Goal: Task Accomplishment & Management: Manage account settings

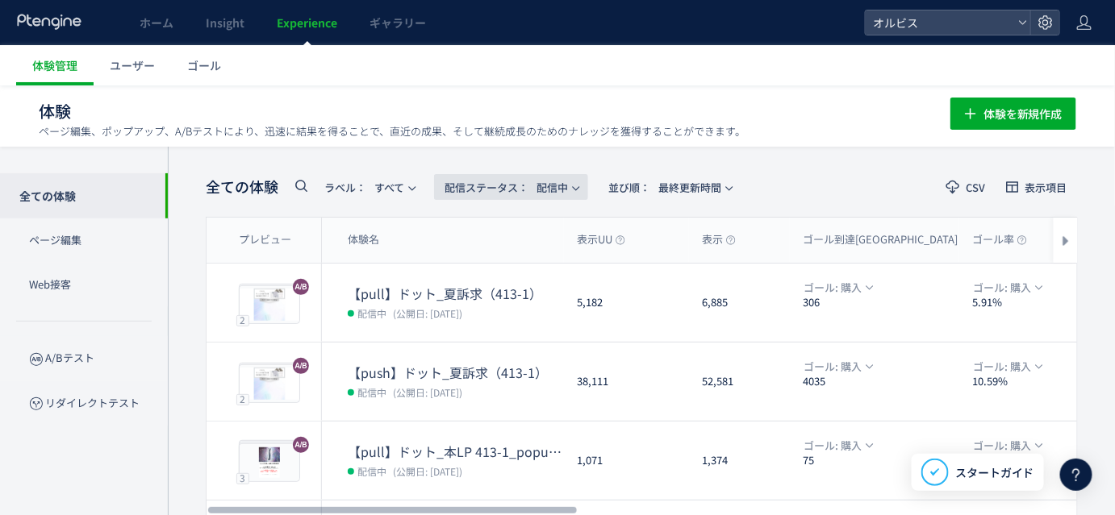
click at [539, 177] on span "配信ステータス​： 配信中" at bounding box center [505, 187] width 123 height 27
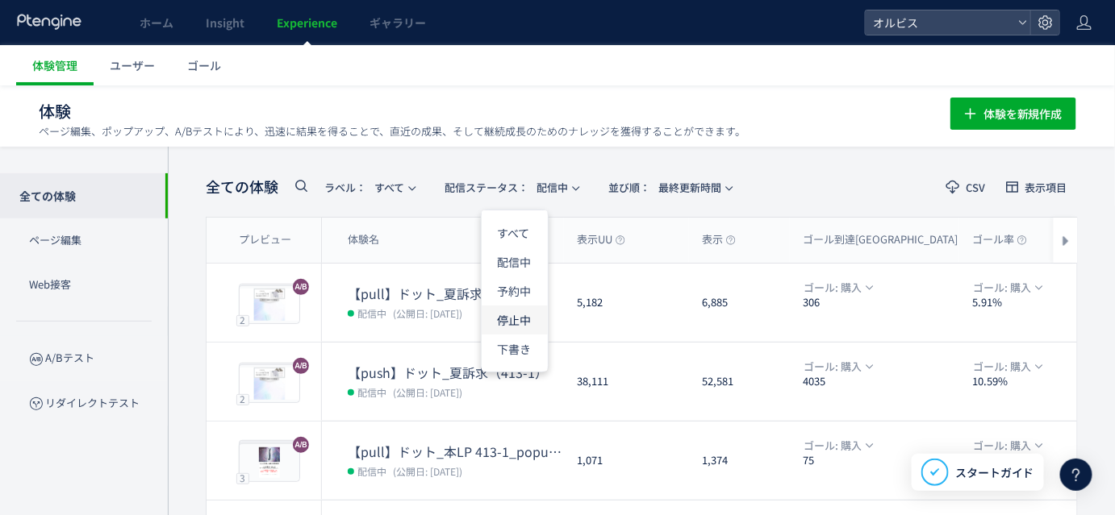
click at [0, 0] on li "停止中" at bounding box center [0, 0] width 0 height 0
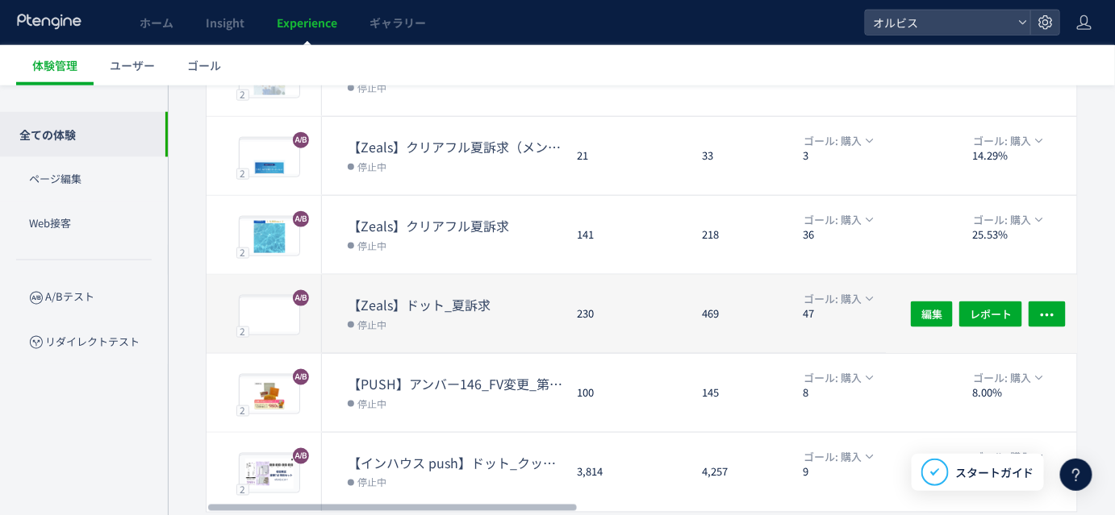
scroll to position [597, 0]
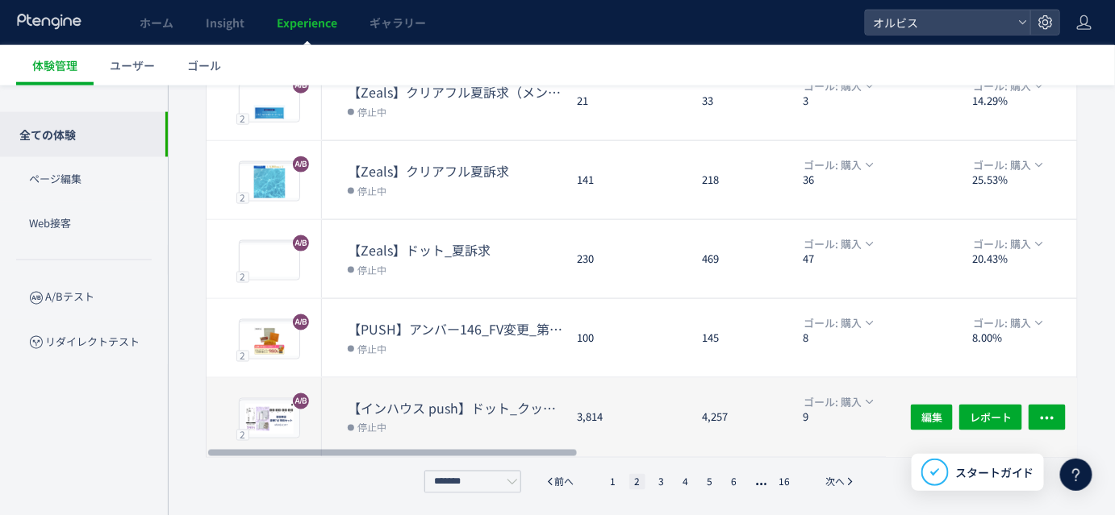
click at [479, 411] on dt "【インハウス push】ドット_クッション カウントダウンpopup" at bounding box center [456, 408] width 216 height 19
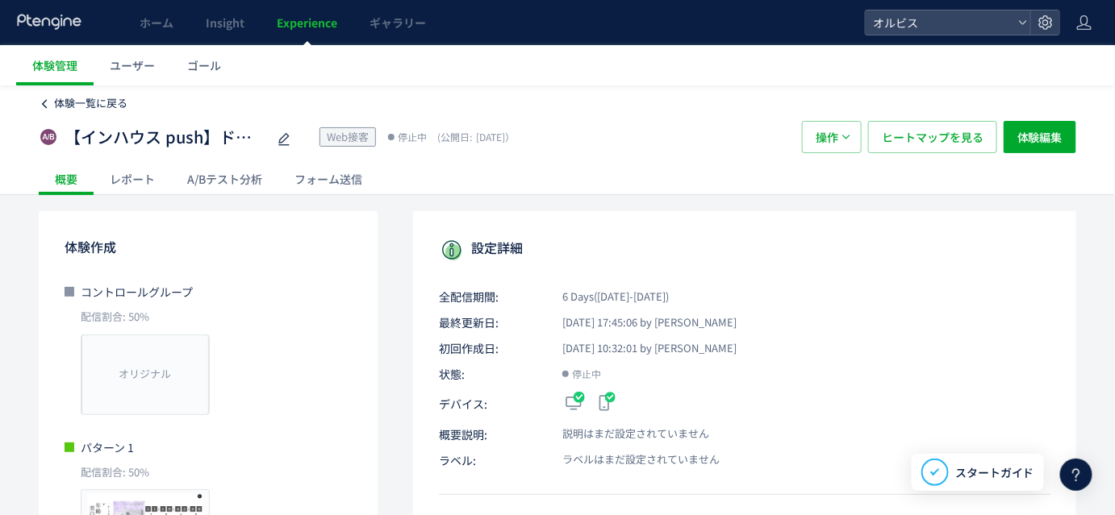
click at [43, 102] on icon at bounding box center [44, 103] width 11 height 11
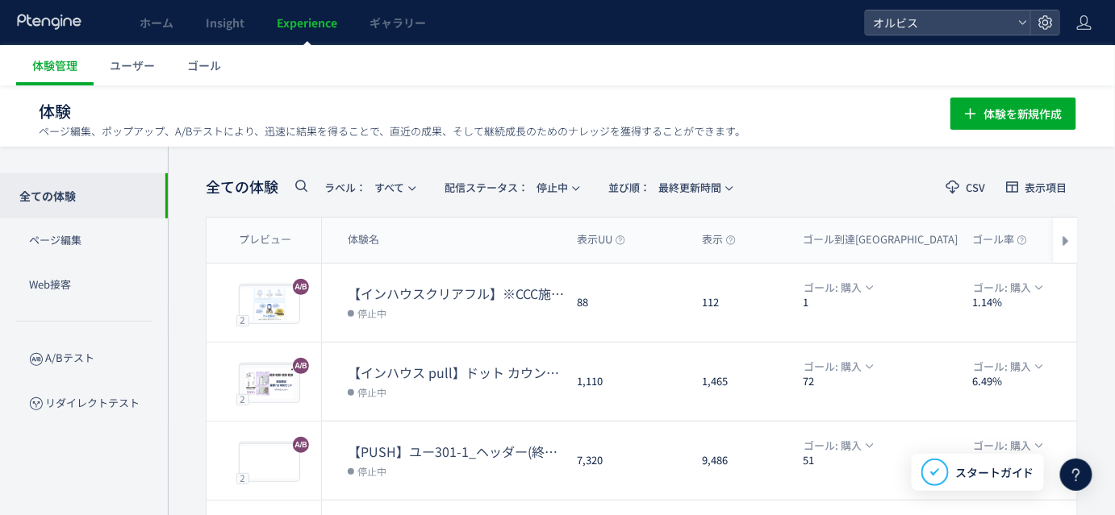
click at [302, 183] on icon at bounding box center [300, 185] width 19 height 19
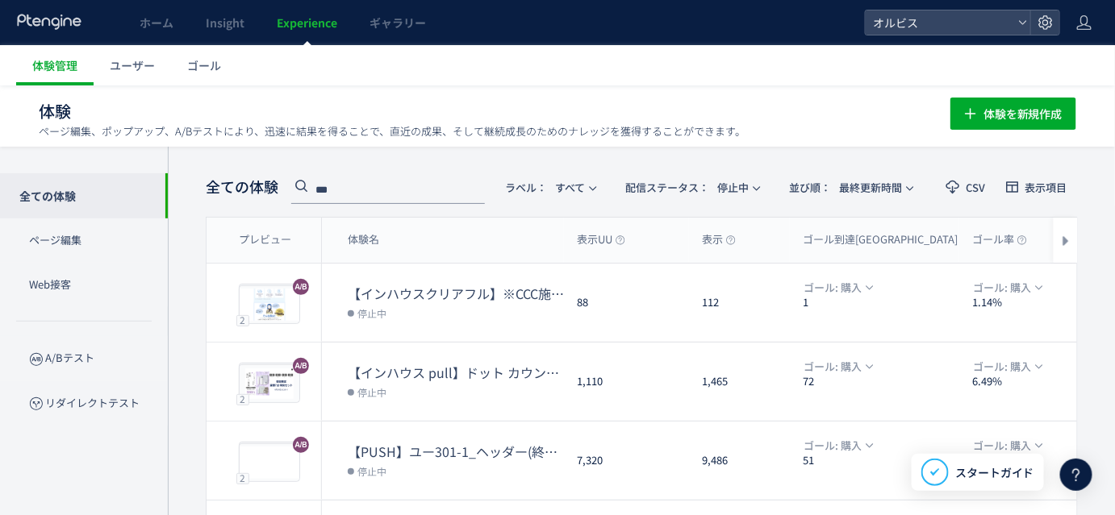
type input "***"
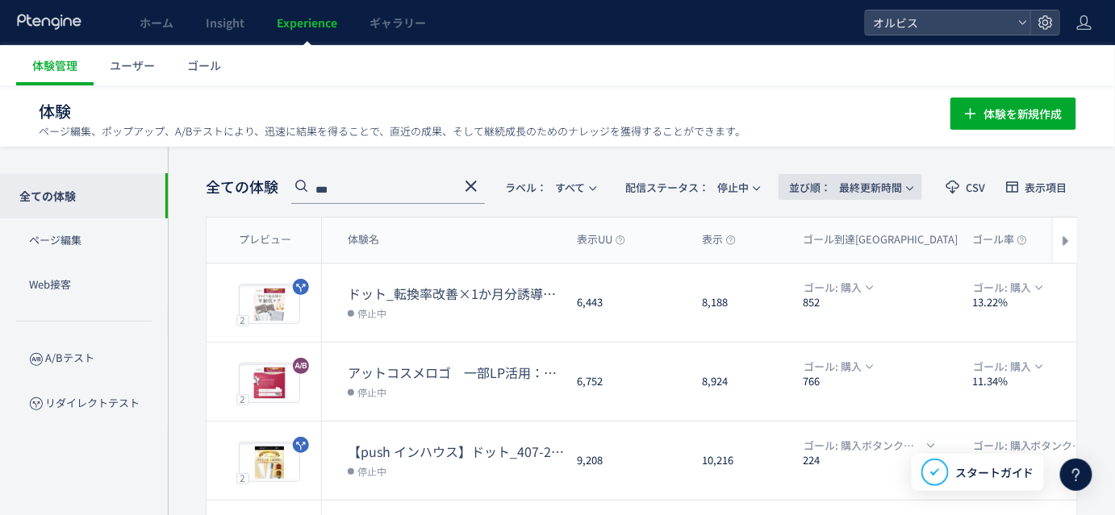
click at [866, 189] on span "並び順： 最終更新時間" at bounding box center [845, 187] width 113 height 27
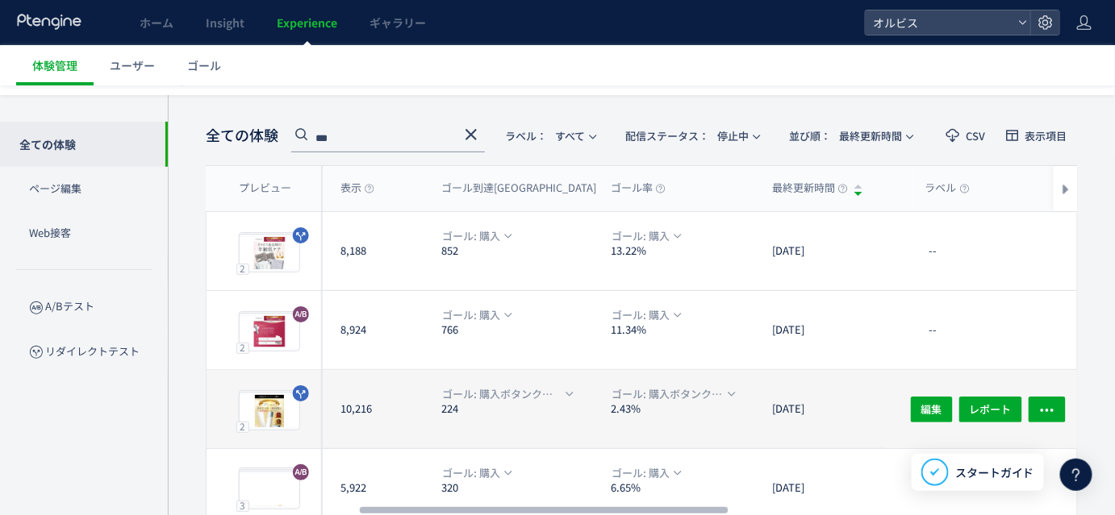
scroll to position [52, 0]
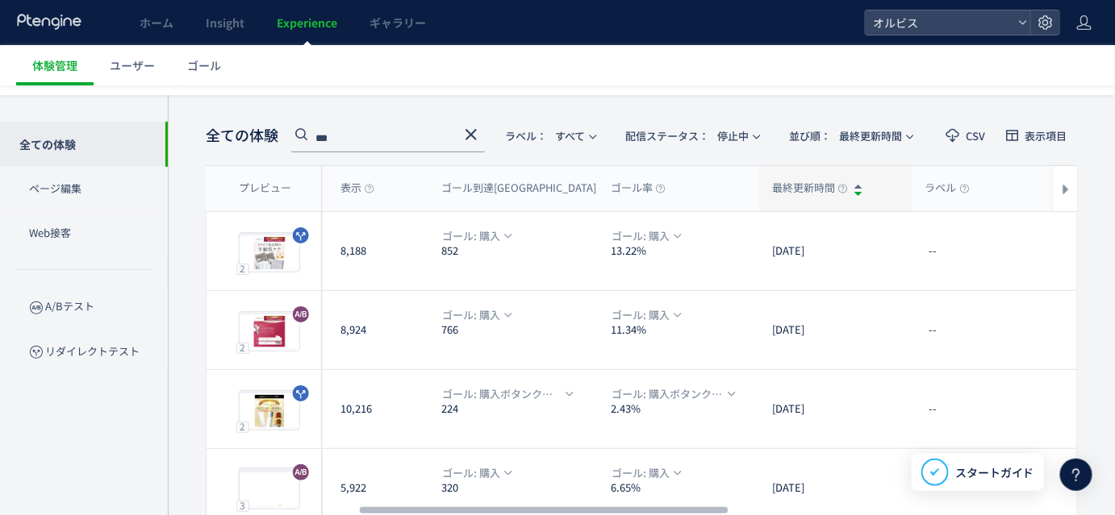
click at [858, 182] on div at bounding box center [858, 185] width 8 height 8
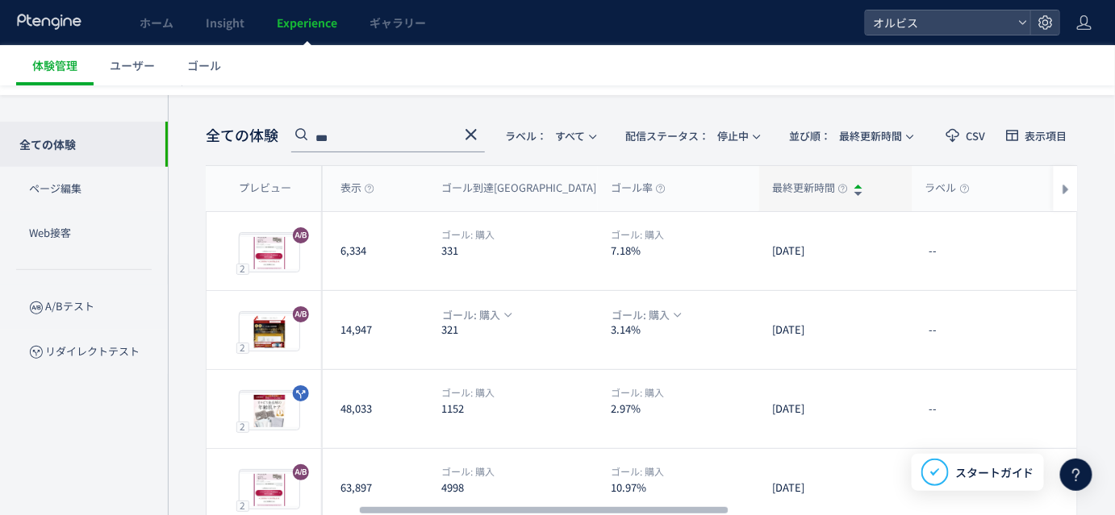
click at [860, 193] on div at bounding box center [858, 196] width 8 height 8
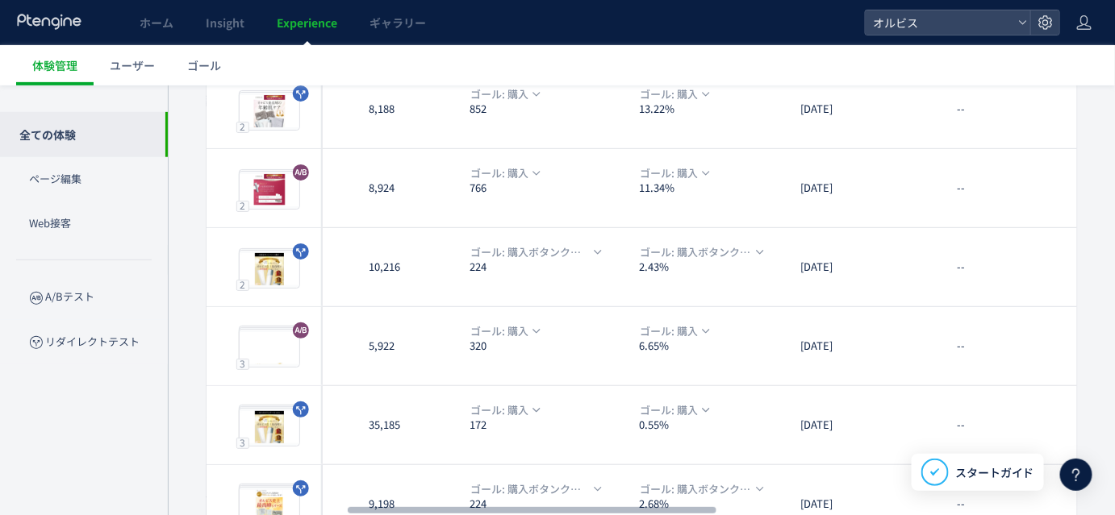
scroll to position [0, 0]
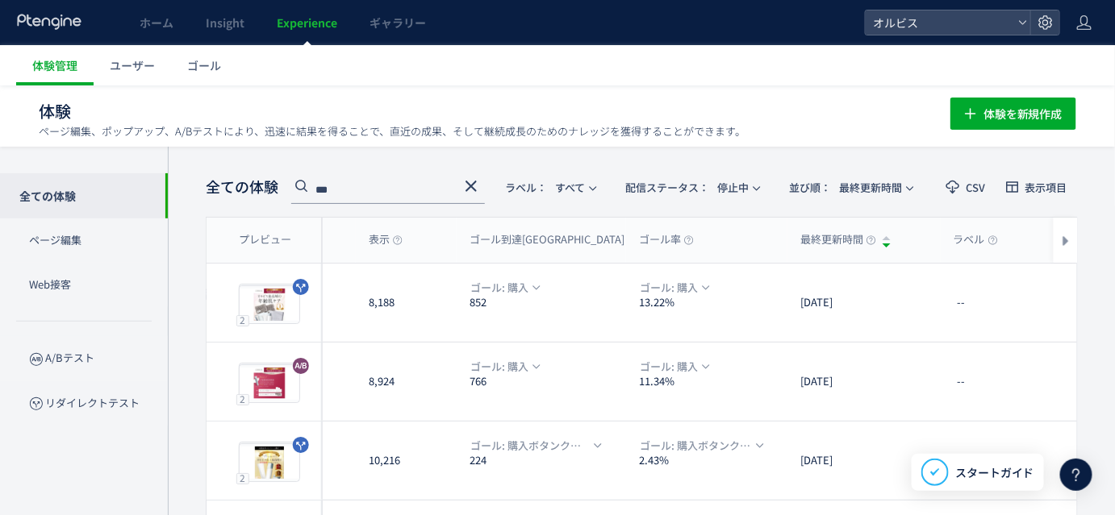
click at [471, 189] on icon at bounding box center [470, 186] width 19 height 19
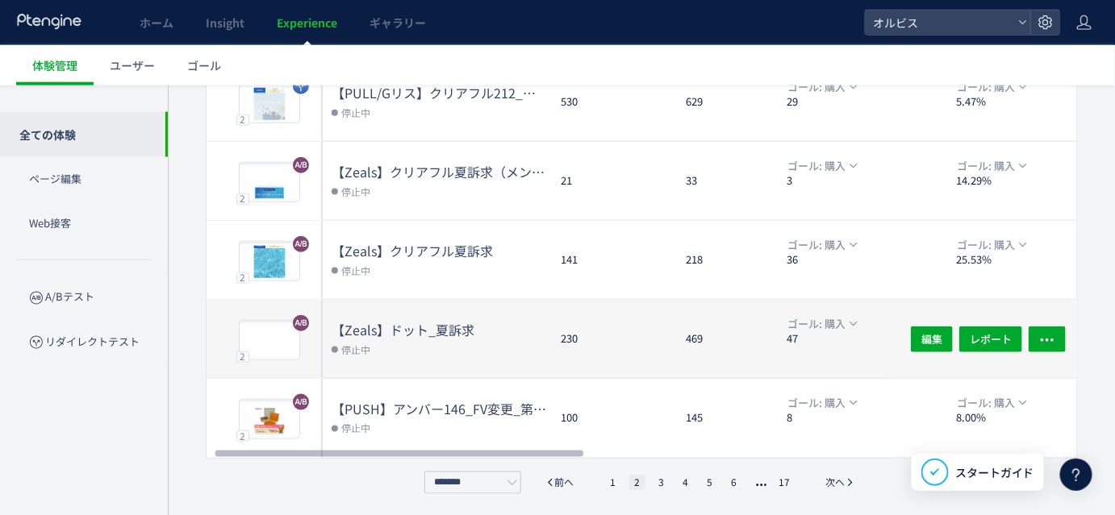
scroll to position [597, 0]
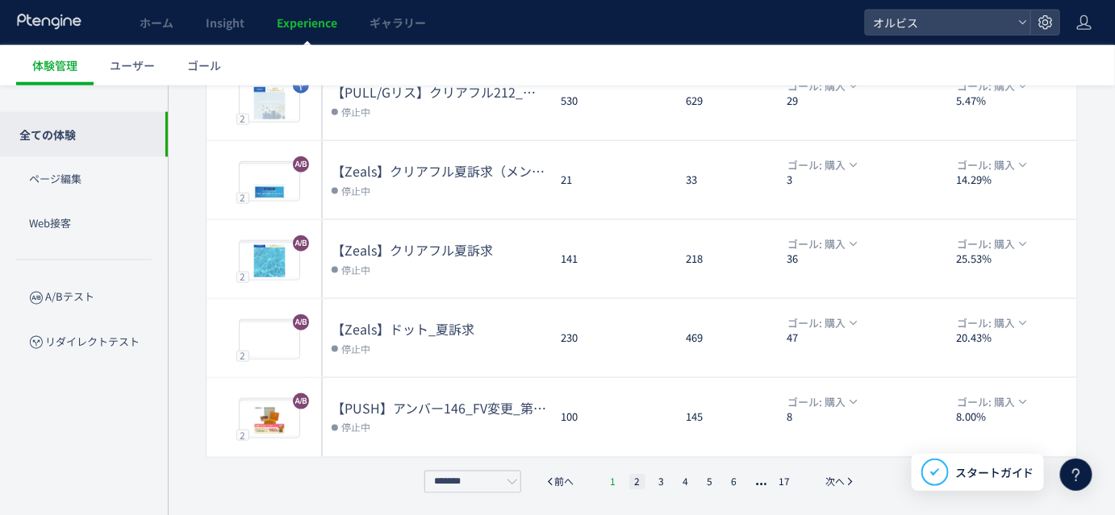
click at [612, 486] on li "1" at bounding box center [613, 482] width 16 height 16
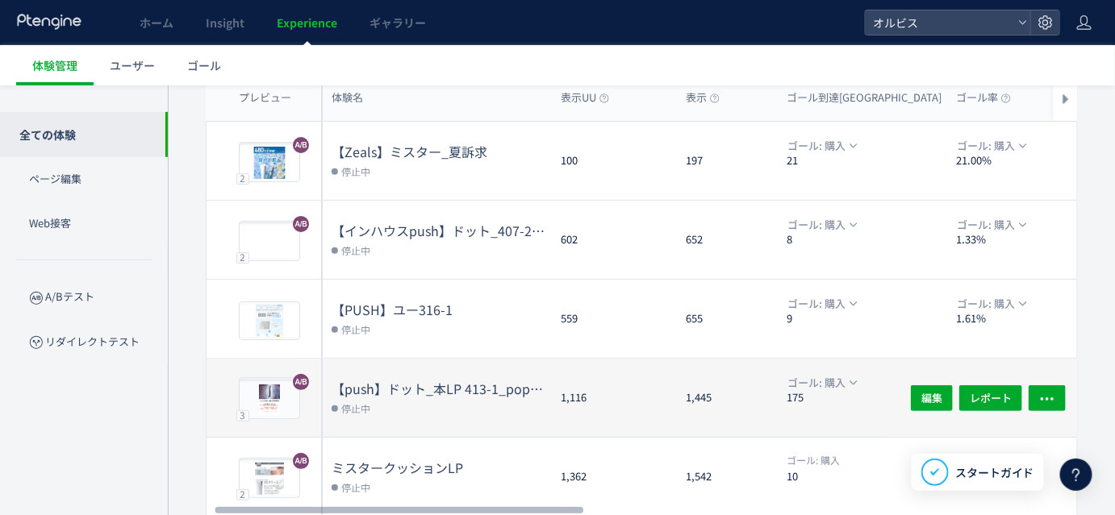
scroll to position [141, 0]
click at [480, 245] on dd "停止中" at bounding box center [440, 250] width 216 height 21
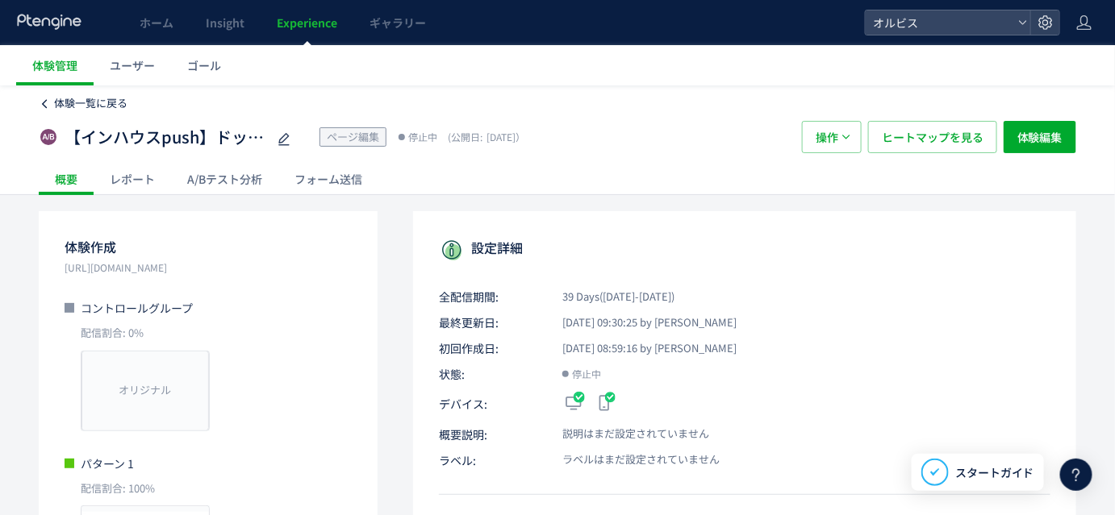
click at [104, 102] on span "体験一覧に戻る" at bounding box center [90, 102] width 73 height 15
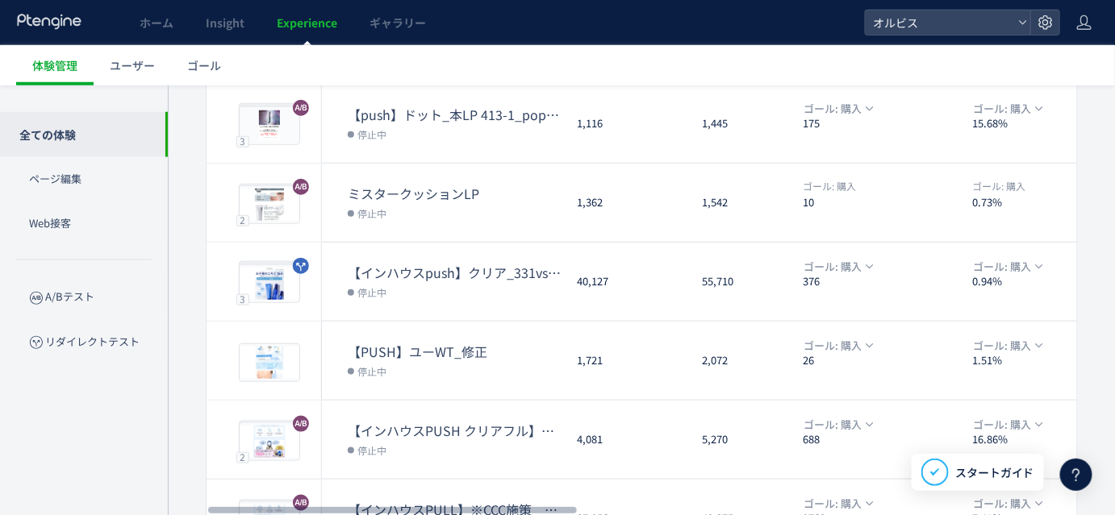
scroll to position [597, 0]
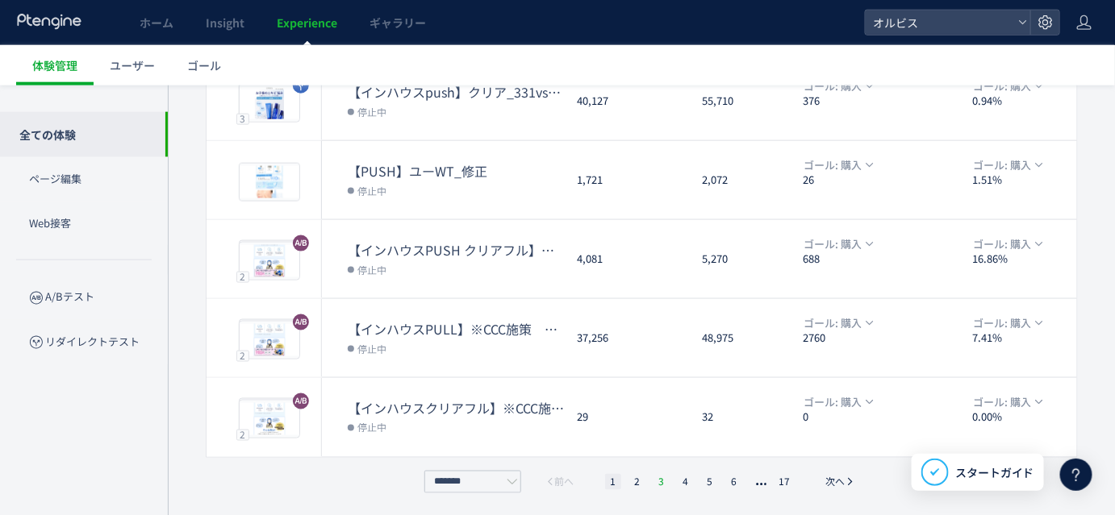
click at [678, 483] on li "3" at bounding box center [686, 482] width 16 height 16
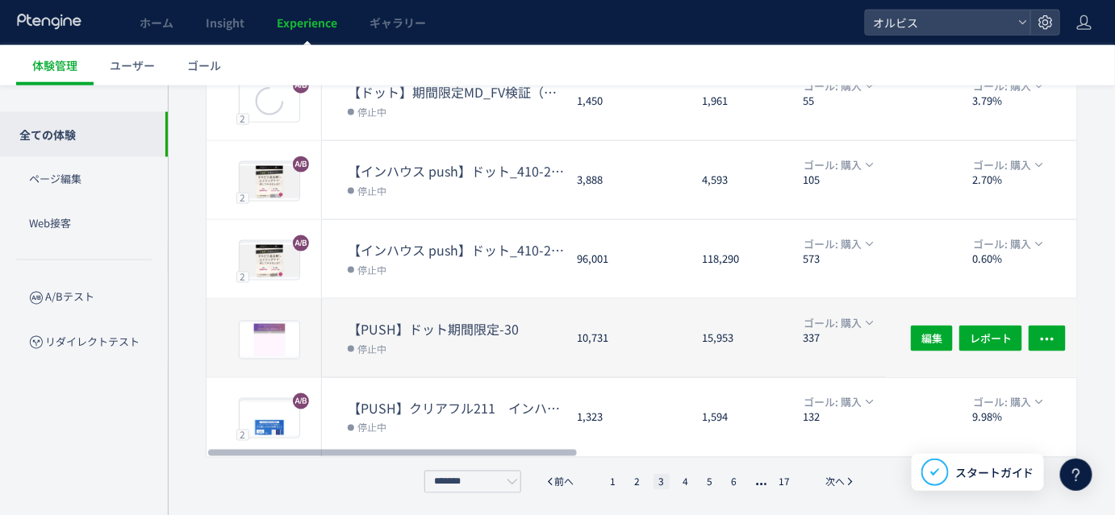
scroll to position [557, 0]
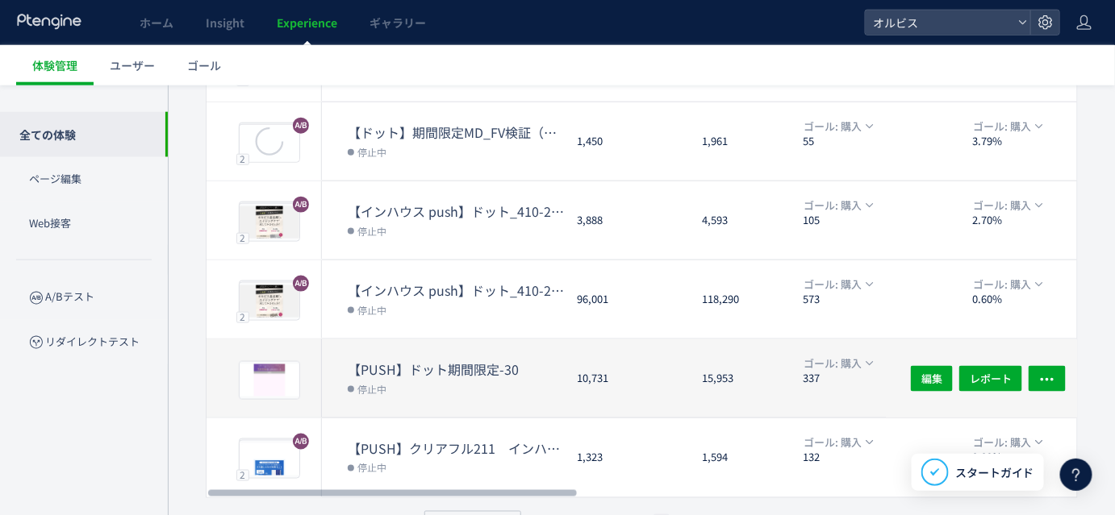
click at [446, 388] on dd "停止中" at bounding box center [456, 388] width 216 height 21
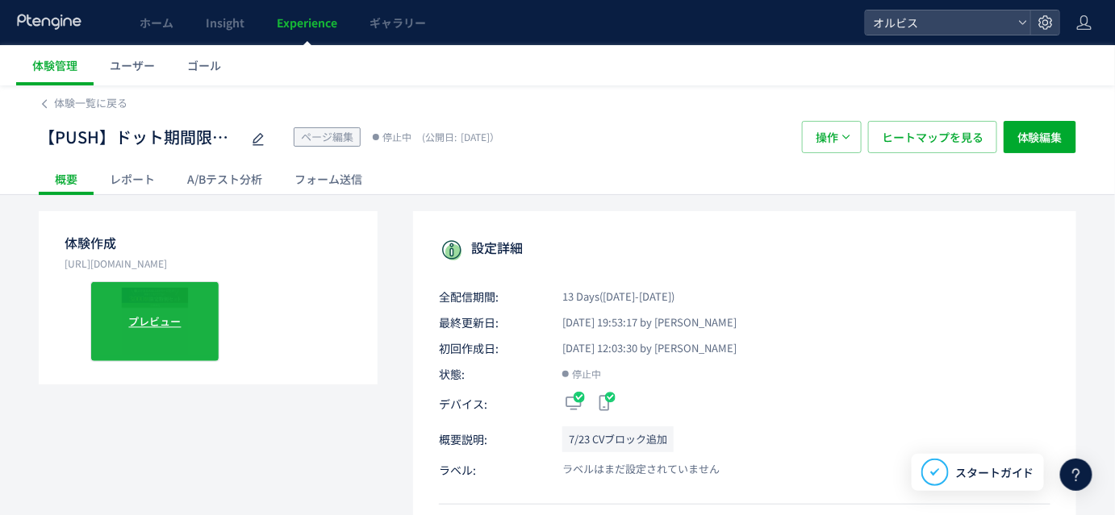
click at [159, 309] on div "プレビュー" at bounding box center [154, 322] width 129 height 81
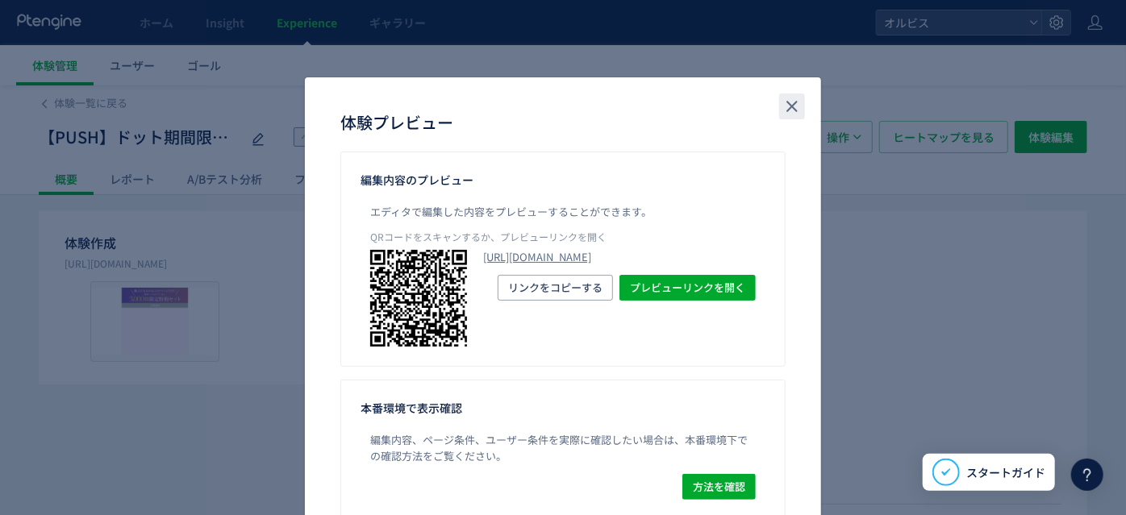
click at [779, 100] on button "close" at bounding box center [792, 107] width 26 height 26
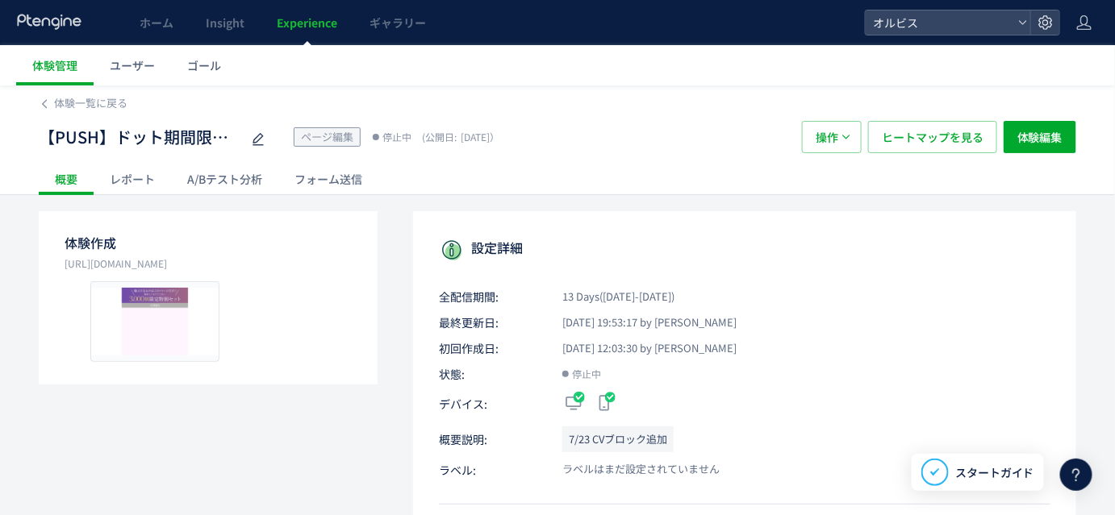
click at [253, 181] on div "A/Bテスト分析" at bounding box center [224, 179] width 107 height 32
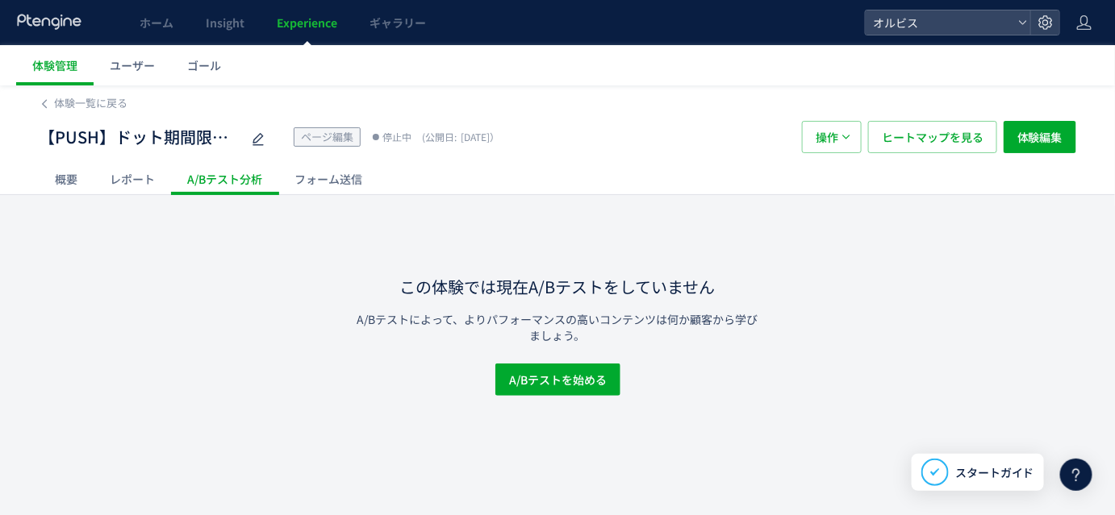
click at [75, 180] on div "概要" at bounding box center [66, 179] width 55 height 32
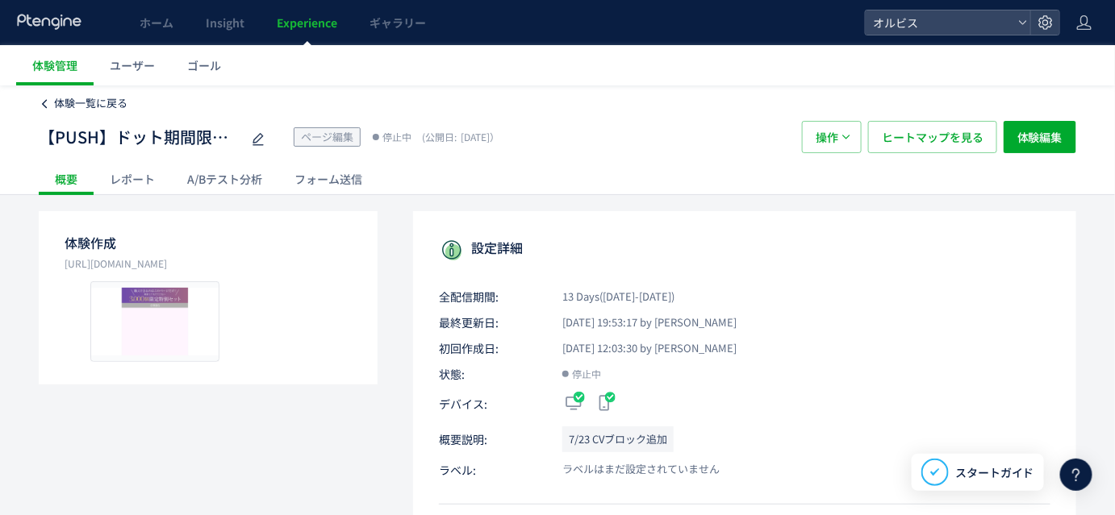
click at [81, 100] on span "体験一覧に戻る" at bounding box center [90, 102] width 73 height 15
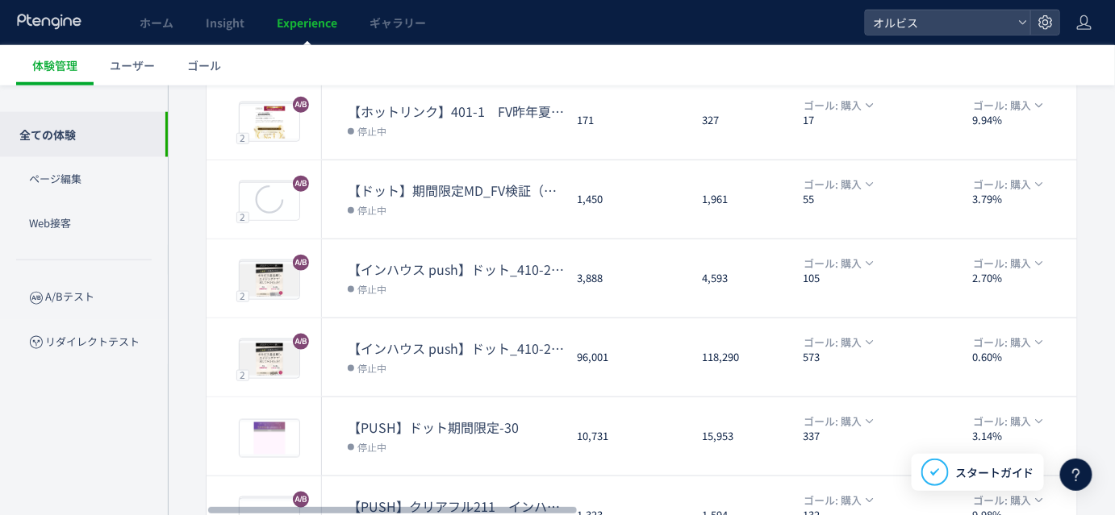
scroll to position [500, 0]
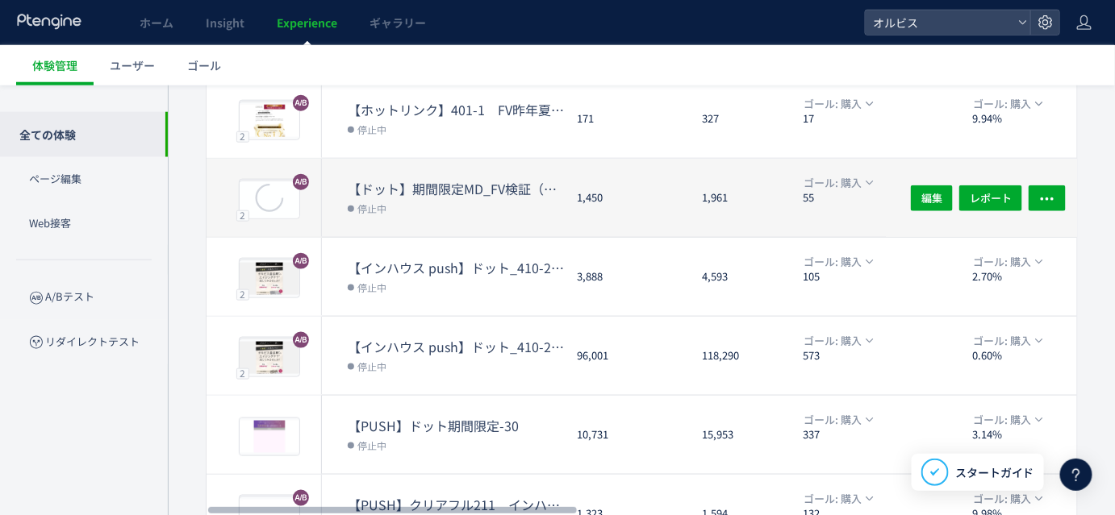
click at [432, 191] on dt "【ドット】期間限定MD_FV検証（シンプルver.）" at bounding box center [456, 189] width 216 height 19
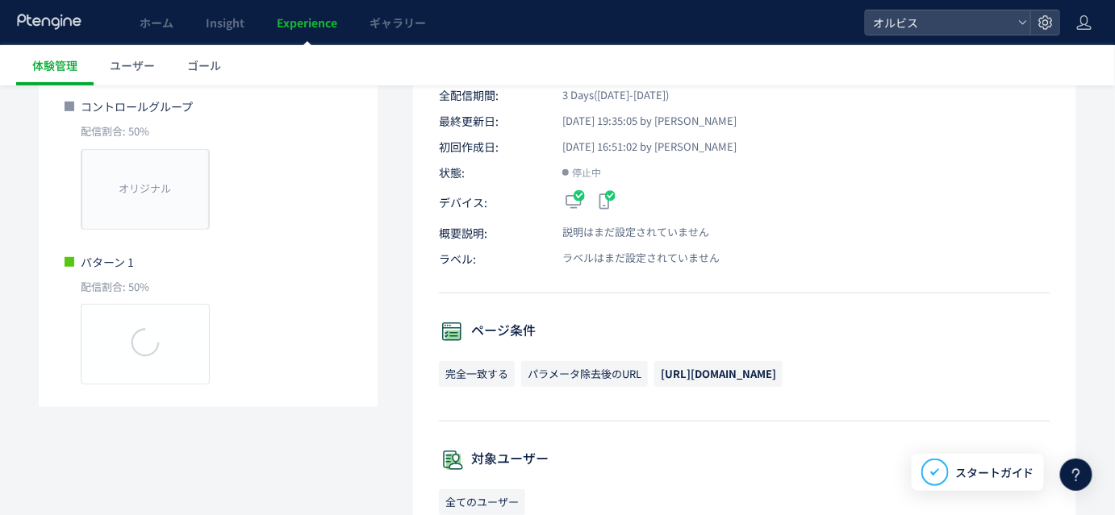
scroll to position [202, 0]
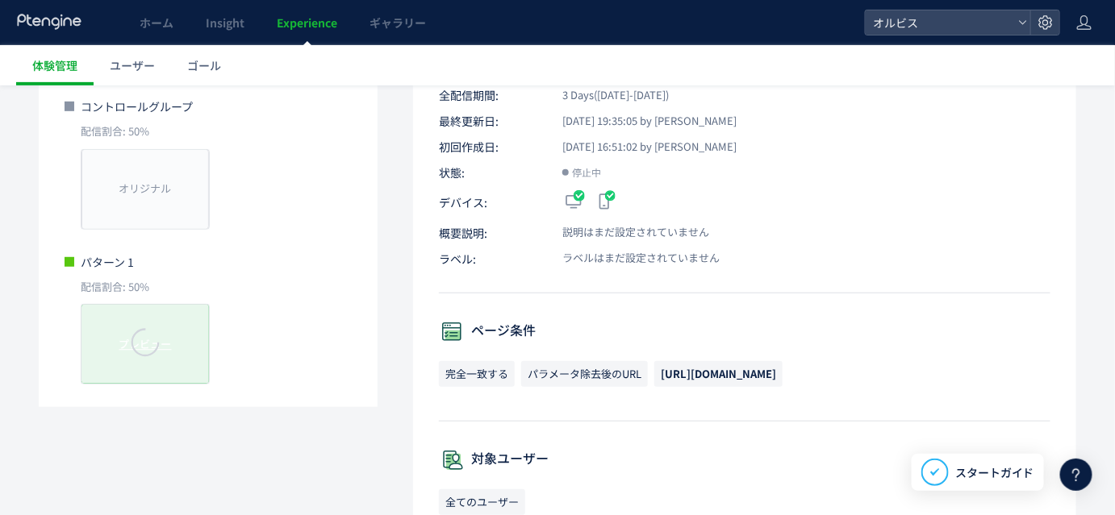
click at [144, 344] on icon at bounding box center [145, 343] width 50 height 50
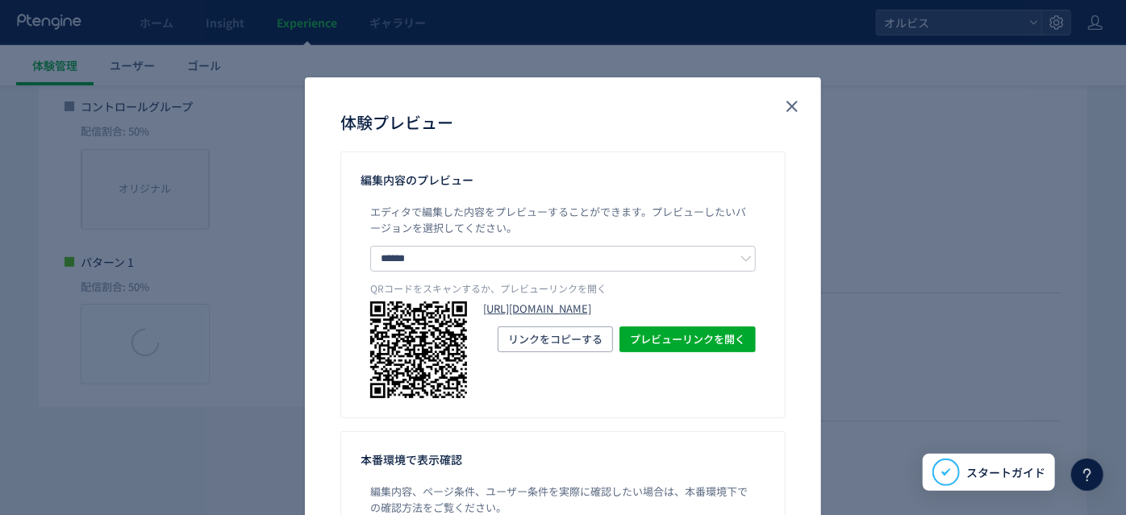
click at [506, 306] on link "[URL][DOMAIN_NAME]" at bounding box center [619, 309] width 273 height 15
click at [789, 102] on icon "close" at bounding box center [791, 106] width 19 height 19
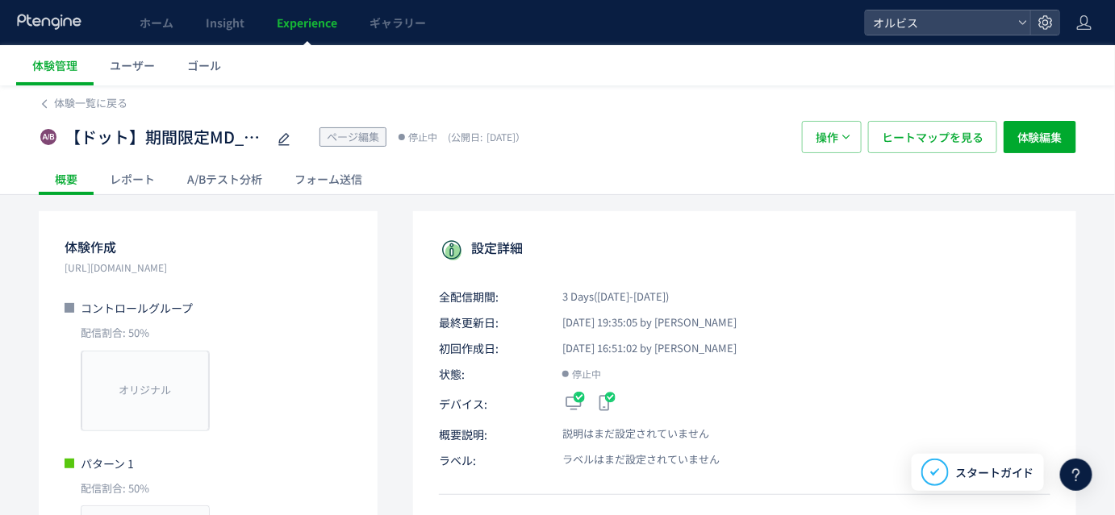
scroll to position [29, 0]
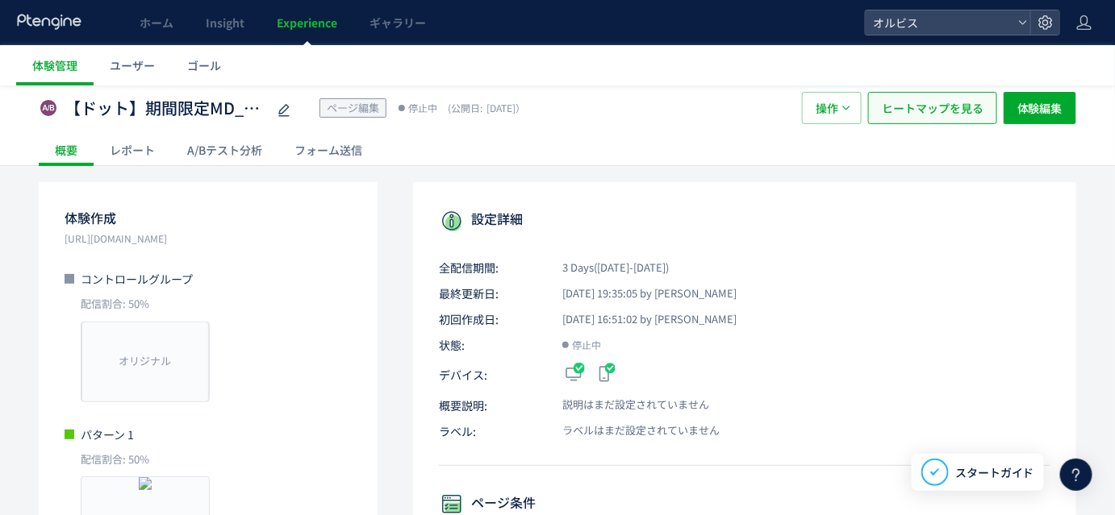
click at [906, 118] on span "ヒートマップを見る" at bounding box center [933, 108] width 102 height 32
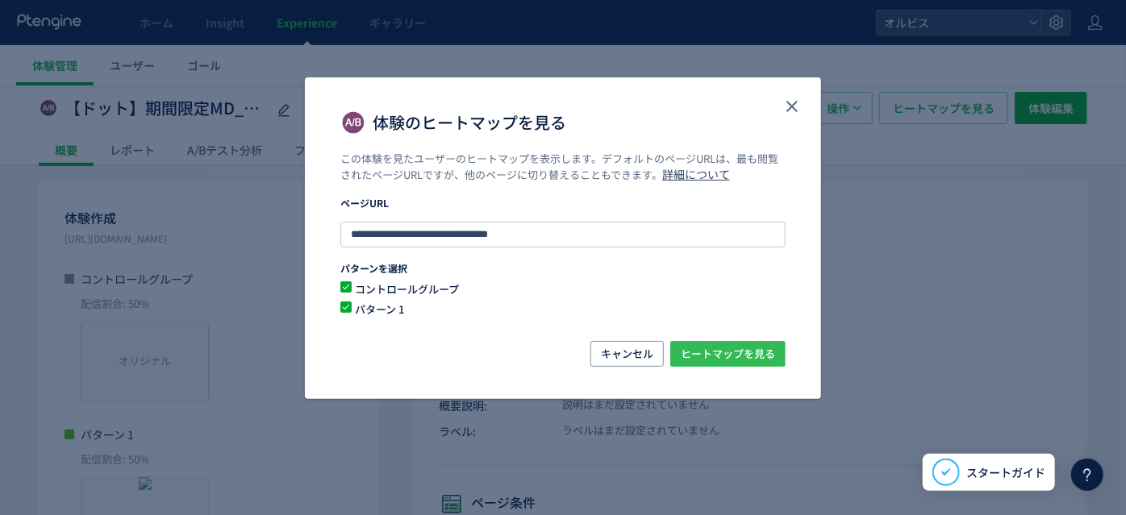
click at [714, 353] on span "ヒートマップを見る" at bounding box center [728, 354] width 94 height 26
click at [795, 99] on icon "close" at bounding box center [791, 106] width 19 height 19
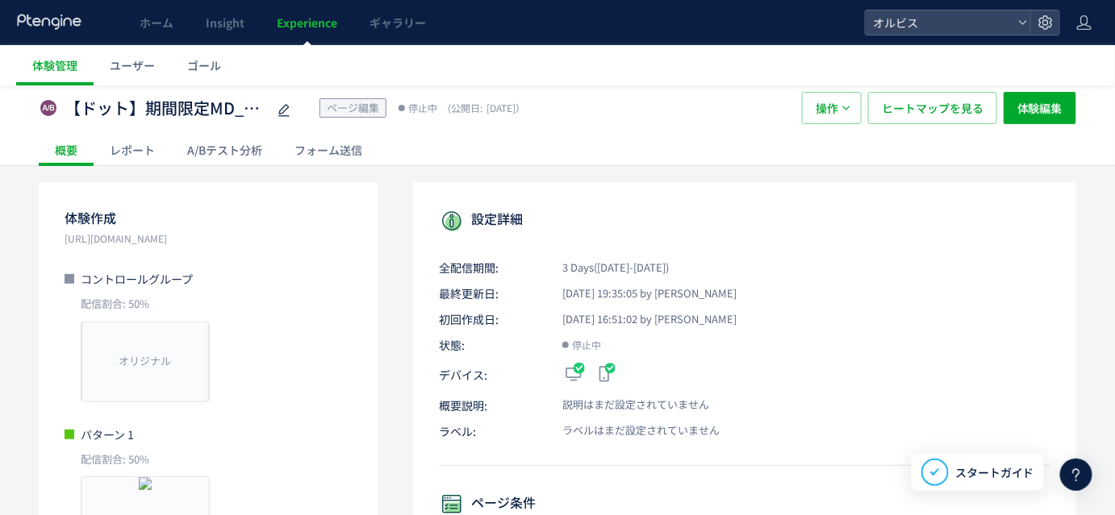
click at [228, 142] on div "A/Bテスト分析" at bounding box center [224, 150] width 107 height 32
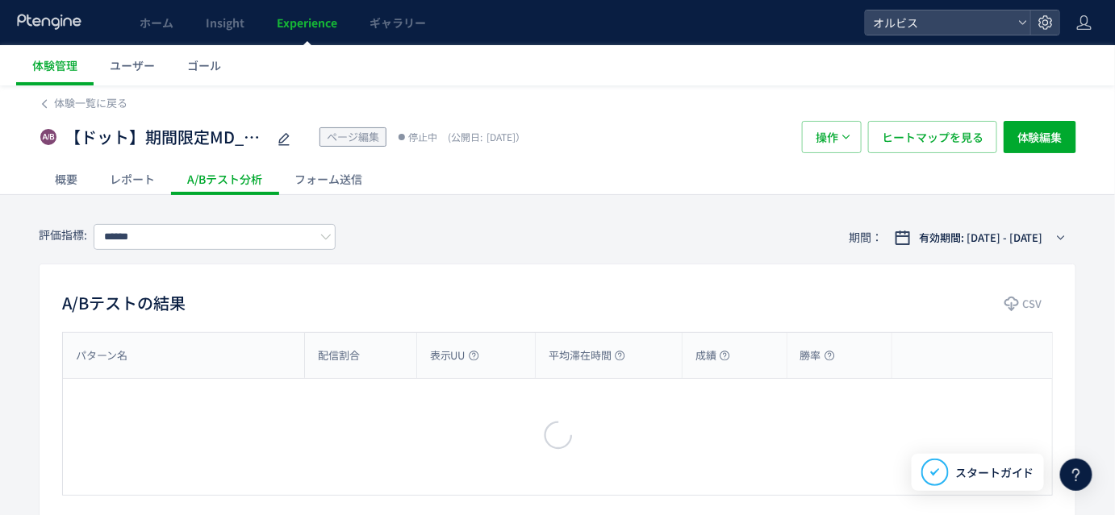
type input "**"
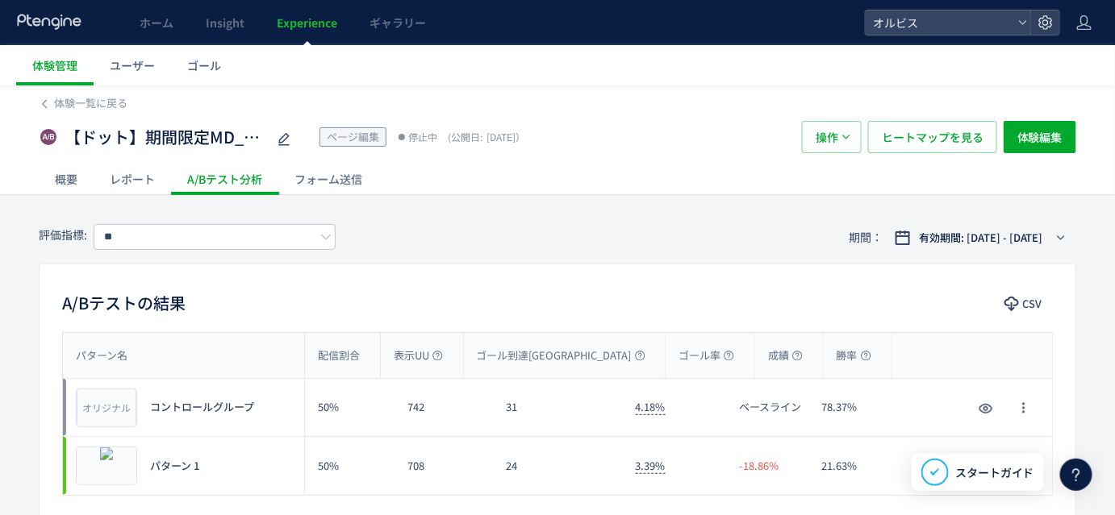
click at [149, 170] on div "レポート" at bounding box center [132, 179] width 77 height 32
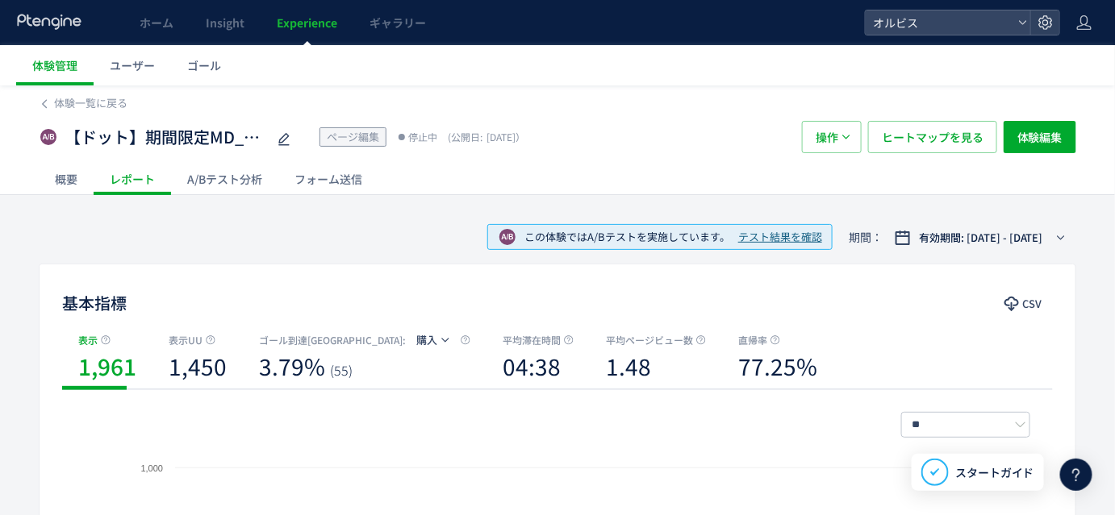
scroll to position [21, 0]
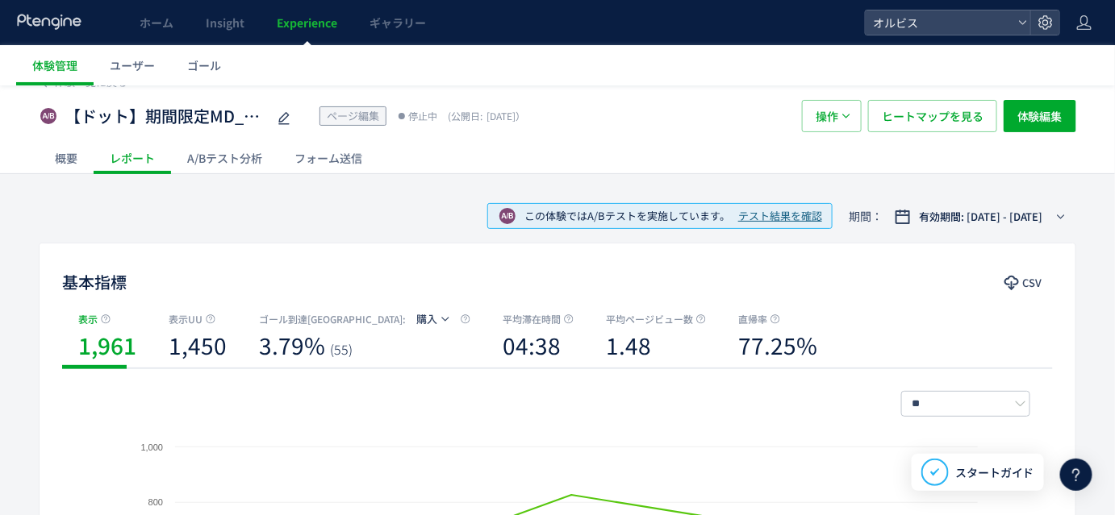
click at [223, 152] on div "A/Bテスト分析" at bounding box center [224, 158] width 107 height 32
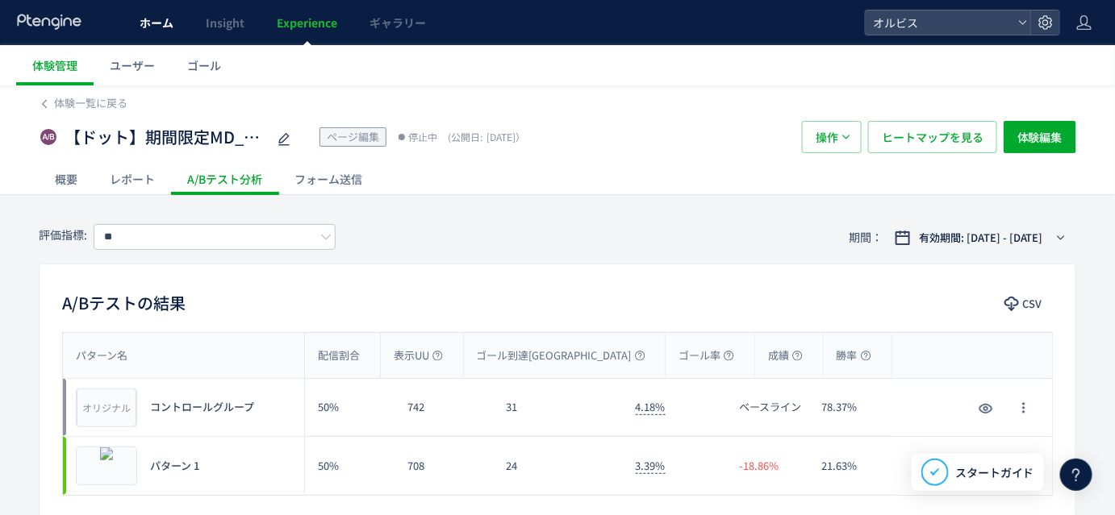
click at [173, 19] on link "ホーム" at bounding box center [156, 22] width 66 height 45
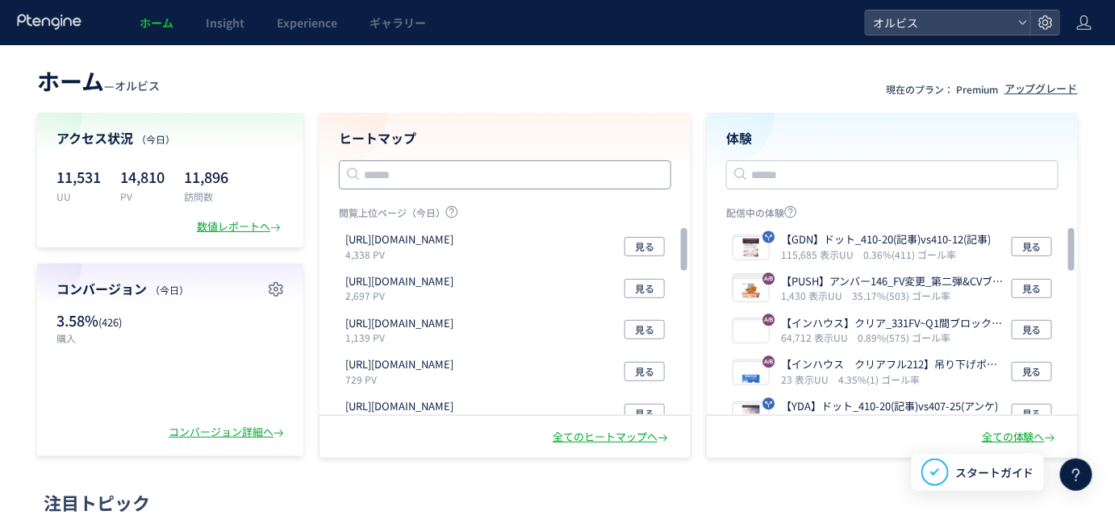
click at [406, 177] on input "text" at bounding box center [505, 175] width 332 height 29
paste input "**********"
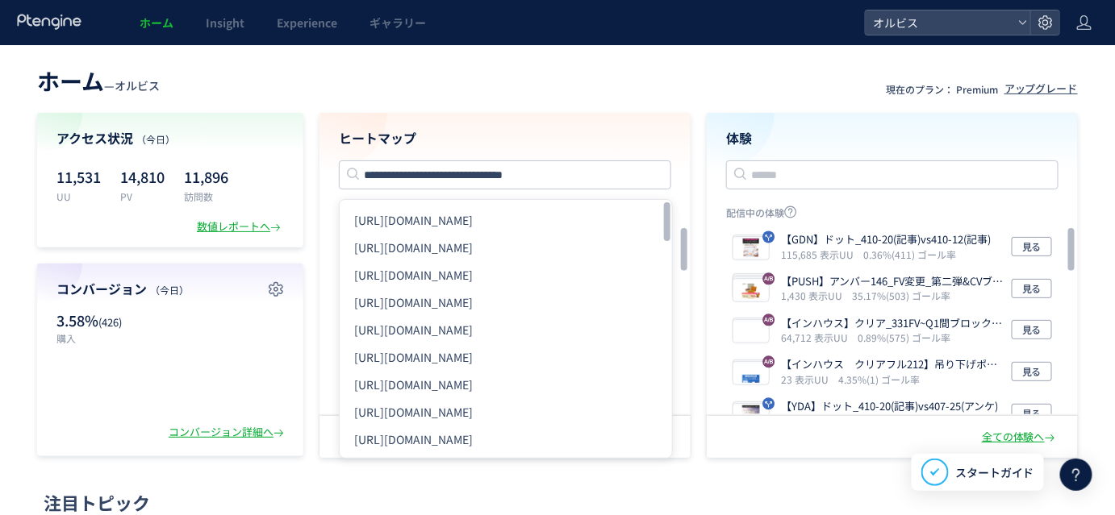
click at [481, 269] on li "[URL][DOMAIN_NAME]" at bounding box center [505, 274] width 319 height 27
type input "**********"
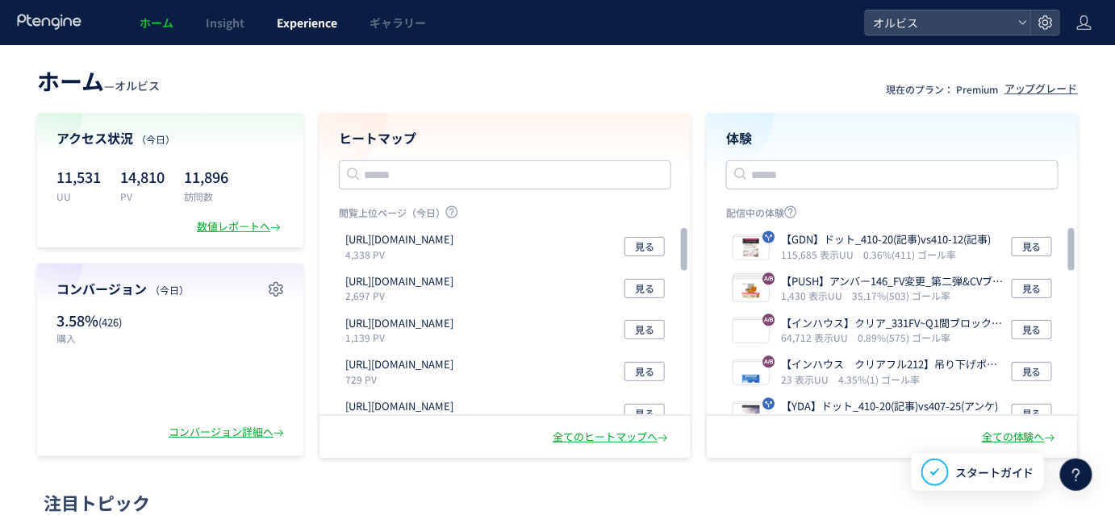
click at [313, 16] on span "Experience" at bounding box center [307, 23] width 60 height 16
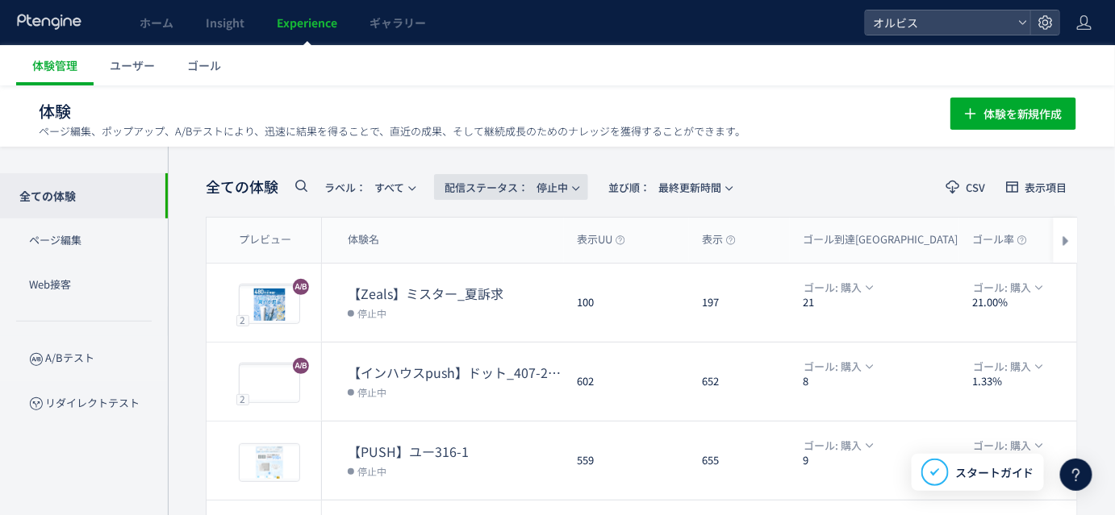
click at [510, 186] on span "配信ステータス​：" at bounding box center [486, 187] width 84 height 15
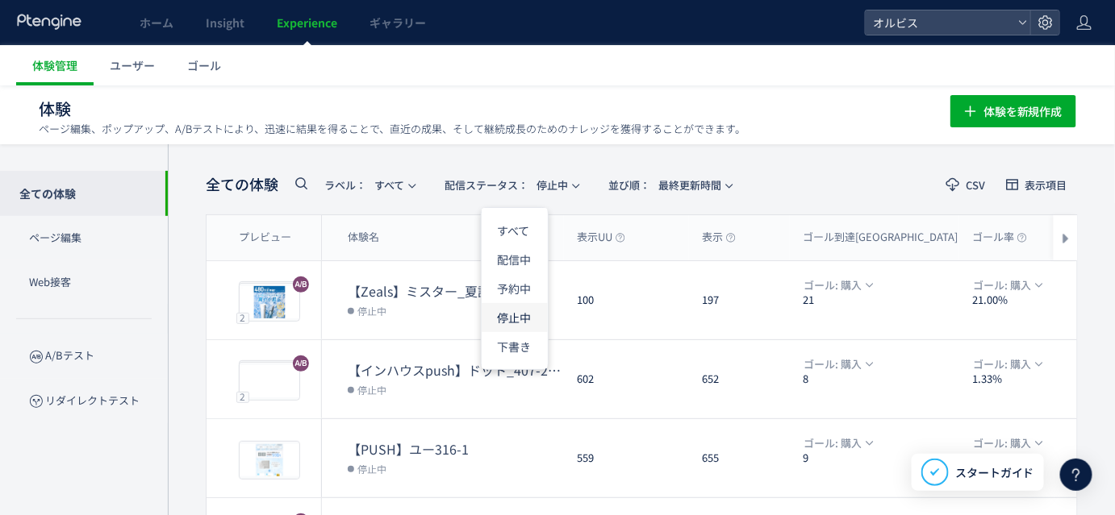
click at [514, 309] on li "停止中" at bounding box center [515, 317] width 66 height 29
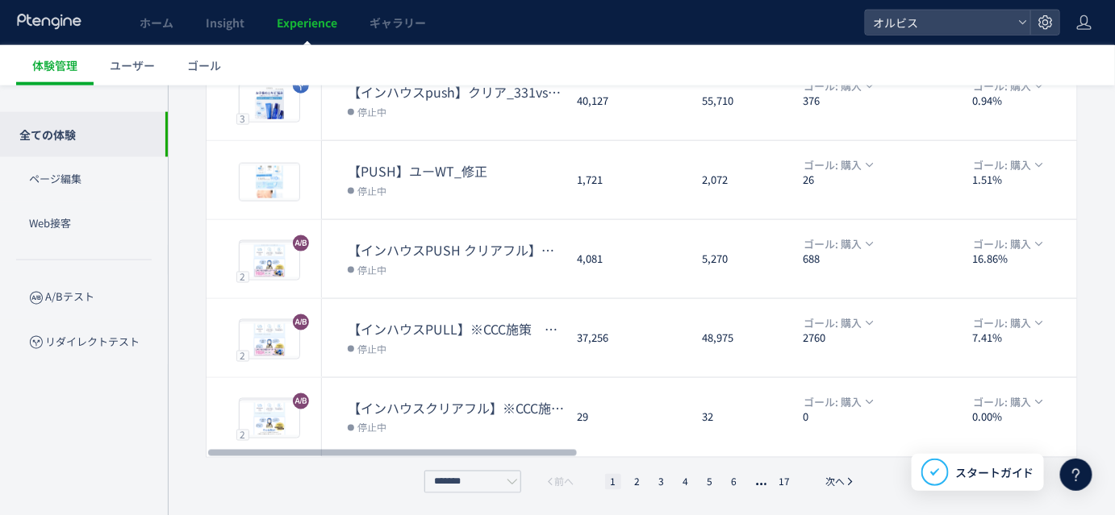
scroll to position [597, 0]
click at [653, 480] on li "2" at bounding box center [661, 482] width 16 height 16
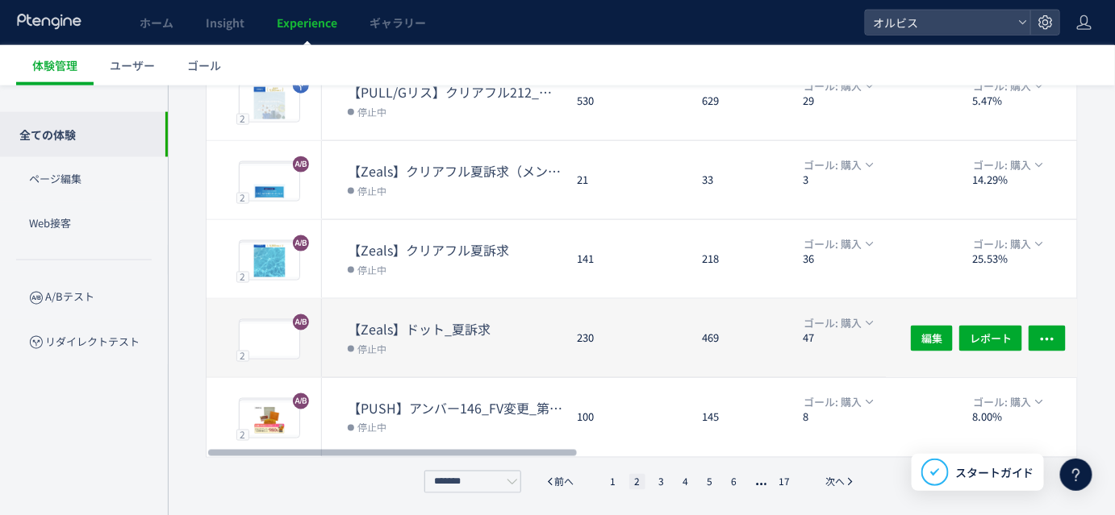
drag, startPoint x: 636, startPoint y: 481, endPoint x: 458, endPoint y: 312, distance: 245.4
click at [458, 312] on div "【Zeals】ドット_夏訴求 停止中" at bounding box center [443, 338] width 242 height 78
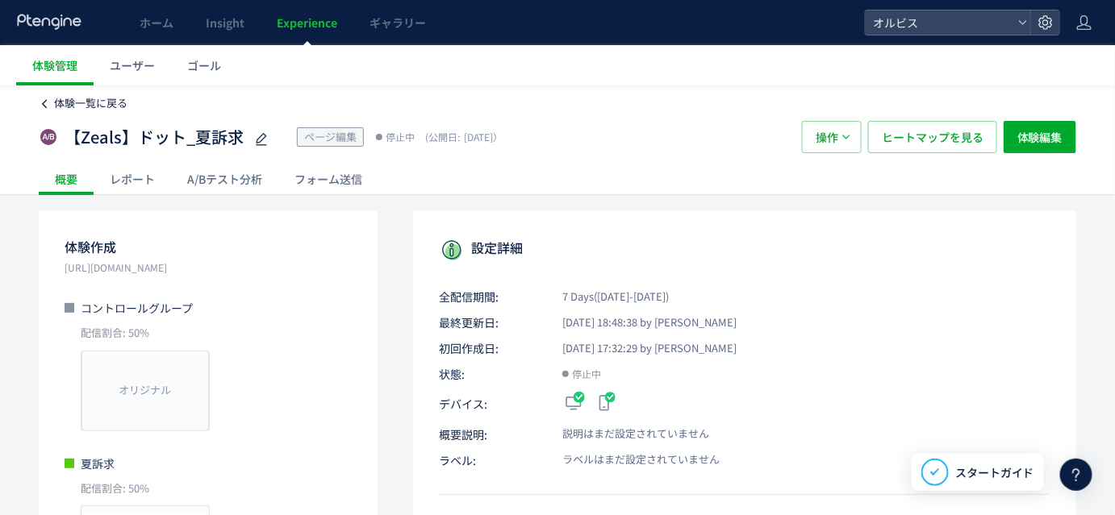
click at [49, 105] on icon at bounding box center [44, 103] width 11 height 11
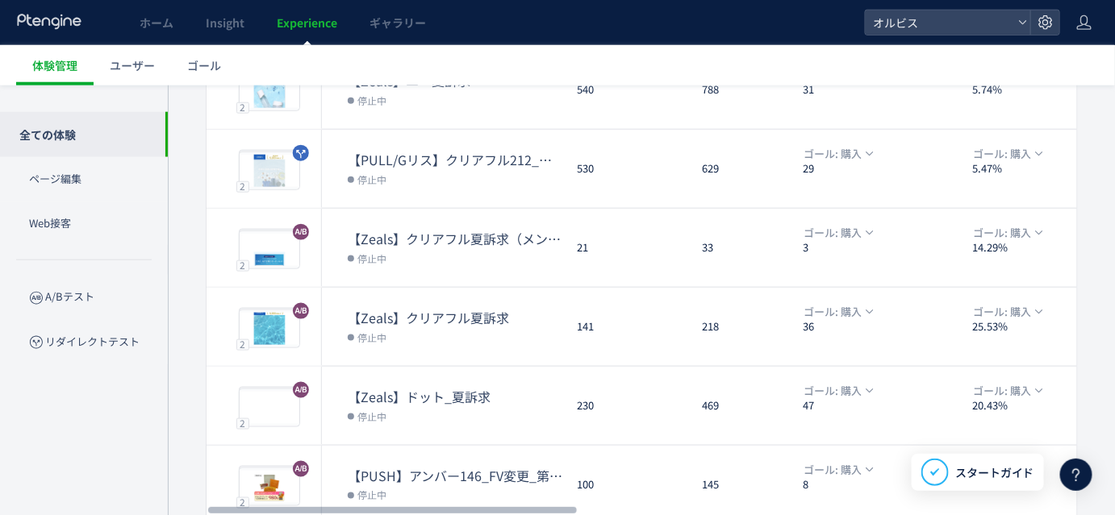
scroll to position [597, 0]
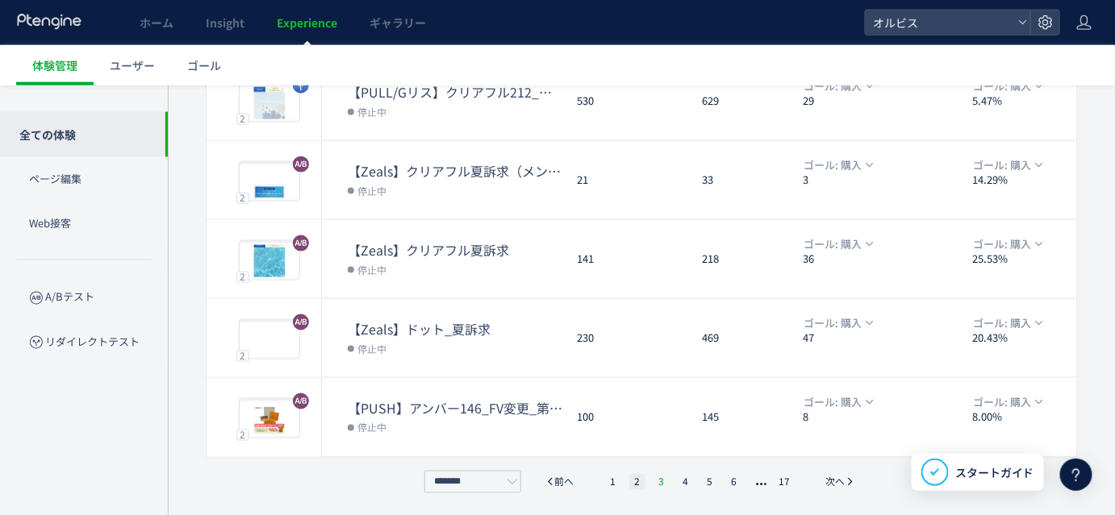
click at [678, 480] on li "3" at bounding box center [686, 482] width 16 height 16
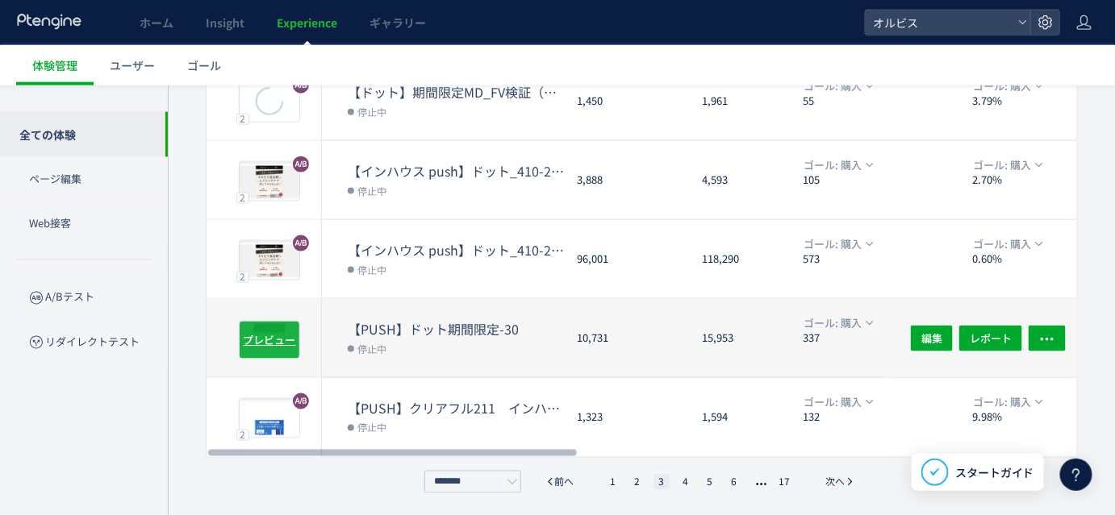
click at [275, 332] on span "プレビュー" at bounding box center [270, 339] width 52 height 15
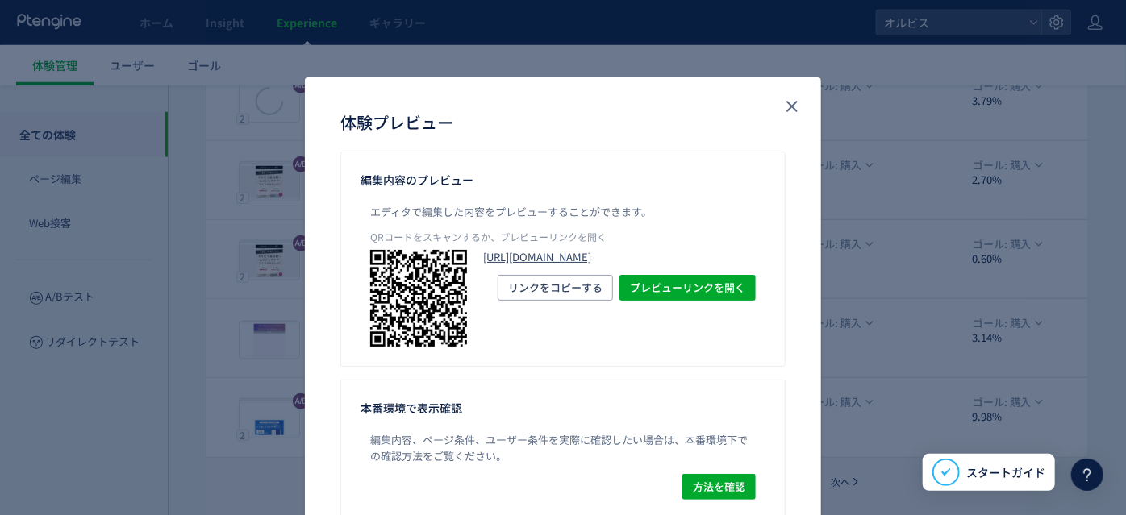
click at [548, 265] on link "[URL][DOMAIN_NAME]" at bounding box center [619, 257] width 273 height 15
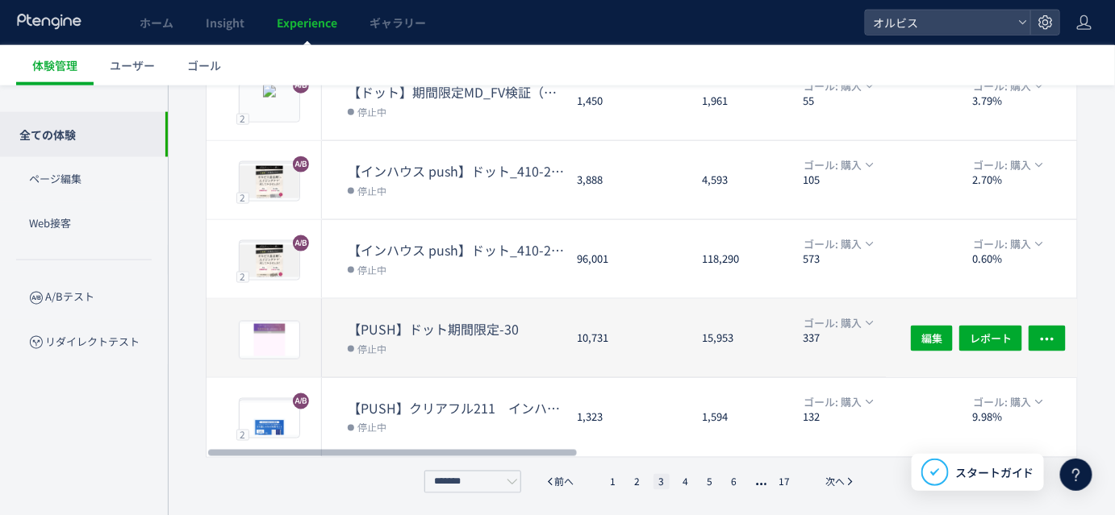
click at [326, 350] on div "【PUSH】ドット期間限定-30 停止中" at bounding box center [443, 338] width 242 height 78
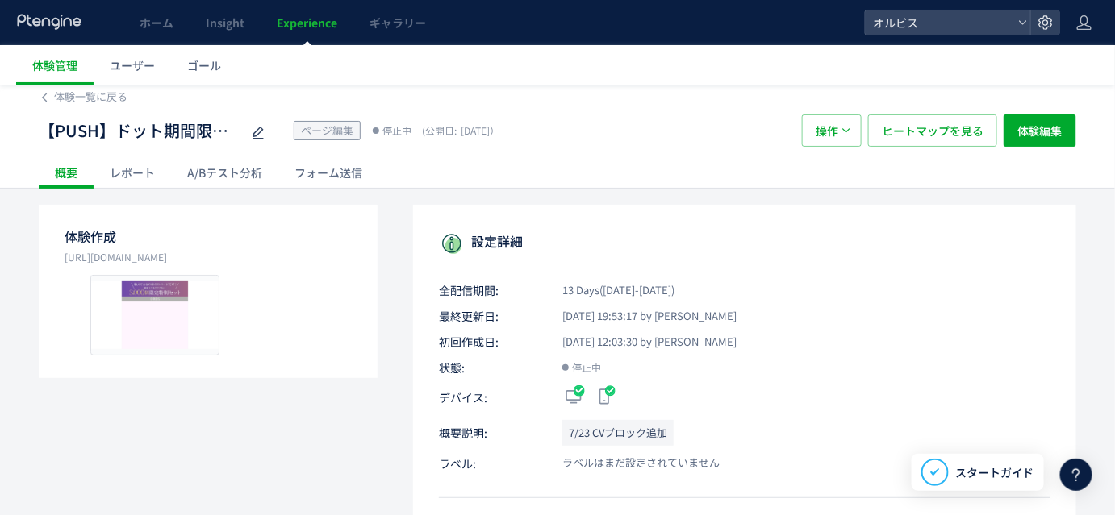
scroll to position [7, 0]
click at [142, 169] on div "レポート" at bounding box center [132, 172] width 77 height 32
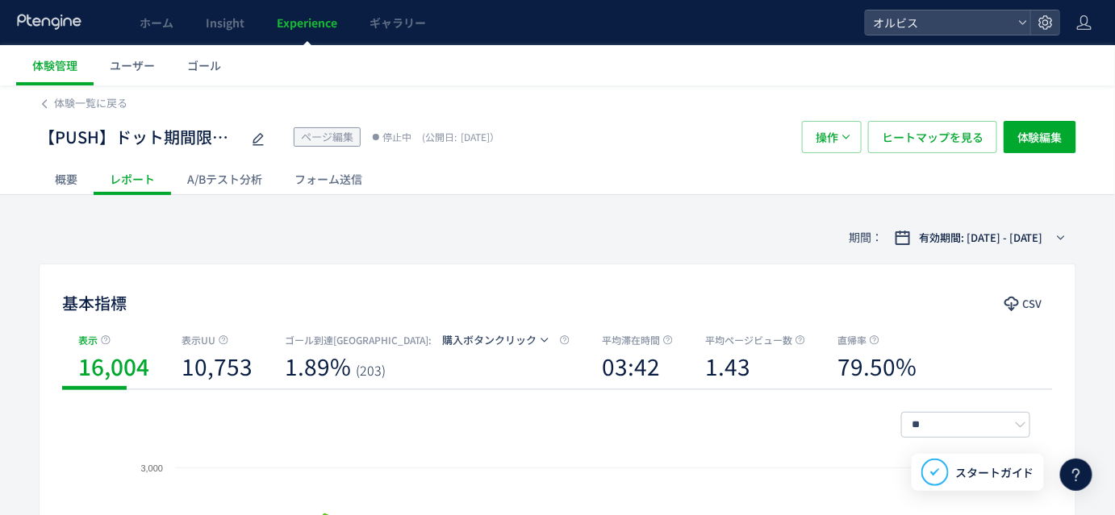
scroll to position [274, 0]
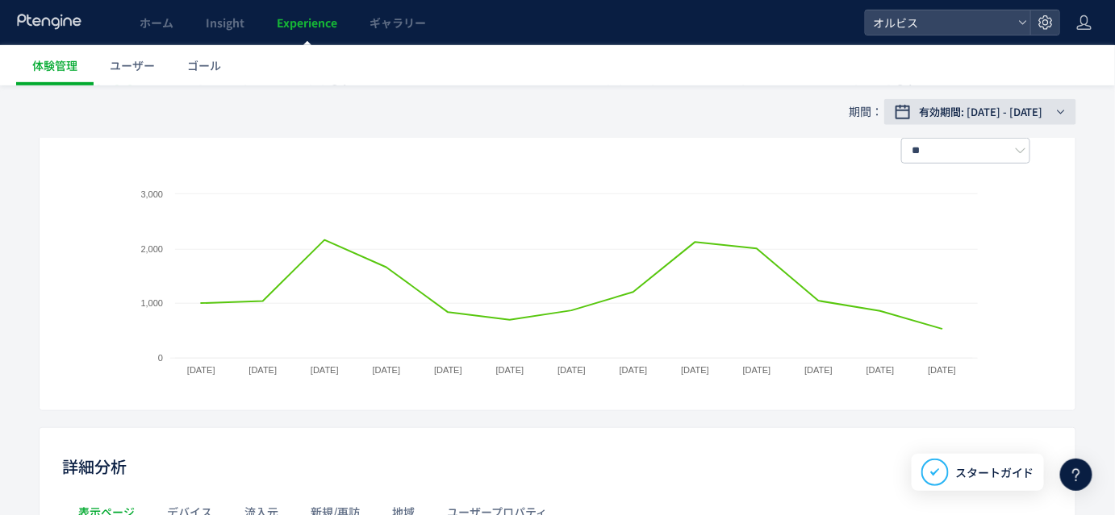
click at [947, 113] on span "有効期間: [DATE] - [DATE]" at bounding box center [981, 112] width 124 height 16
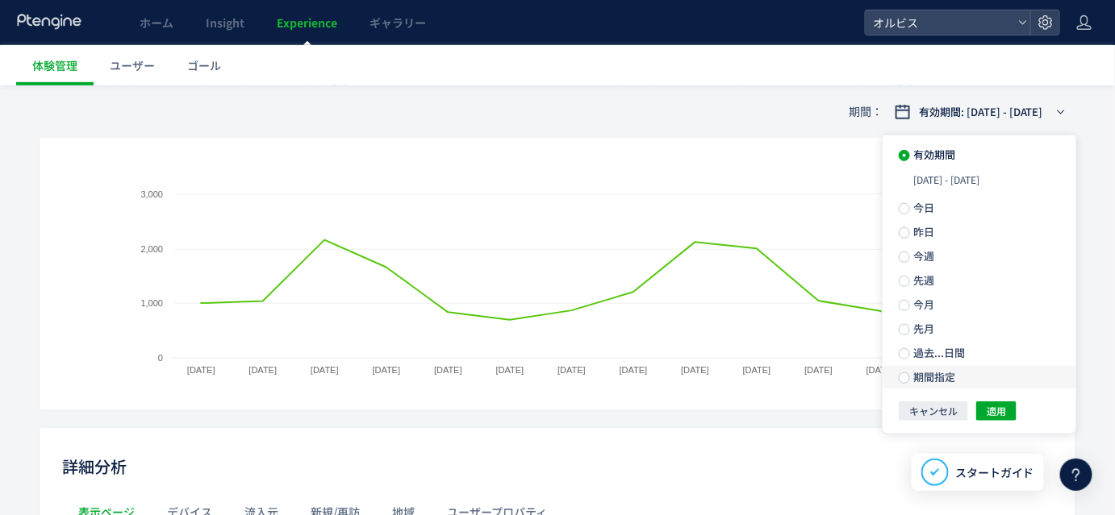
click at [928, 380] on span "期間指定" at bounding box center [932, 376] width 45 height 15
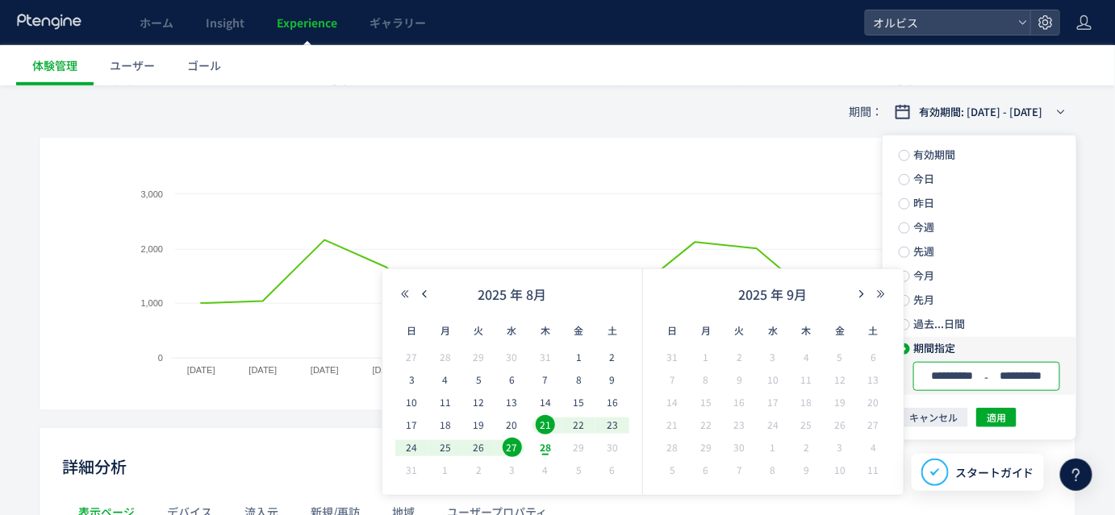
click at [953, 382] on input "**********" at bounding box center [952, 376] width 60 height 12
click at [426, 296] on icon "button" at bounding box center [424, 295] width 10 height 10
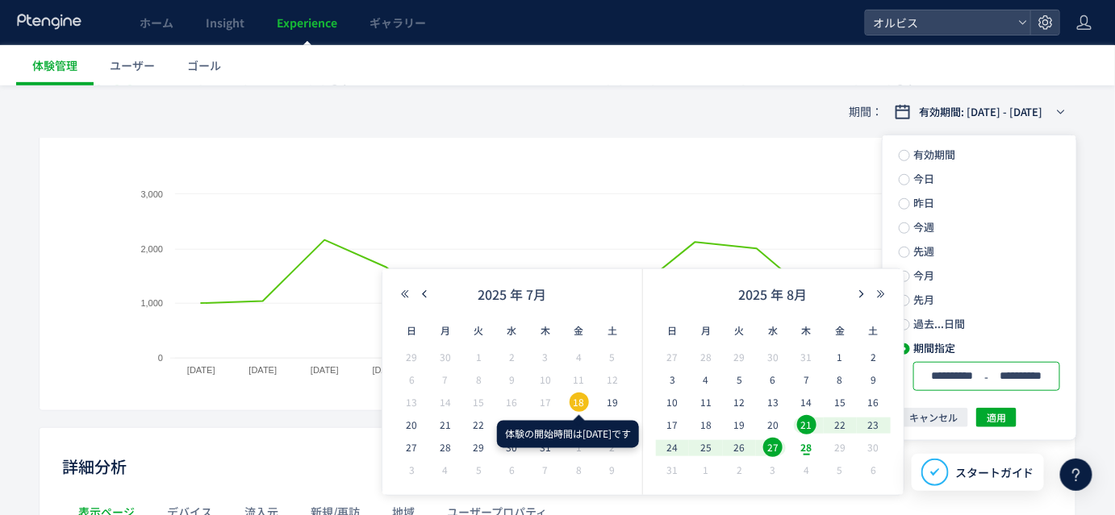
click at [576, 404] on span "18" at bounding box center [579, 402] width 19 height 19
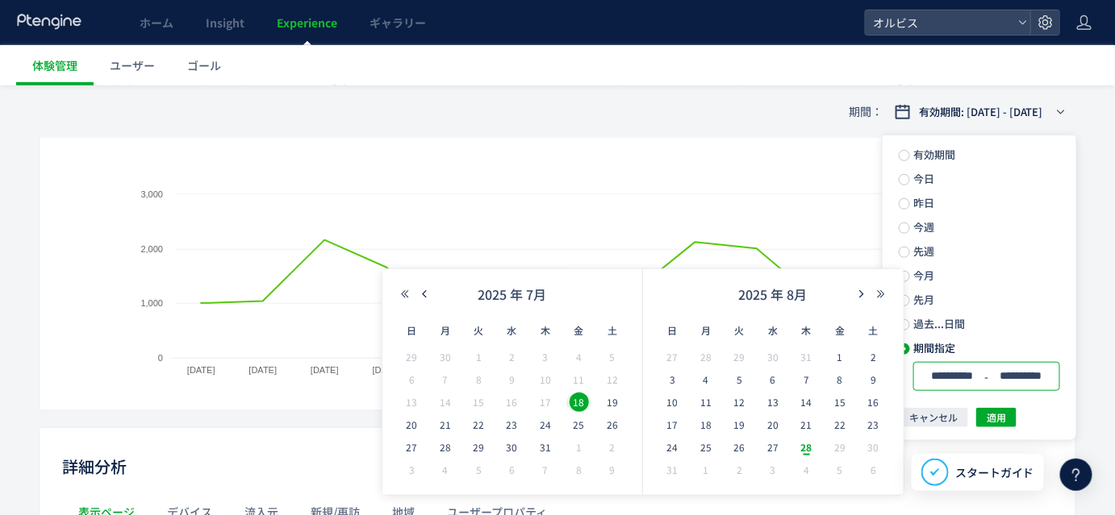
click at [807, 447] on span "28" at bounding box center [806, 447] width 19 height 19
type input "**********"
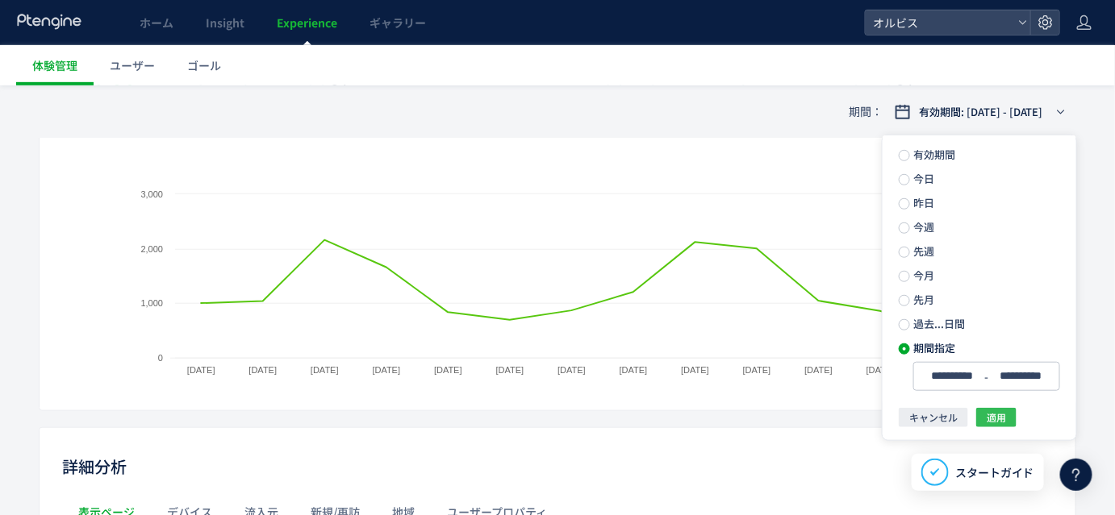
click at [1007, 423] on button "適用" at bounding box center [996, 417] width 40 height 19
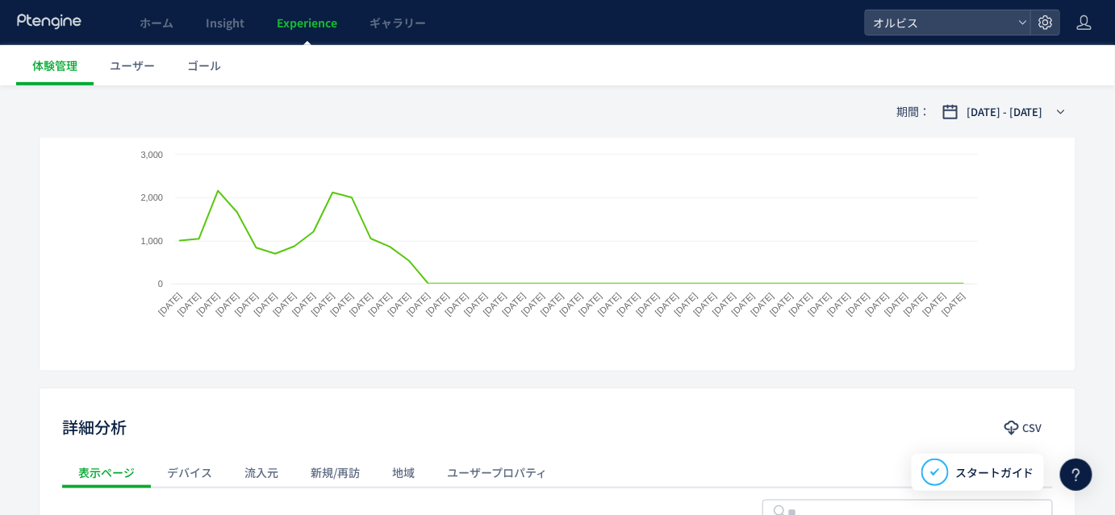
scroll to position [0, 0]
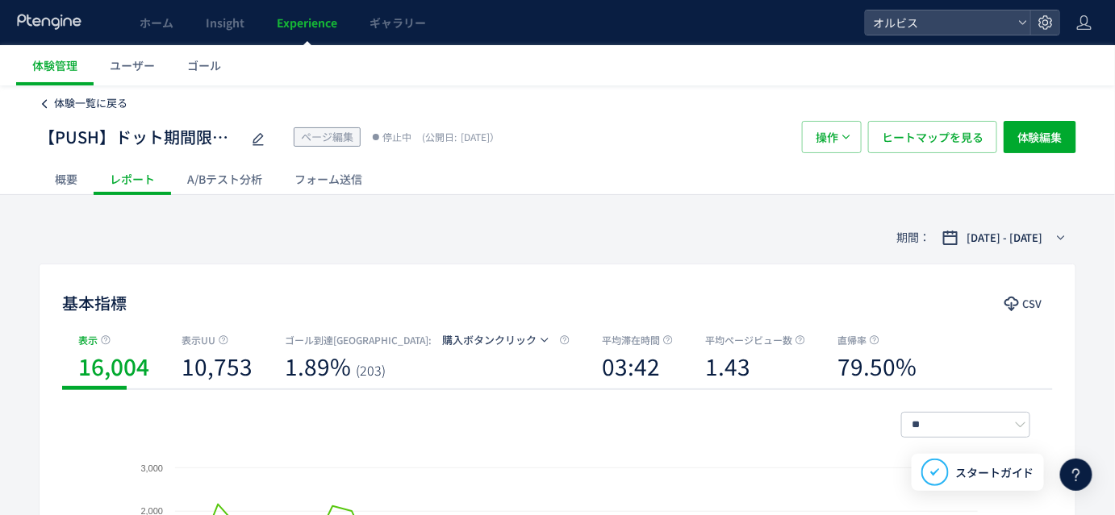
click at [86, 105] on span "体験一覧に戻る" at bounding box center [90, 102] width 73 height 15
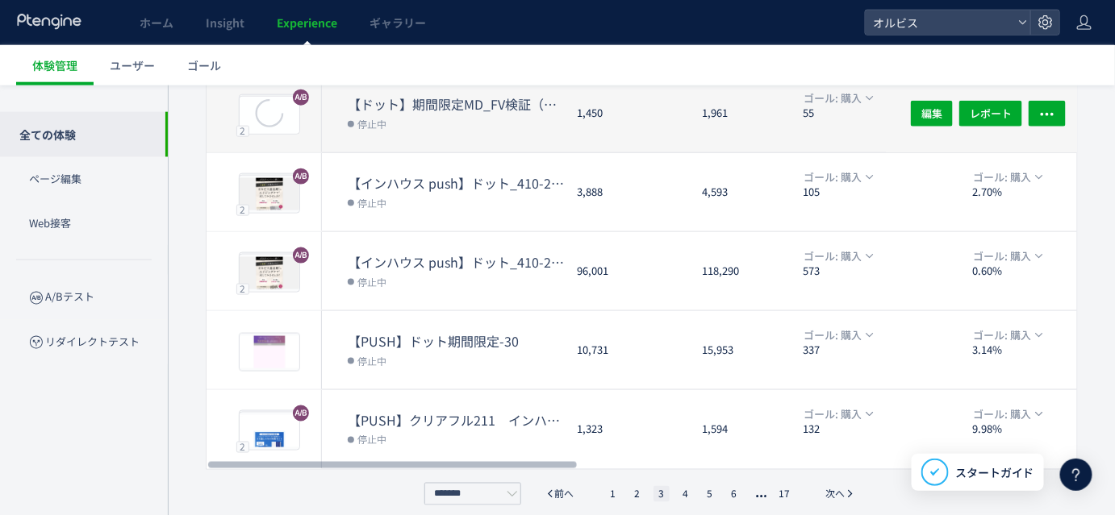
scroll to position [597, 0]
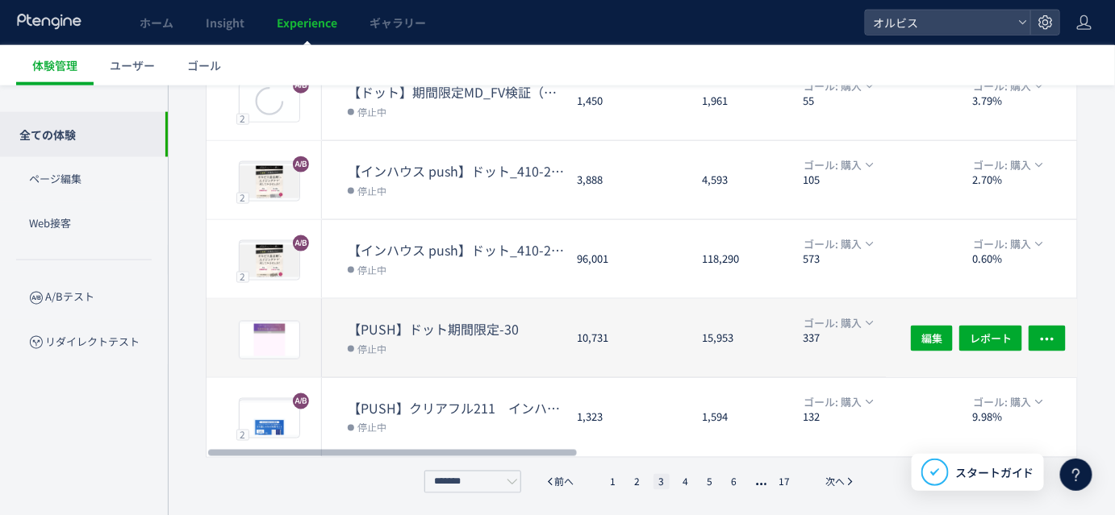
click at [412, 320] on dt "【PUSH】ドット期間限定-30" at bounding box center [456, 329] width 216 height 19
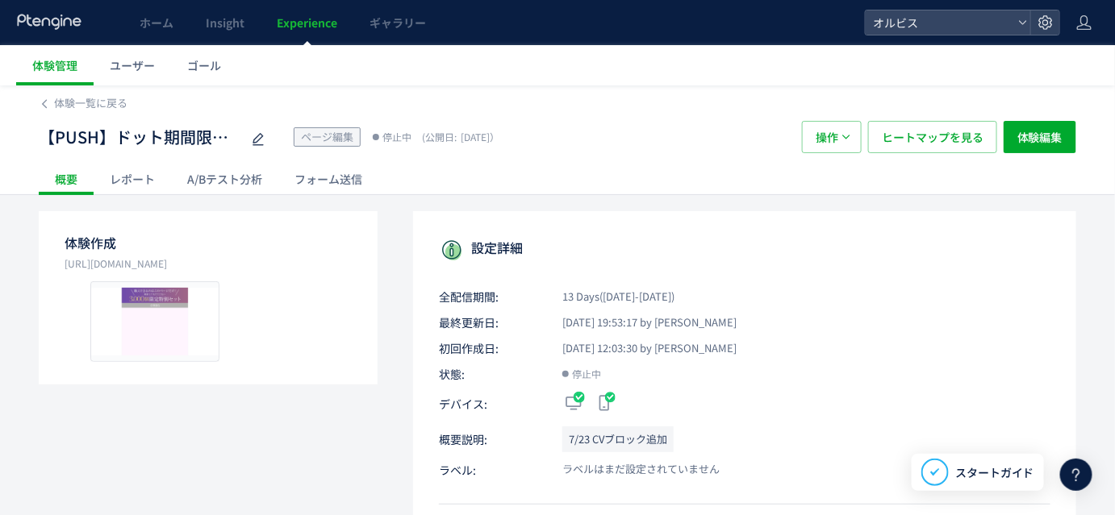
click at [234, 181] on div "A/Bテスト分析" at bounding box center [224, 179] width 107 height 32
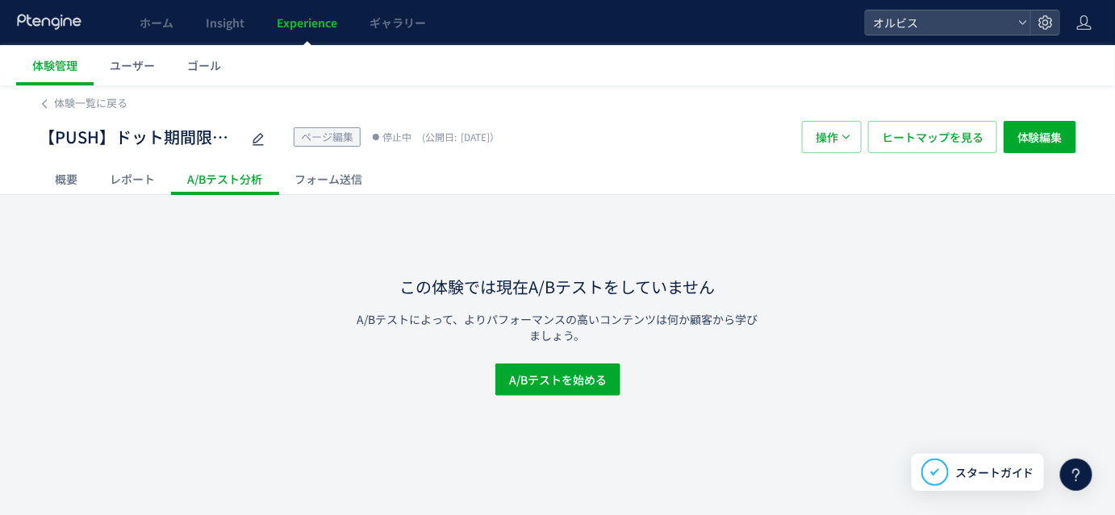
click at [150, 171] on div "レポート" at bounding box center [132, 179] width 77 height 32
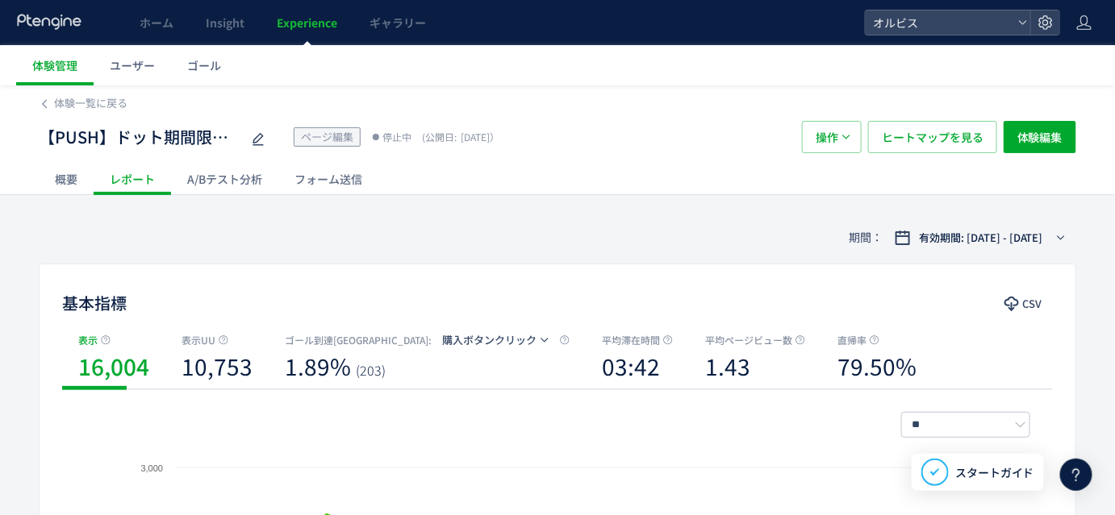
click at [55, 177] on div "概要" at bounding box center [66, 179] width 55 height 32
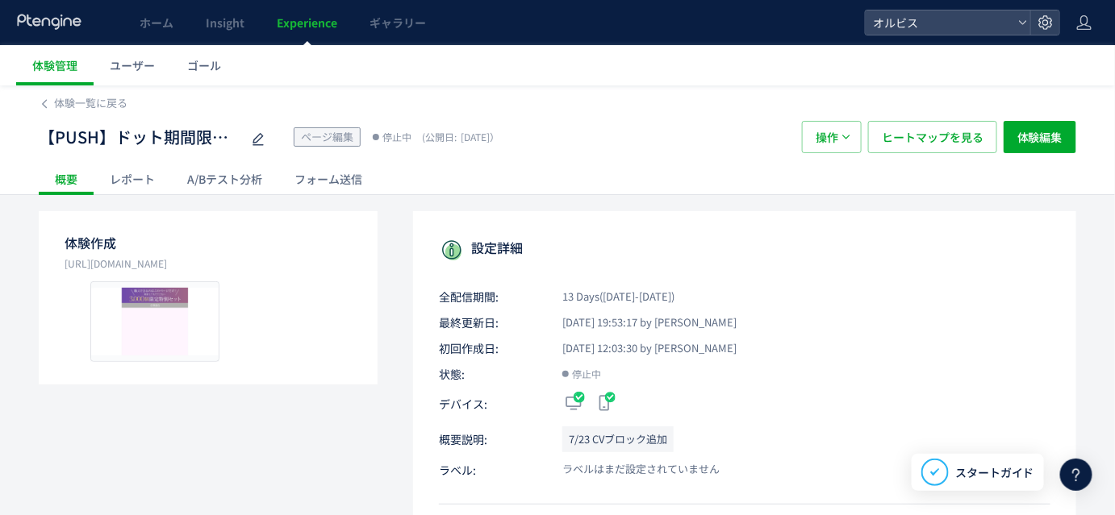
click at [136, 177] on div "レポート" at bounding box center [132, 179] width 77 height 32
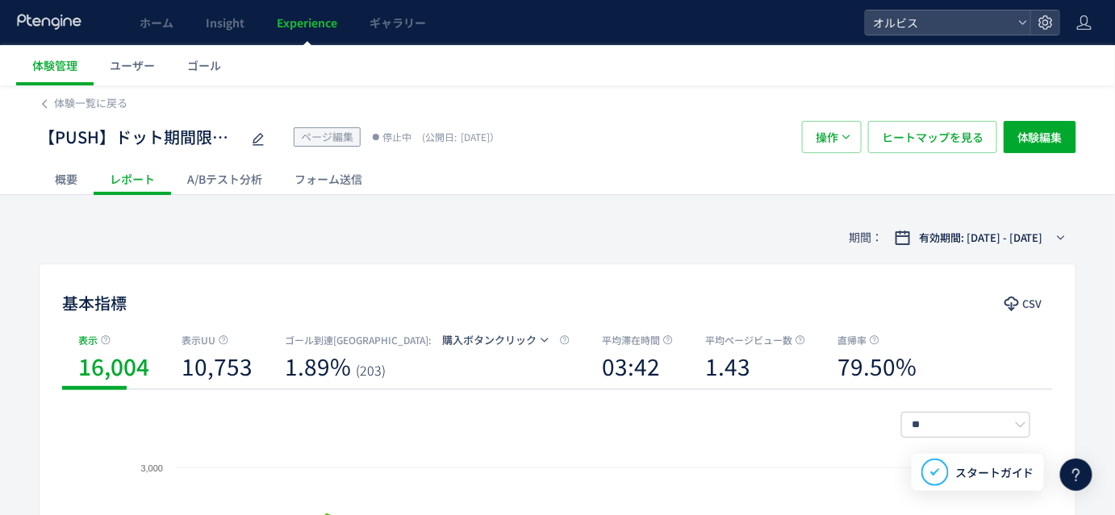
click at [236, 178] on div "A/Bテスト分析" at bounding box center [224, 179] width 107 height 32
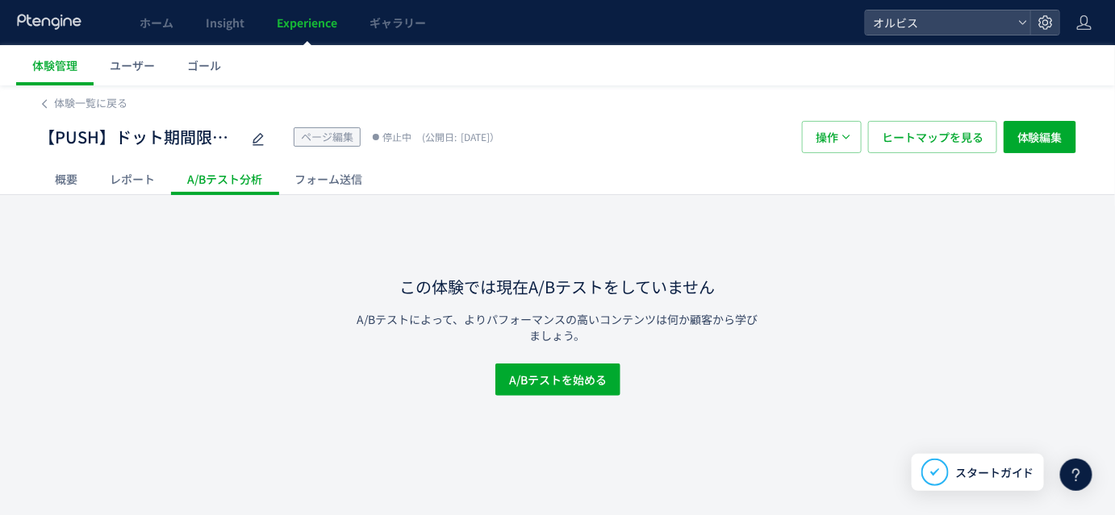
click at [131, 183] on div "レポート" at bounding box center [132, 179] width 77 height 32
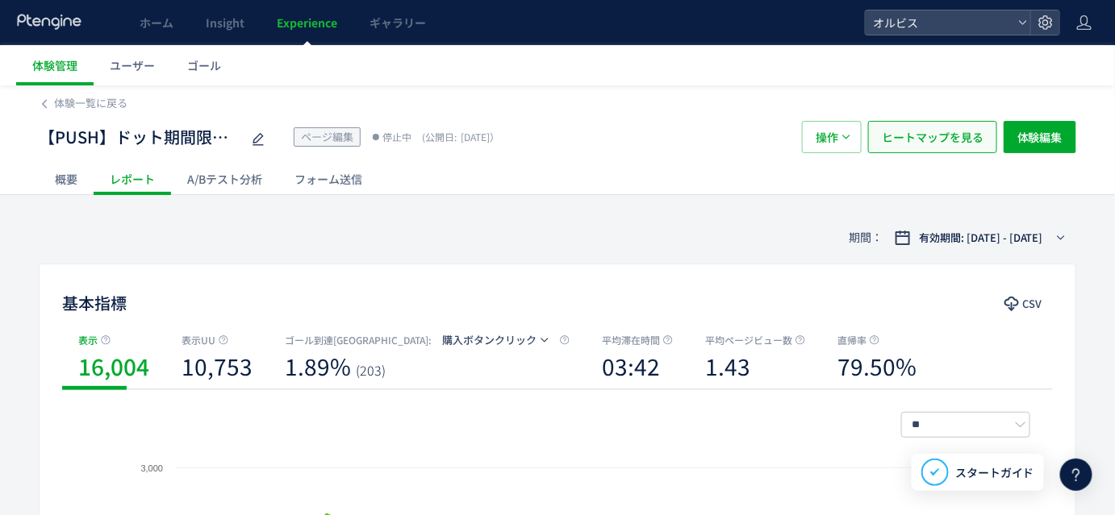
click at [912, 143] on span "ヒートマップを見る" at bounding box center [933, 137] width 102 height 32
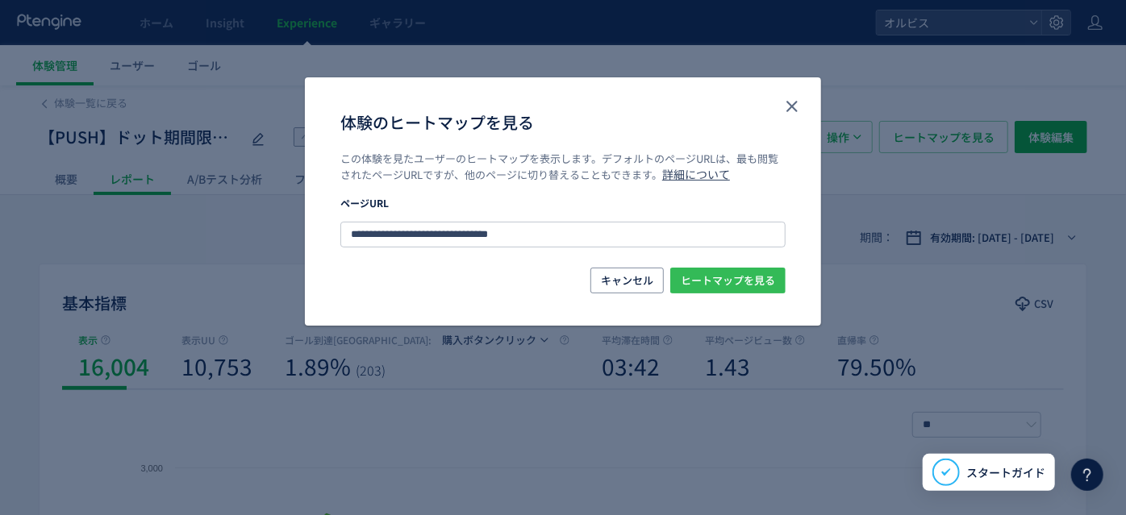
click at [712, 274] on span "ヒートマップを見る" at bounding box center [728, 281] width 94 height 26
click at [799, 105] on icon "close" at bounding box center [791, 106] width 19 height 19
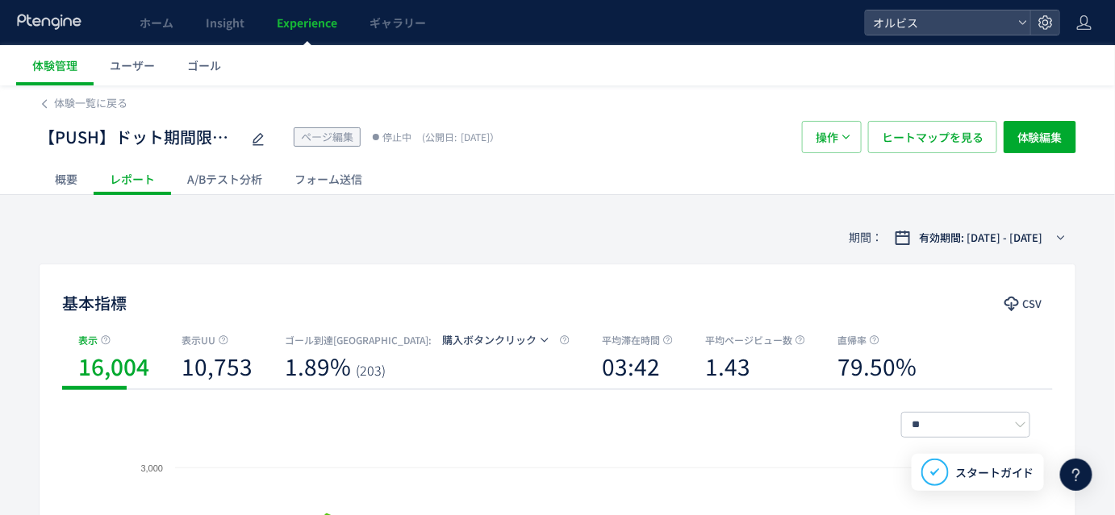
click at [65, 184] on div "概要" at bounding box center [66, 179] width 55 height 32
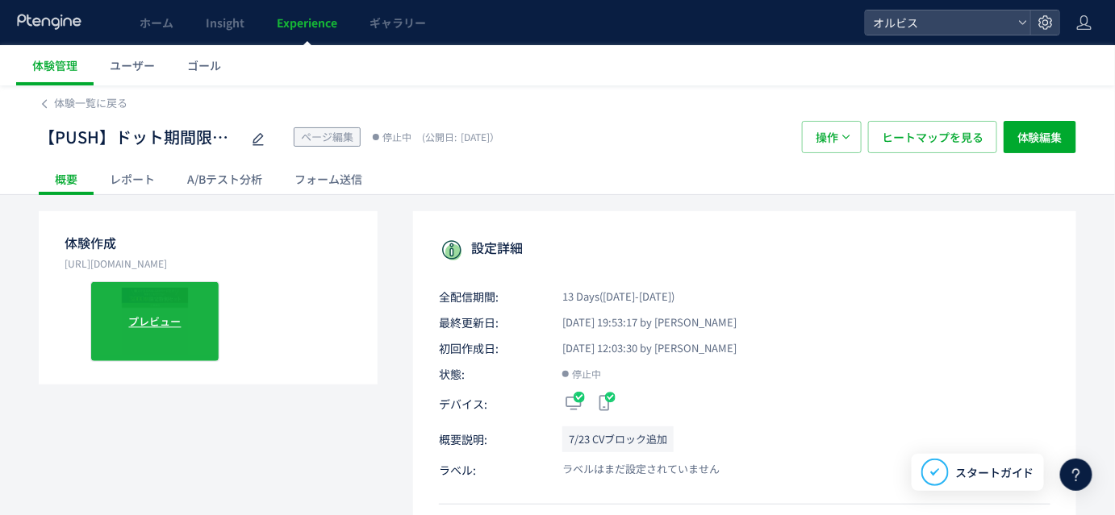
click at [148, 304] on div "プレビュー" at bounding box center [154, 322] width 129 height 81
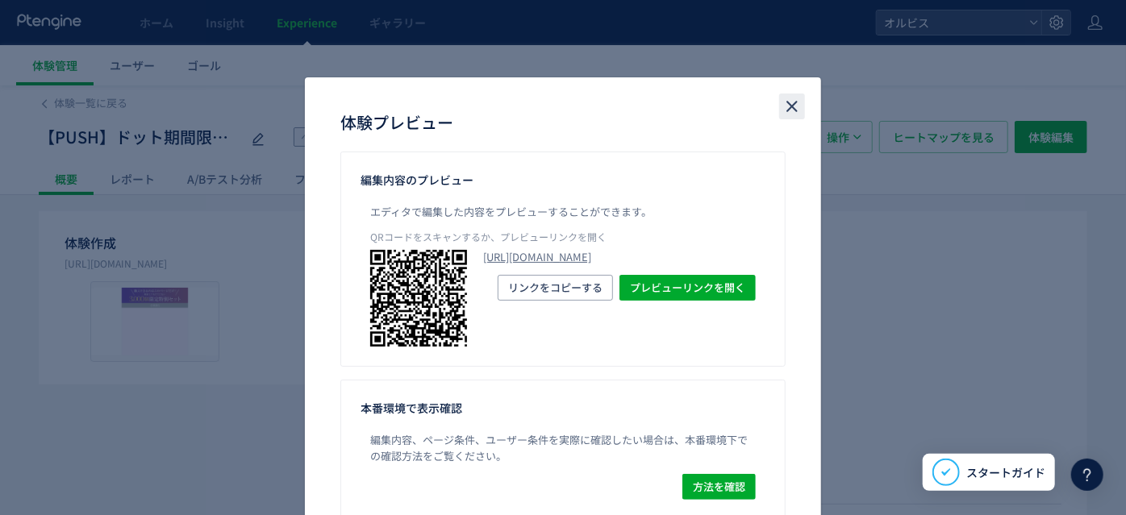
click at [790, 101] on icon "close" at bounding box center [791, 106] width 19 height 19
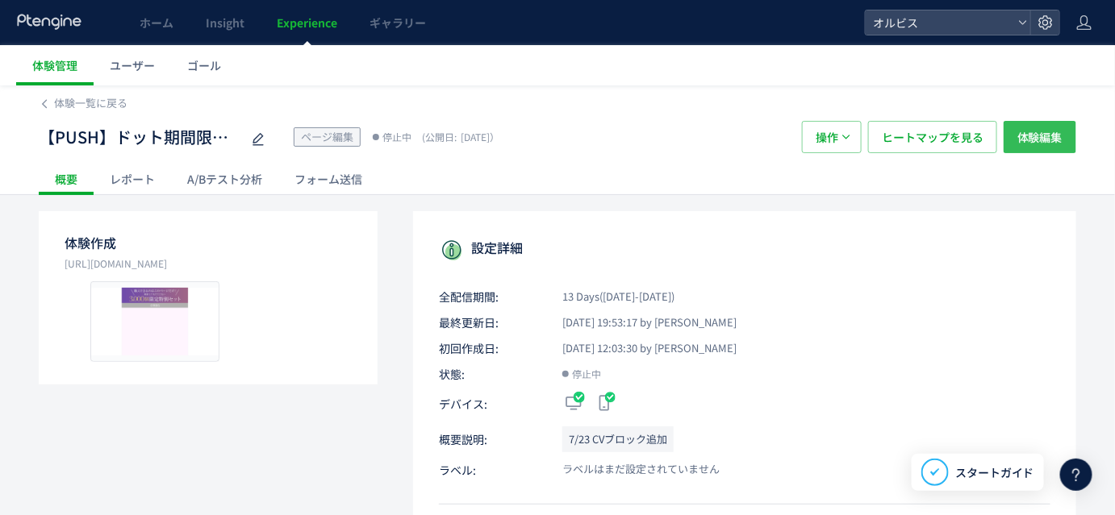
click at [1039, 129] on span "体験編集" at bounding box center [1039, 137] width 45 height 32
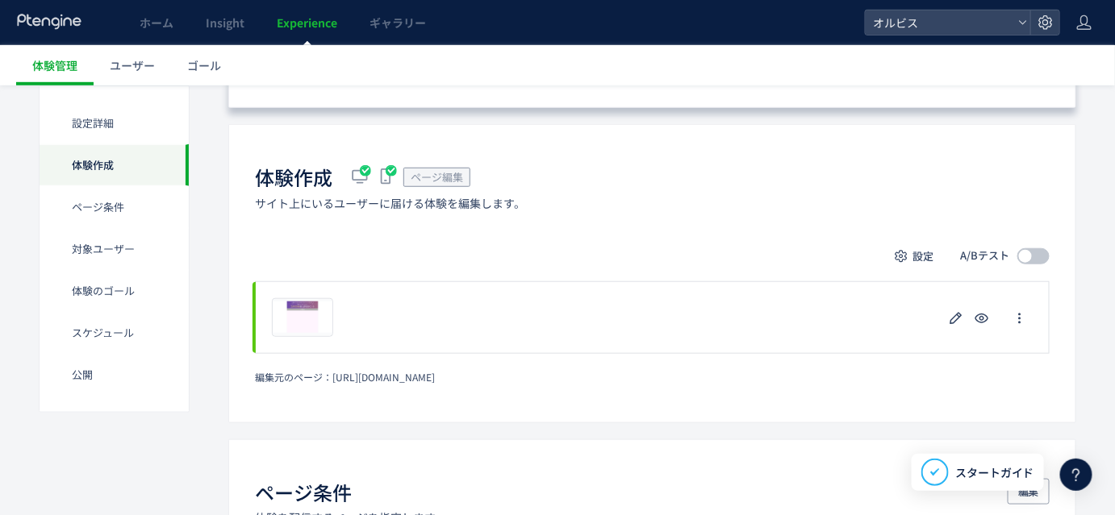
scroll to position [351, 0]
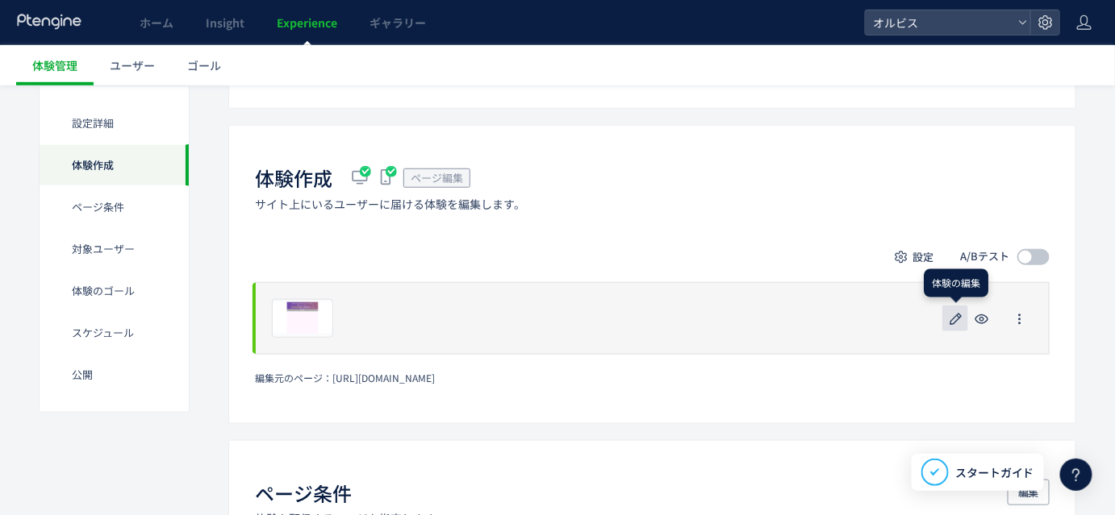
click at [950, 314] on icon "button" at bounding box center [955, 319] width 19 height 19
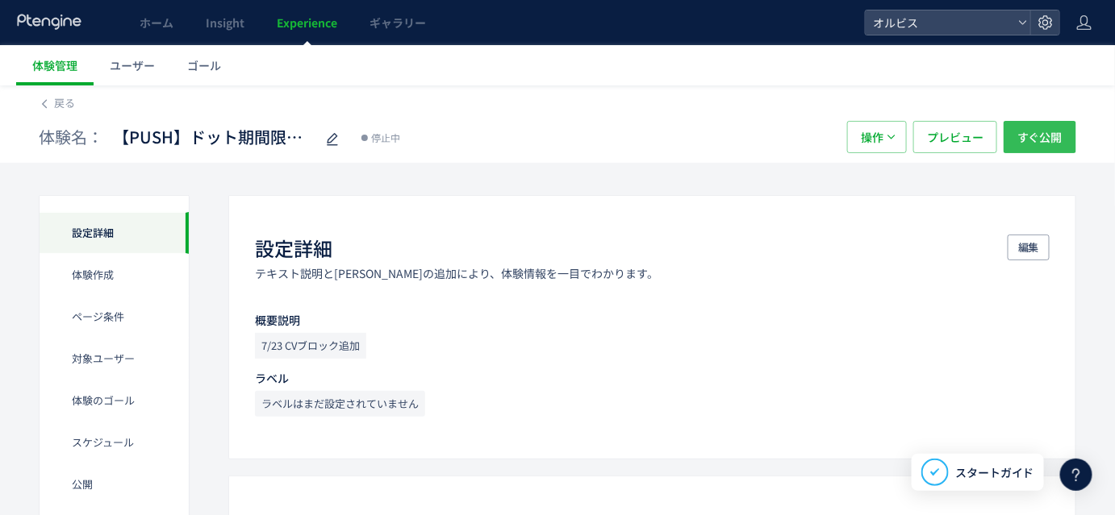
click at [1034, 139] on span "すぐ公開" at bounding box center [1039, 137] width 45 height 32
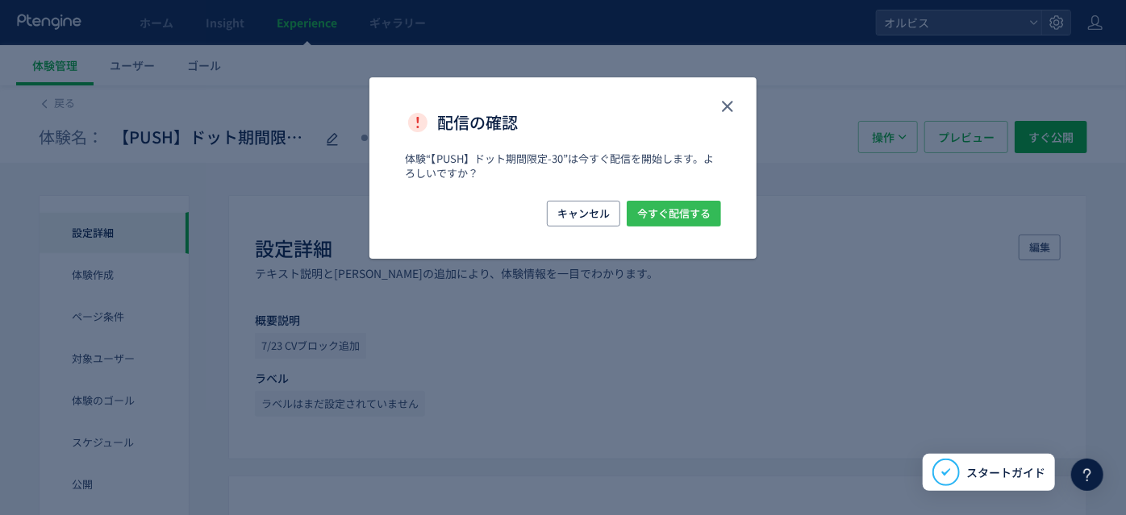
click at [667, 208] on span "今すぐ配信する" at bounding box center [673, 214] width 73 height 26
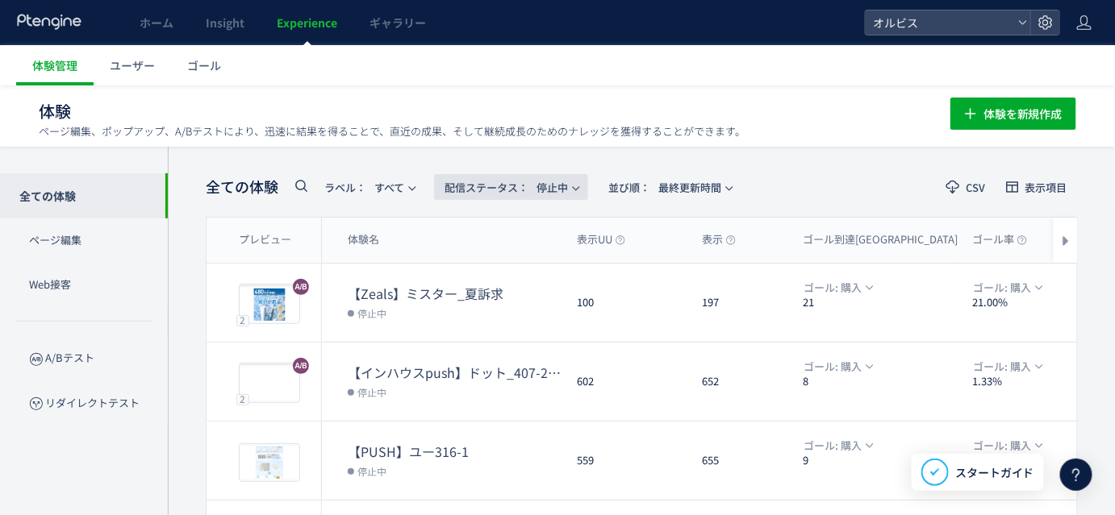
click at [524, 190] on span "配信ステータス​：" at bounding box center [486, 187] width 84 height 15
click at [513, 306] on li "配信中" at bounding box center [515, 320] width 66 height 29
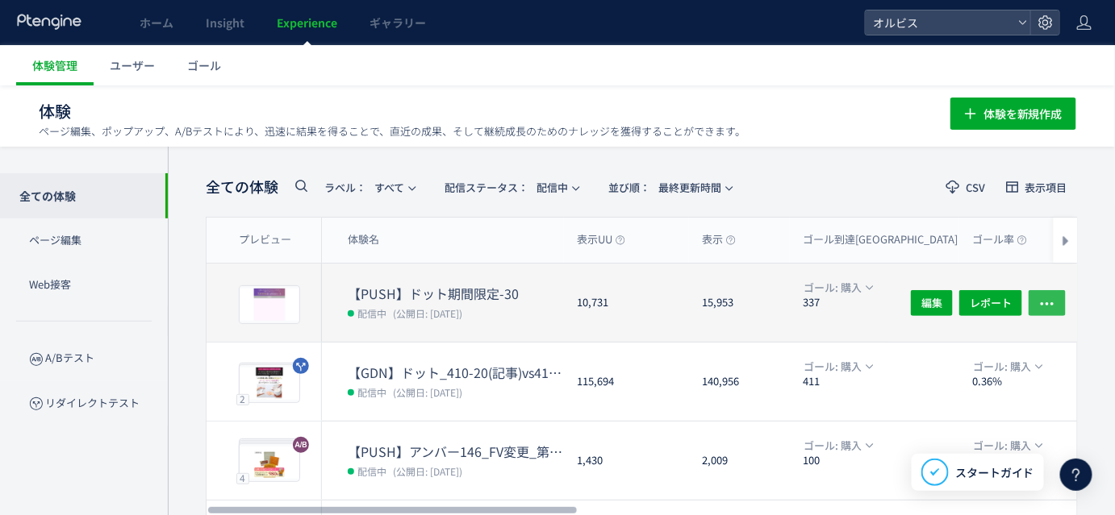
click at [1042, 302] on use "button" at bounding box center [1047, 303] width 13 height 3
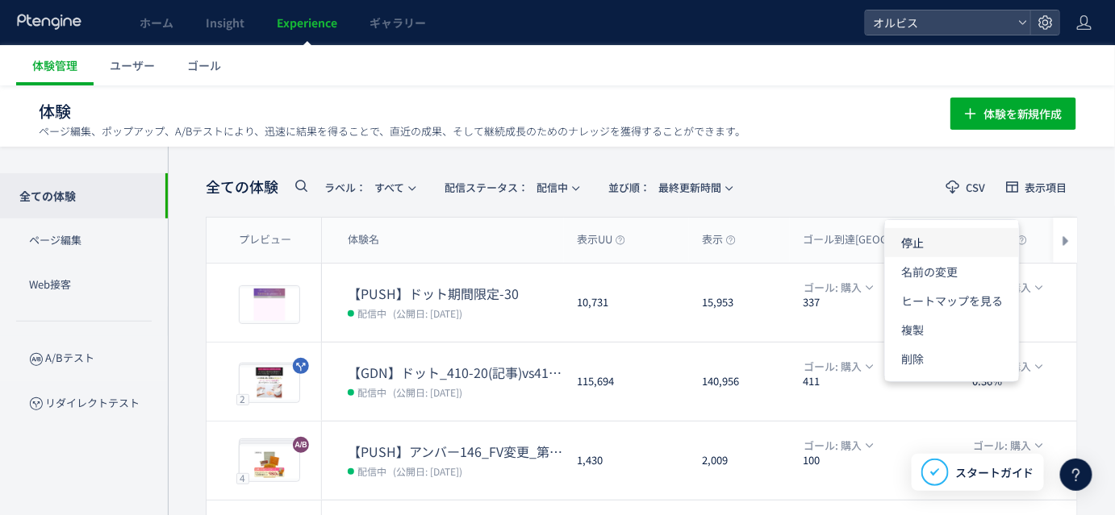
click at [950, 286] on li "停止" at bounding box center [952, 300] width 134 height 29
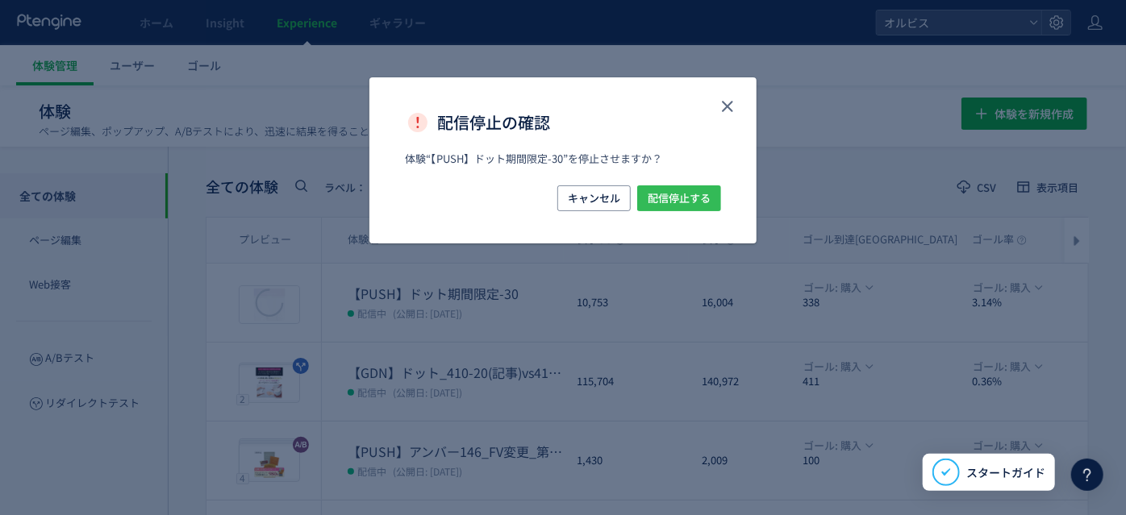
click at [695, 194] on span "配信停止する" at bounding box center [679, 199] width 63 height 26
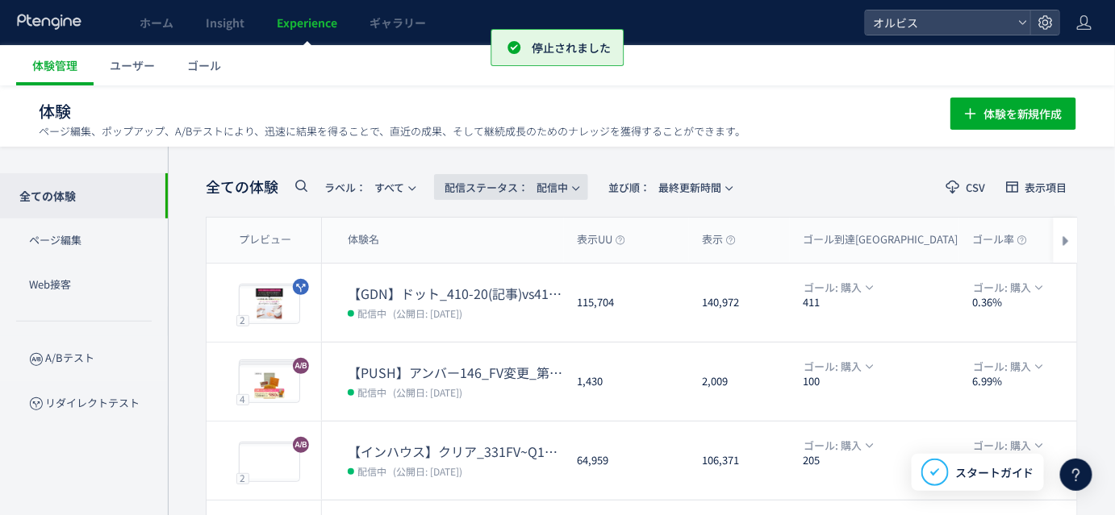
click at [541, 180] on span "配信ステータス​： 配信中" at bounding box center [505, 187] width 123 height 27
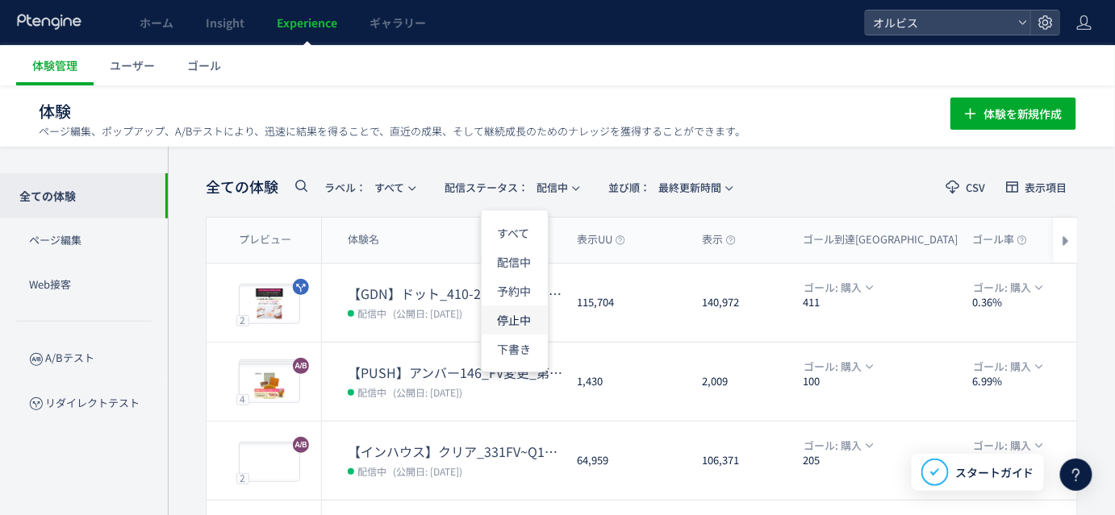
click at [513, 327] on li "停止中" at bounding box center [515, 320] width 66 height 29
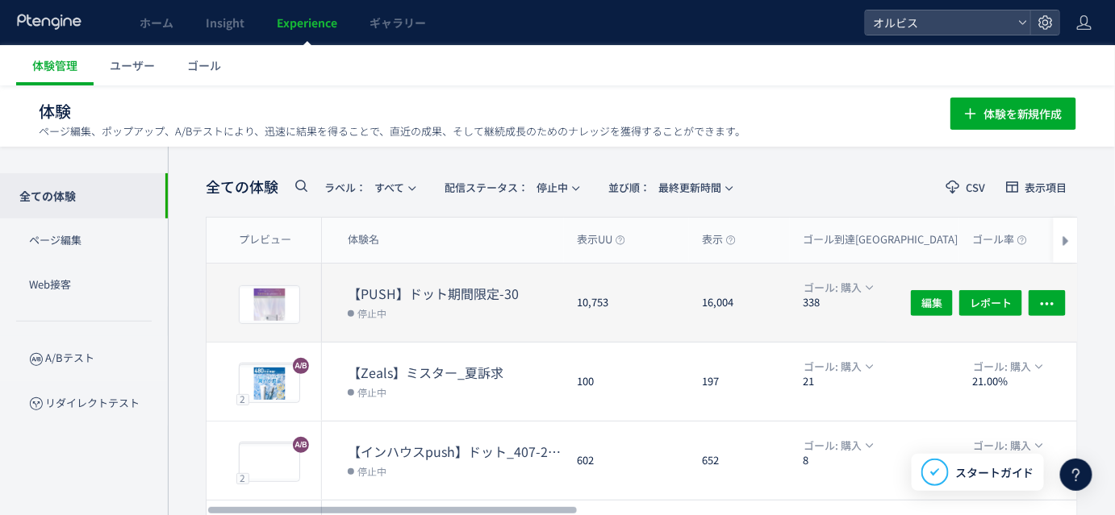
click at [419, 336] on dl "【PUSH】ドット期間限定-30 停止中" at bounding box center [456, 313] width 216 height 57
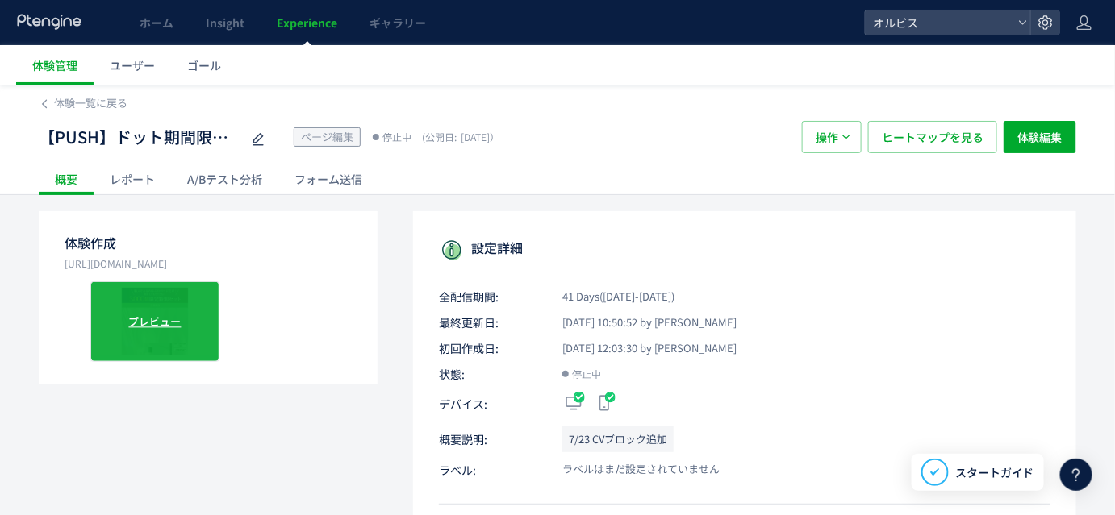
click at [148, 301] on div "プレビュー" at bounding box center [154, 322] width 129 height 81
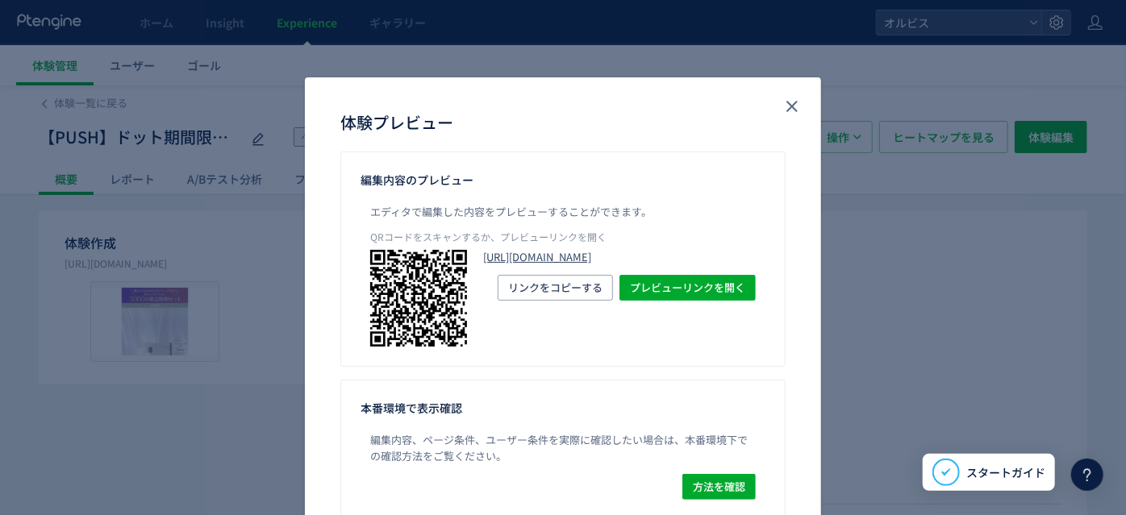
click at [527, 256] on link "[URL][DOMAIN_NAME]" at bounding box center [619, 257] width 273 height 15
click at [784, 94] on button "close" at bounding box center [792, 107] width 26 height 26
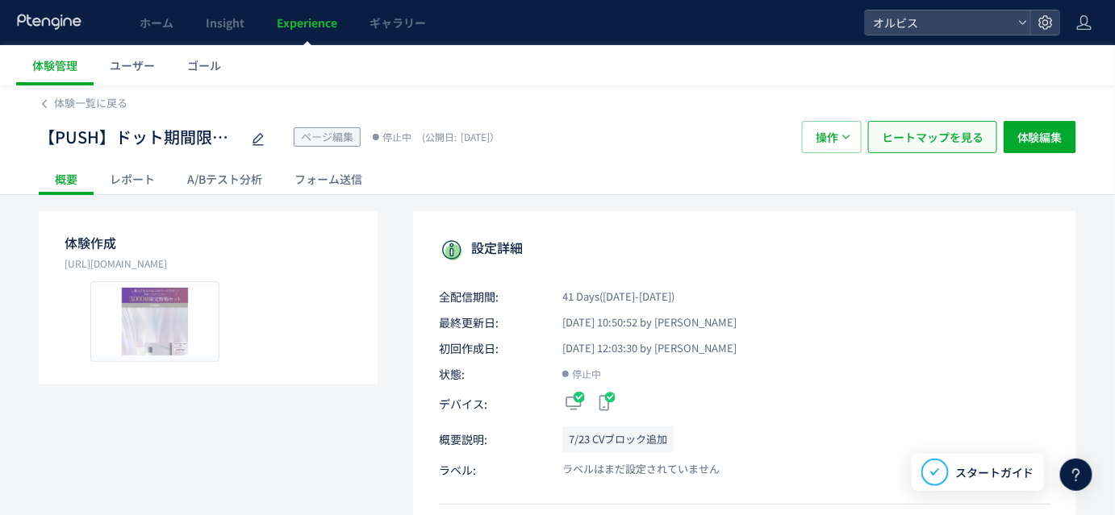
click at [945, 132] on span "ヒートマップを見る" at bounding box center [933, 137] width 102 height 32
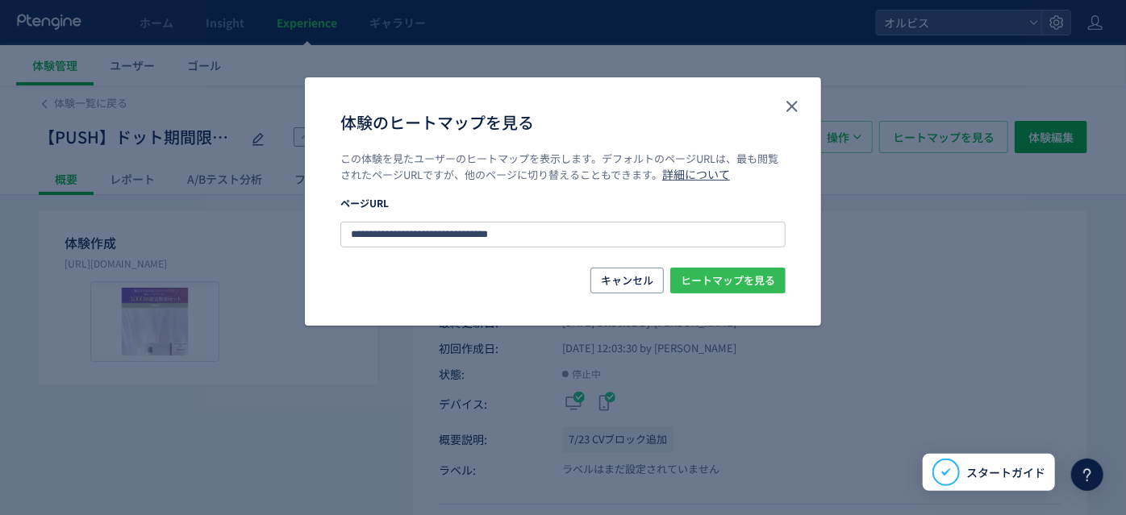
click at [718, 281] on span "ヒートマップを見る" at bounding box center [728, 281] width 94 height 26
click at [785, 102] on icon "close" at bounding box center [791, 106] width 19 height 19
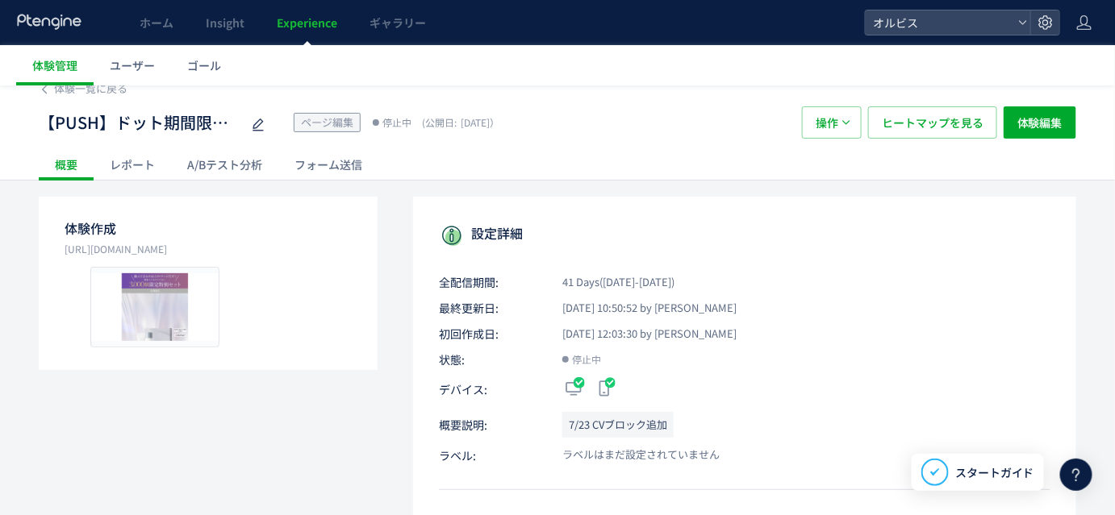
scroll to position [8, 0]
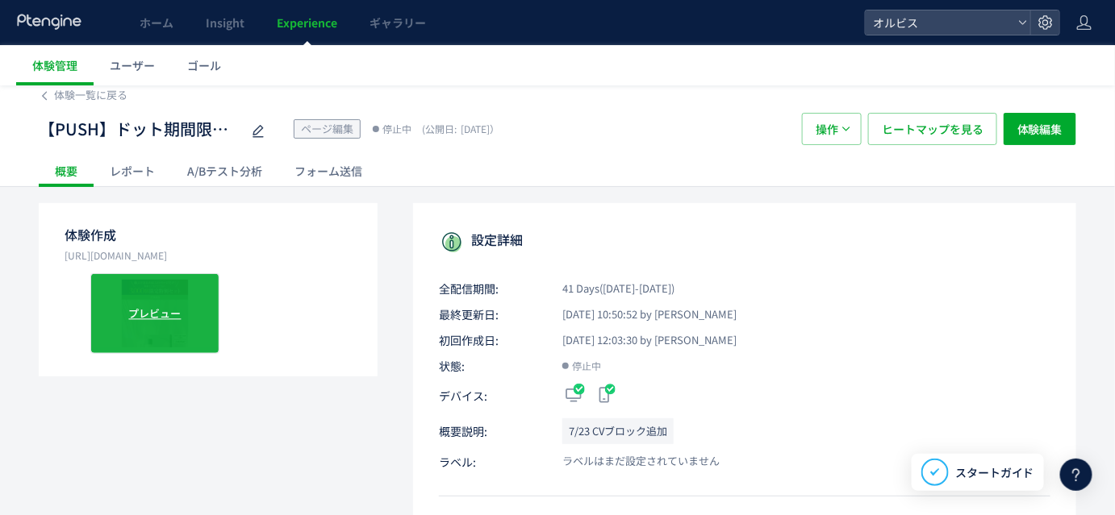
click at [127, 298] on div "プレビュー" at bounding box center [154, 313] width 129 height 81
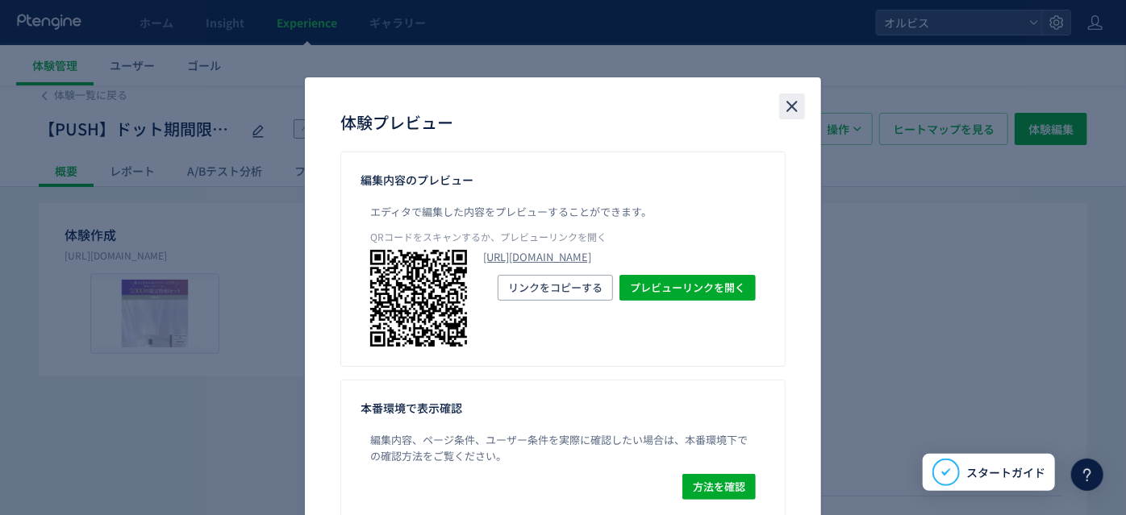
click at [786, 110] on use "close" at bounding box center [791, 106] width 11 height 11
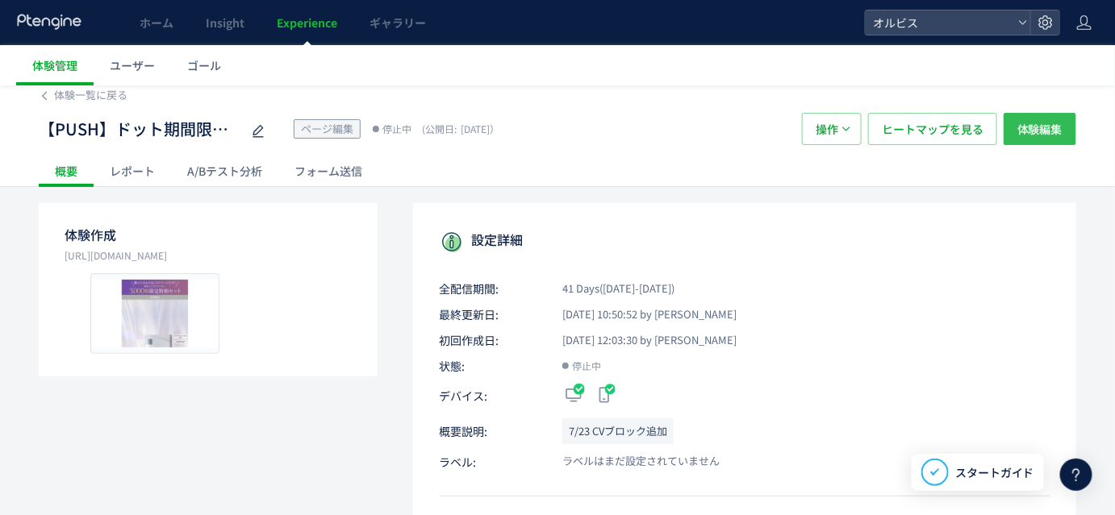
click at [1051, 119] on span "体験編集" at bounding box center [1039, 129] width 45 height 32
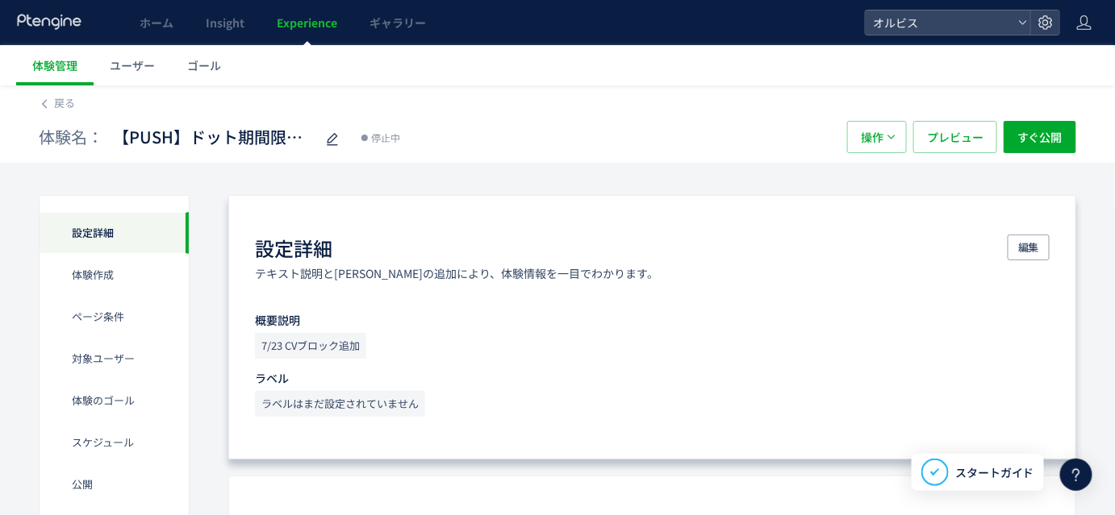
scroll to position [323, 0]
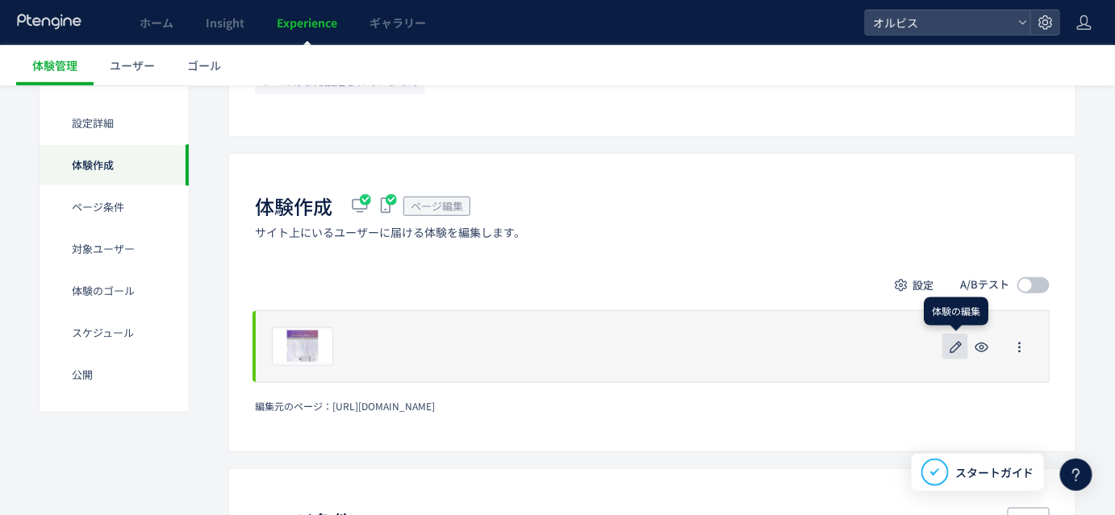
click at [957, 341] on icon "button" at bounding box center [955, 347] width 19 height 19
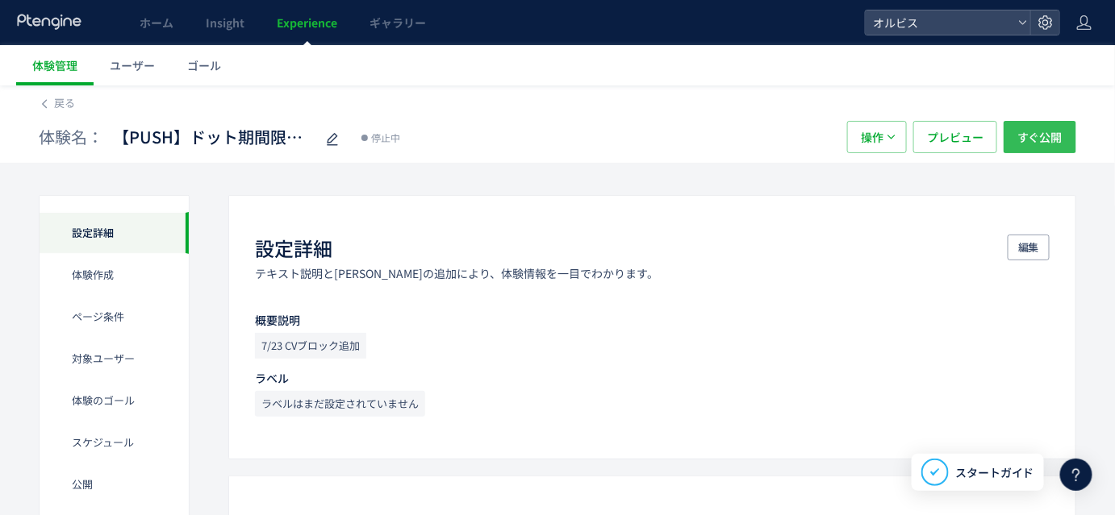
click at [1034, 137] on span "すぐ公開" at bounding box center [1039, 137] width 45 height 32
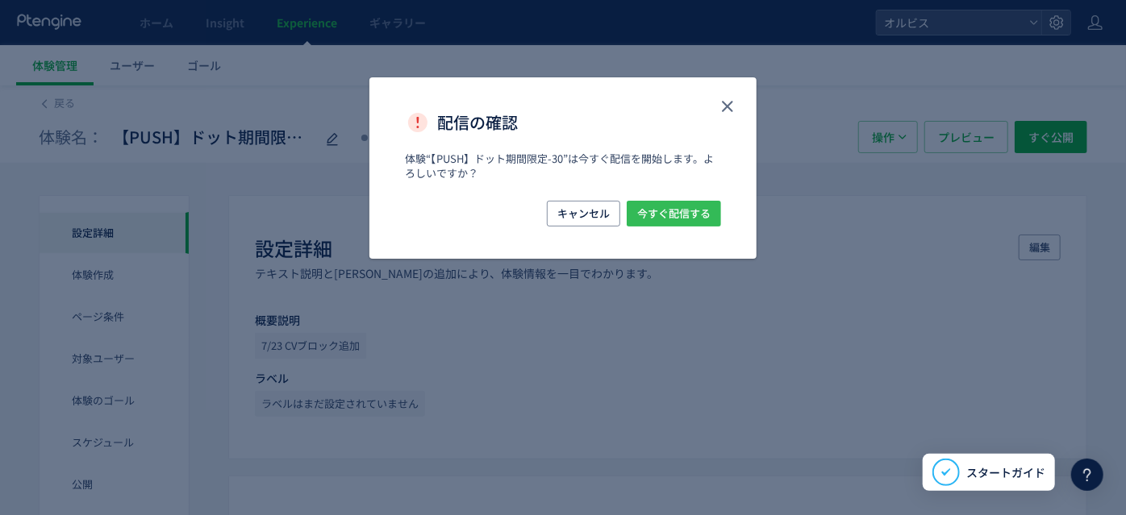
click at [684, 211] on span "今すぐ配信する" at bounding box center [673, 214] width 73 height 26
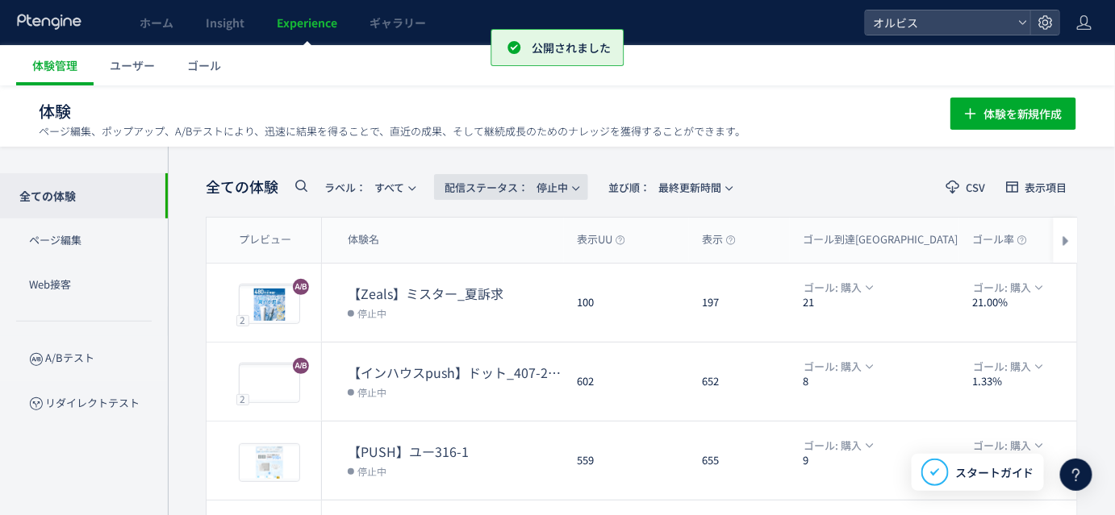
click at [556, 186] on span "配信ステータス​： 停止中" at bounding box center [505, 187] width 123 height 27
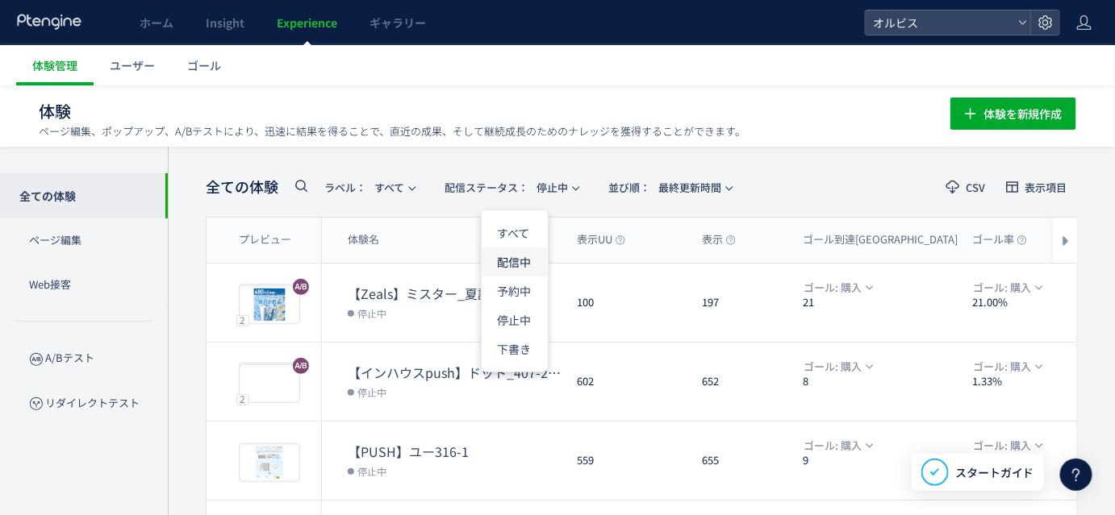
click at [514, 306] on li "配信中" at bounding box center [515, 320] width 66 height 29
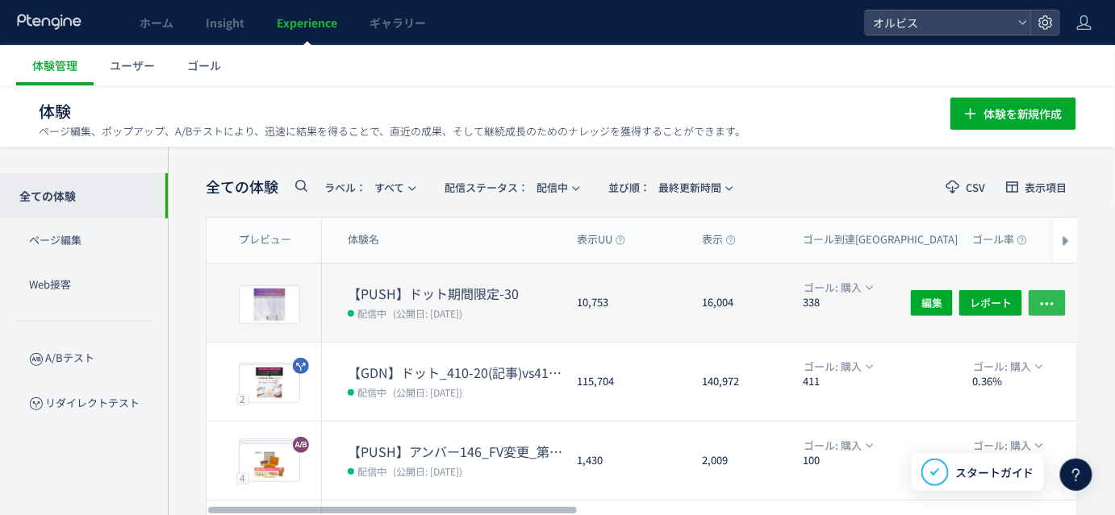
click at [1041, 298] on icon "button" at bounding box center [1047, 303] width 16 height 16
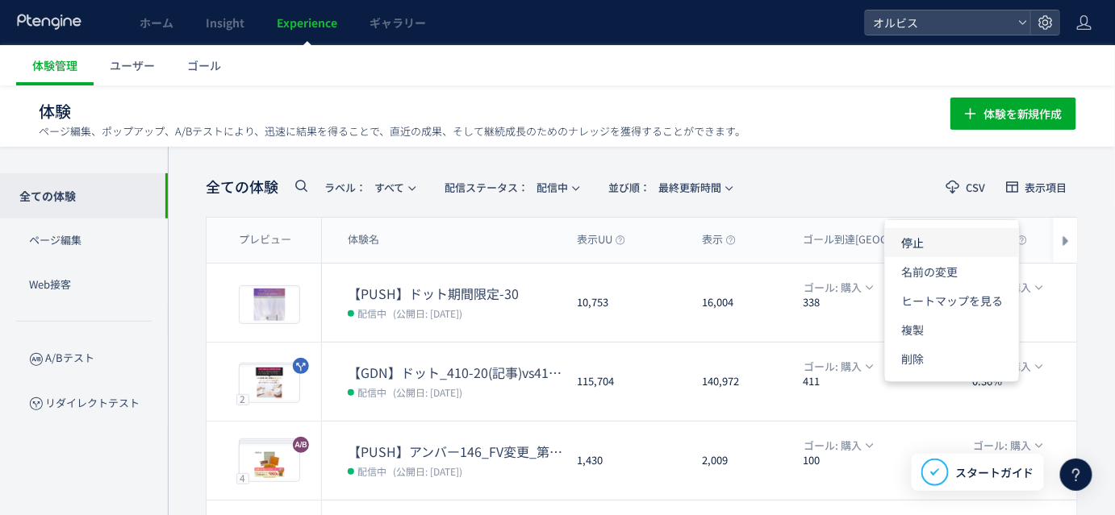
click at [929, 286] on li "停止" at bounding box center [952, 300] width 134 height 29
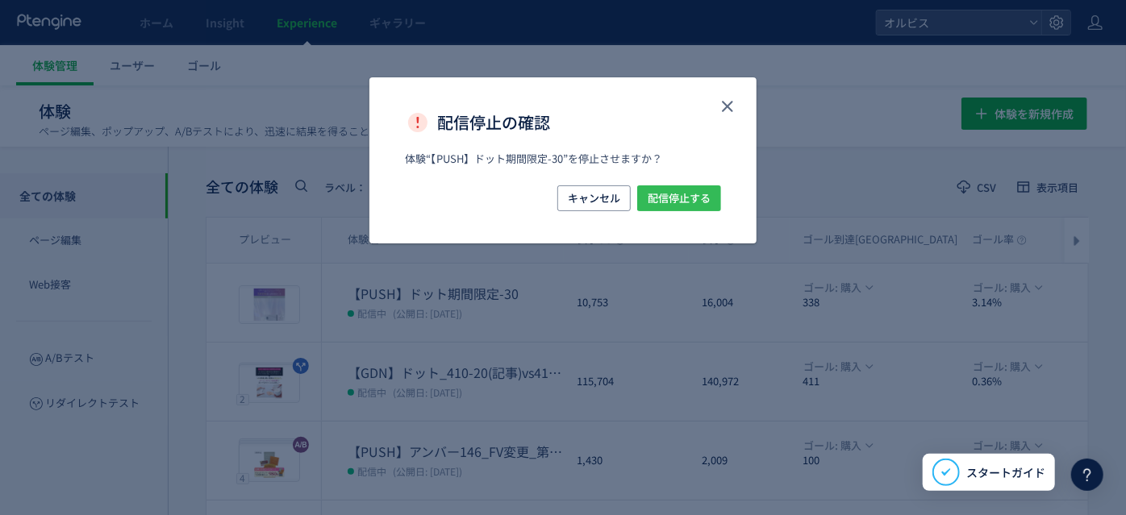
click at [677, 205] on span "配信停止する" at bounding box center [679, 199] width 63 height 26
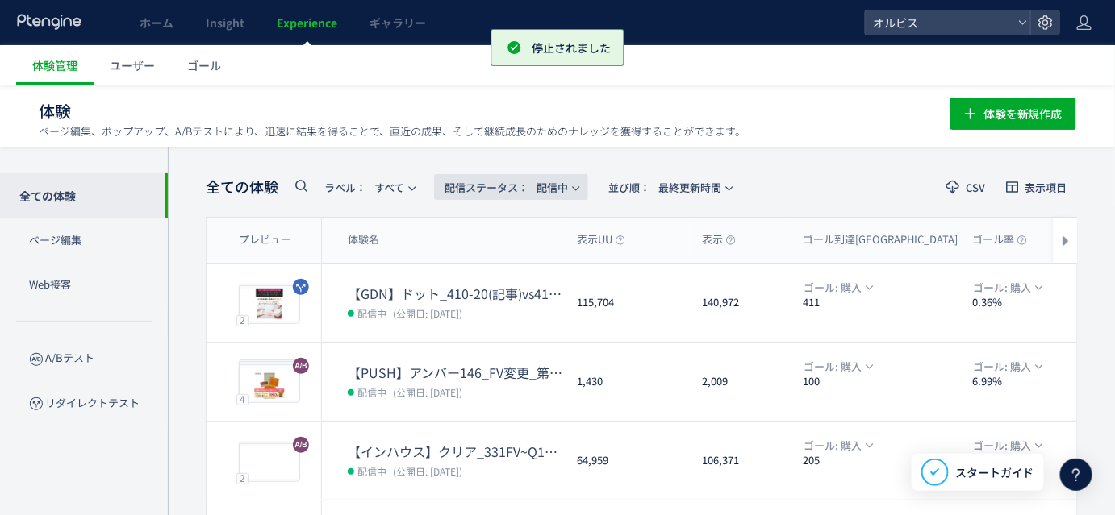
click at [550, 180] on span "配信ステータス​： 配信中" at bounding box center [505, 187] width 123 height 27
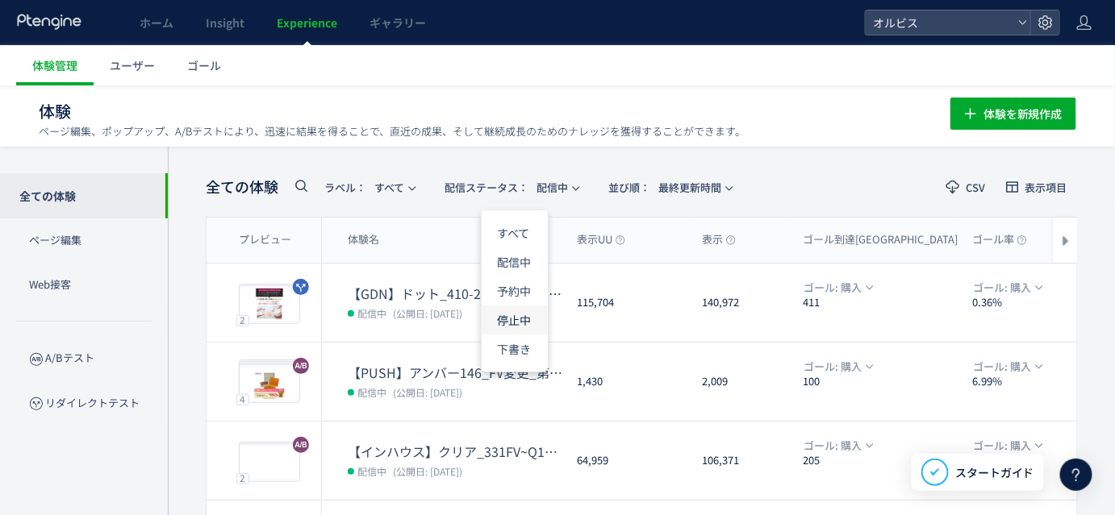
click at [507, 313] on li "停止中" at bounding box center [515, 320] width 66 height 29
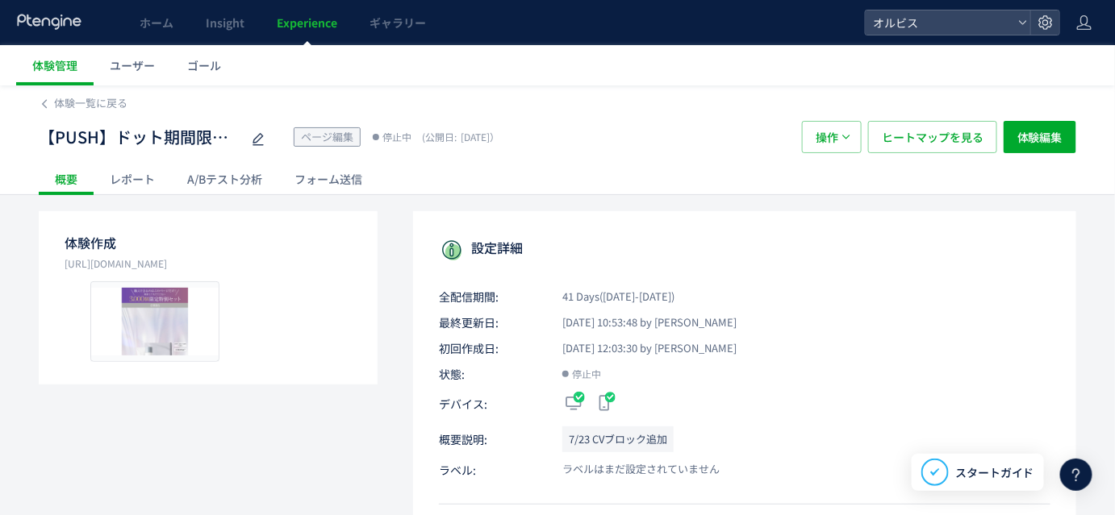
click at [202, 183] on div "A/Bテスト分析" at bounding box center [224, 179] width 107 height 32
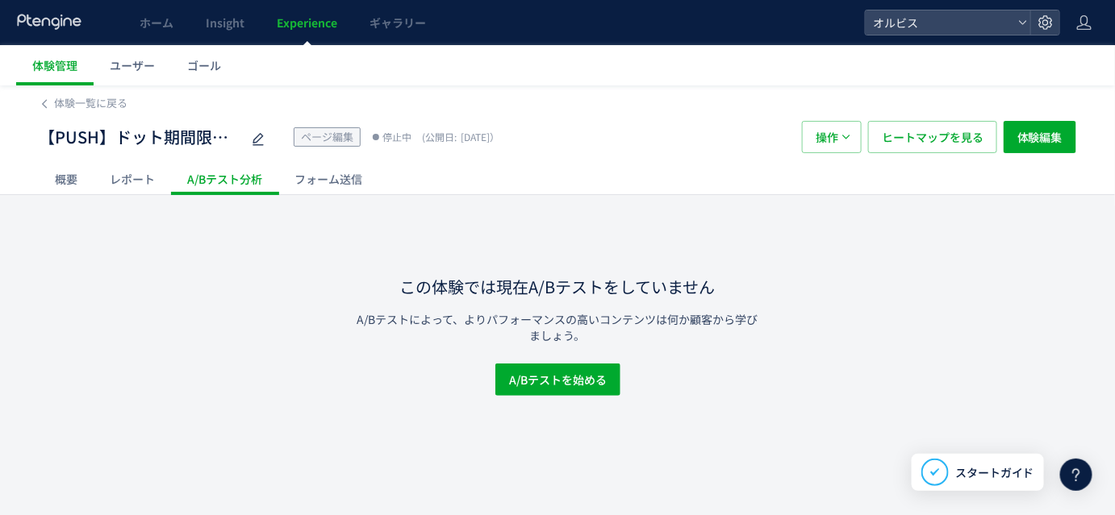
click at [74, 182] on div "概要" at bounding box center [66, 179] width 55 height 32
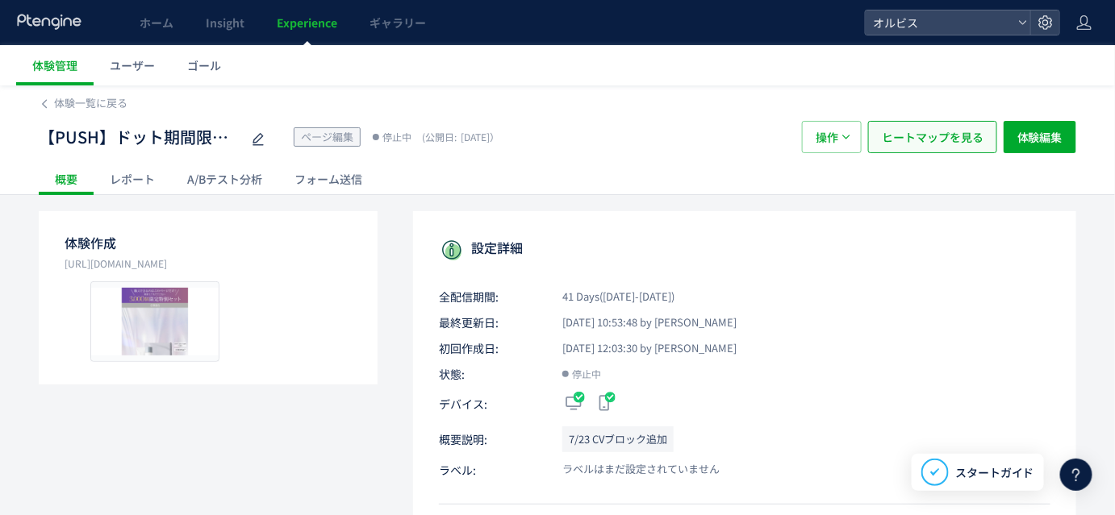
click at [956, 144] on span "ヒートマップを見る" at bounding box center [933, 137] width 102 height 32
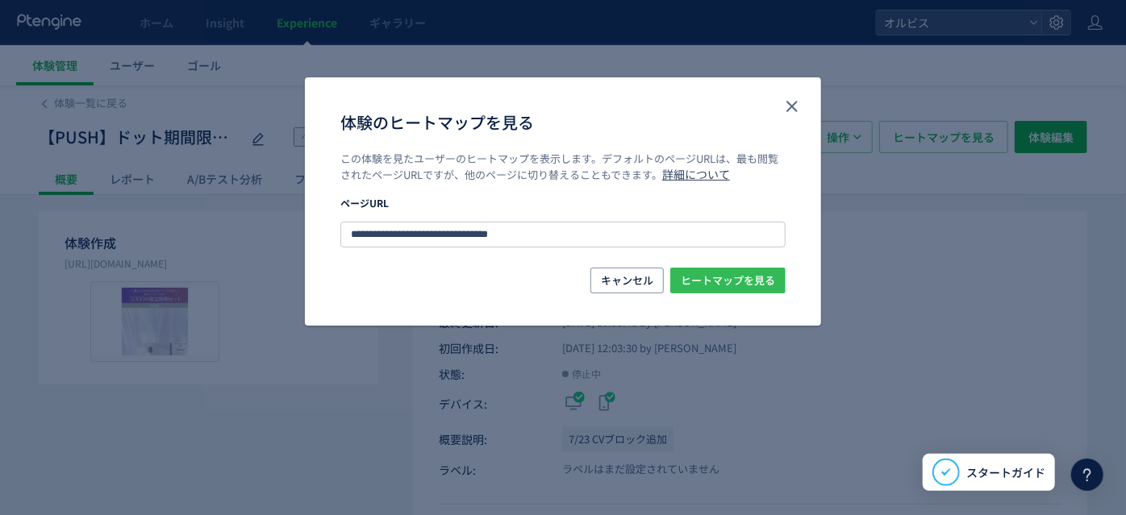
click at [711, 290] on span "ヒートマップを見る" at bounding box center [728, 281] width 94 height 26
click at [798, 106] on icon "close" at bounding box center [791, 106] width 19 height 19
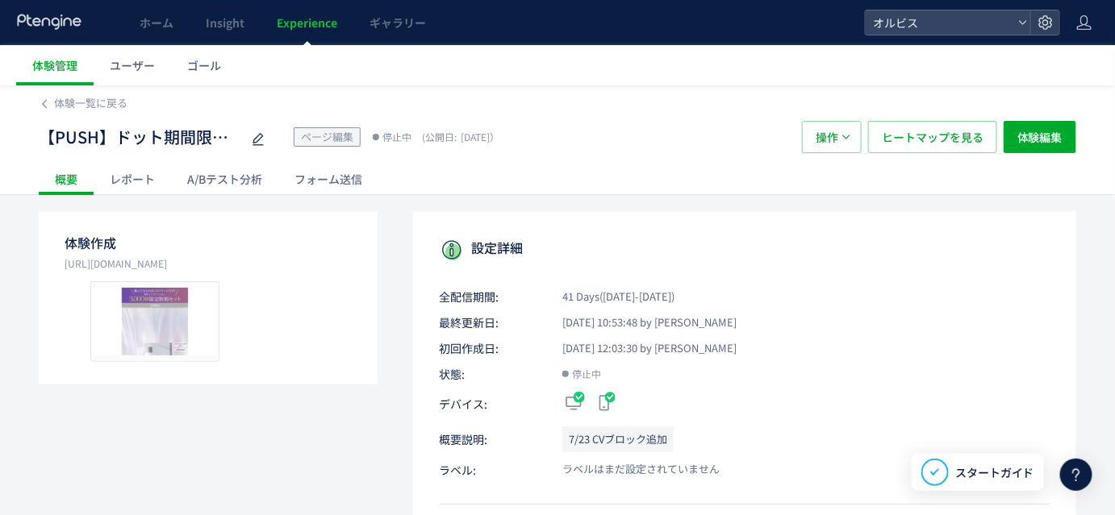
click at [213, 181] on div "A/Bテスト分析" at bounding box center [224, 179] width 107 height 32
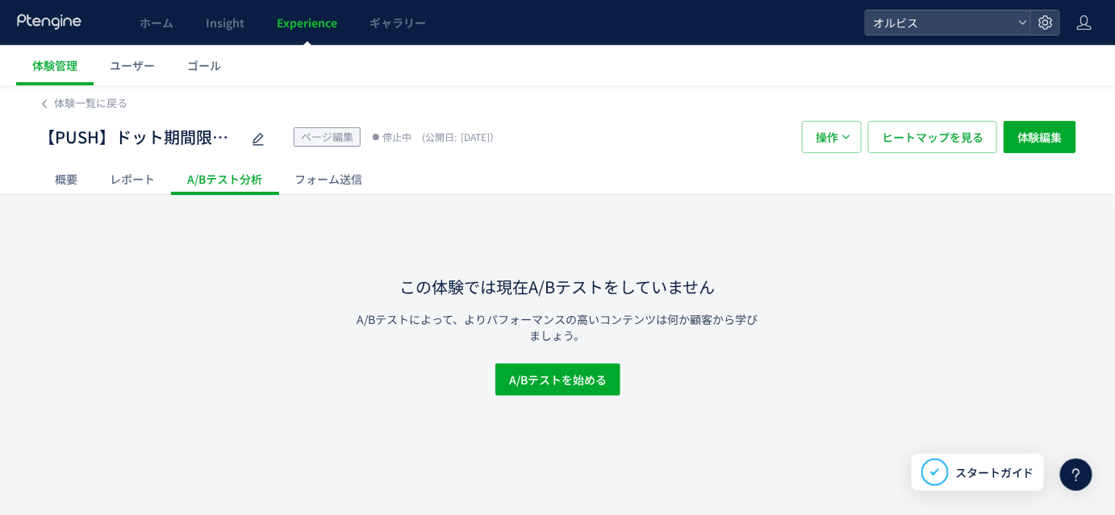
click at [150, 177] on div "レポート" at bounding box center [132, 179] width 77 height 32
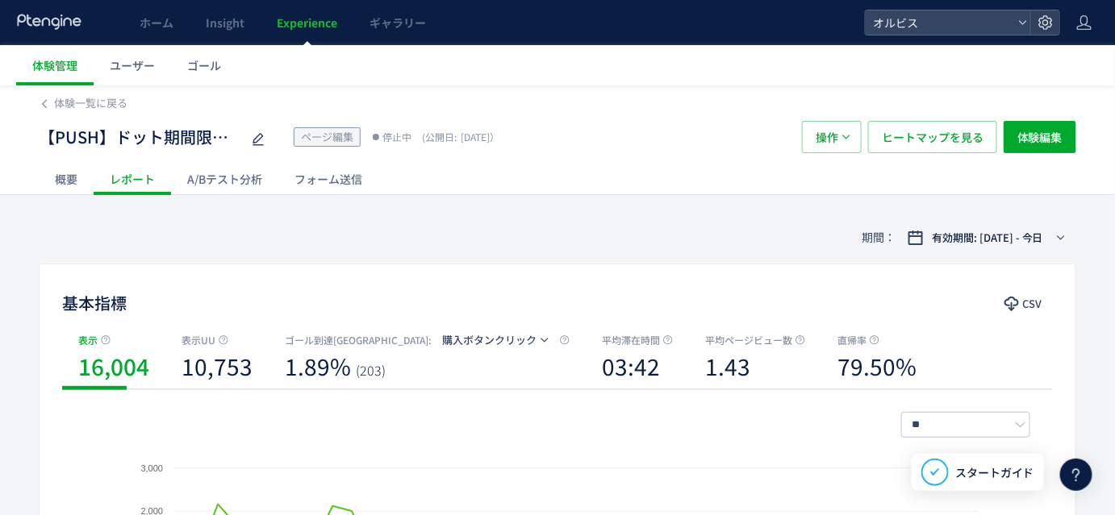
click at [89, 180] on div "概要" at bounding box center [66, 179] width 55 height 32
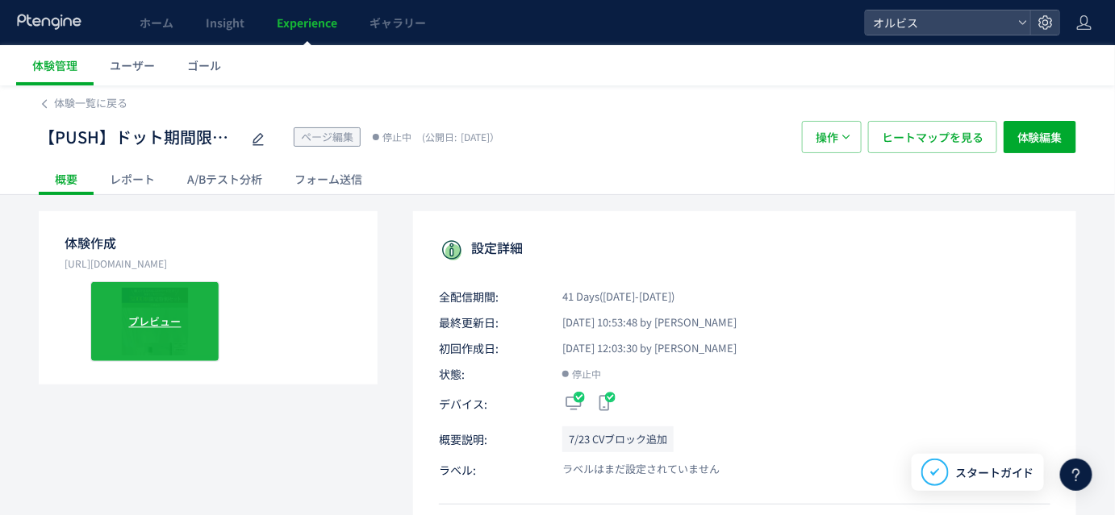
click at [173, 337] on div "プレビュー" at bounding box center [154, 322] width 129 height 81
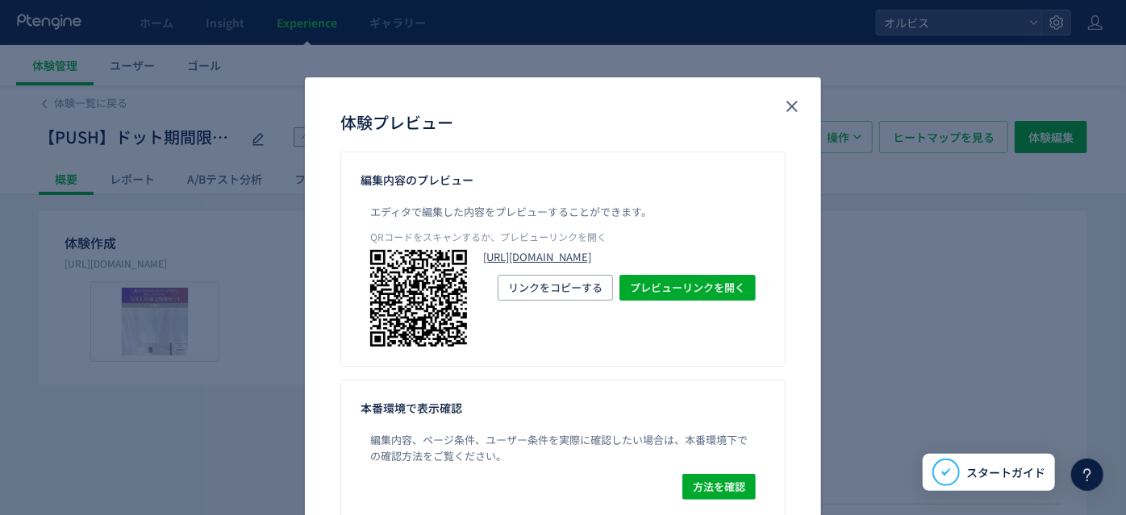
click at [553, 265] on link "https://pr.orbis.co.jp/special/30/?preview_ptx_token=v4-4c35955d-9e11-49ea-b240…" at bounding box center [619, 257] width 273 height 15
click at [580, 261] on link "https://pr.orbis.co.jp/special/30/?preview_ptx_token=v4-4c35955d-9e11-49ea-b240…" at bounding box center [619, 257] width 273 height 15
click at [186, 40] on div "体験プレビュー 編集内容のプレビュー エディタで編集した内容をプレビューすることができます。 QRコードをスキャンするか、プレビューリンクを開く https:…" at bounding box center [563, 257] width 1126 height 515
click at [789, 105] on use "close" at bounding box center [791, 106] width 11 height 11
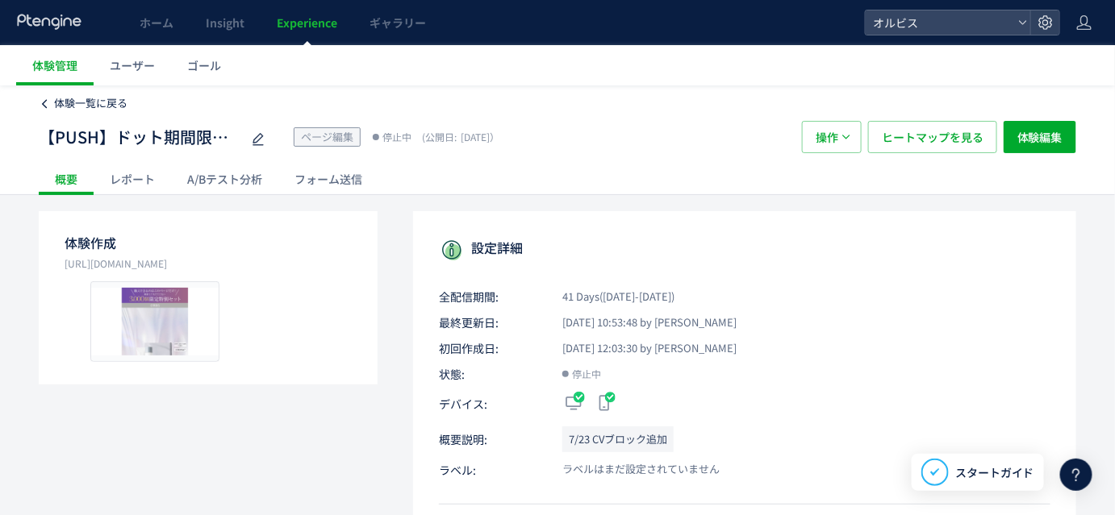
click at [102, 101] on span "体験一覧に戻る" at bounding box center [90, 102] width 73 height 15
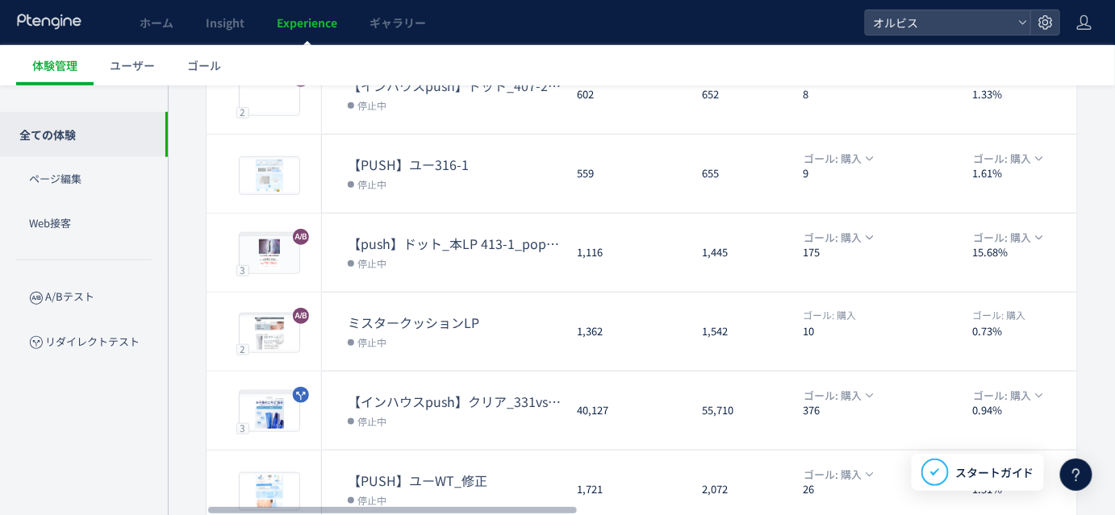
scroll to position [591, 0]
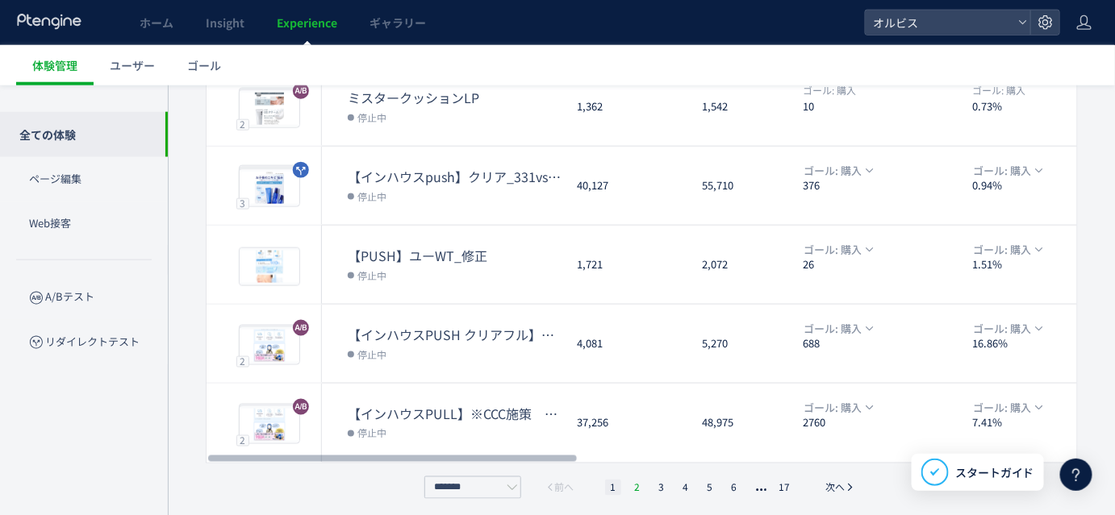
click at [653, 488] on li "2" at bounding box center [661, 488] width 16 height 16
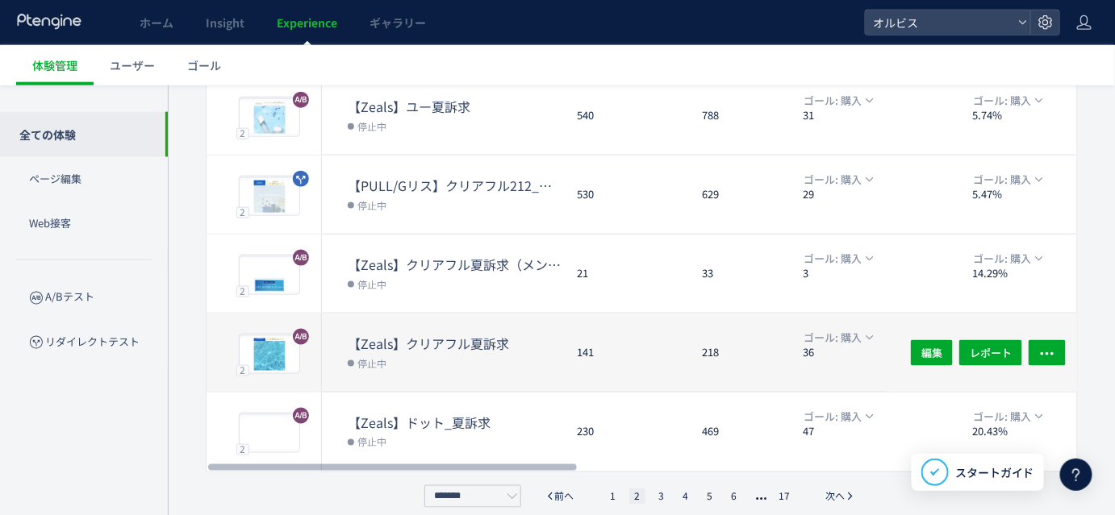
scroll to position [597, 0]
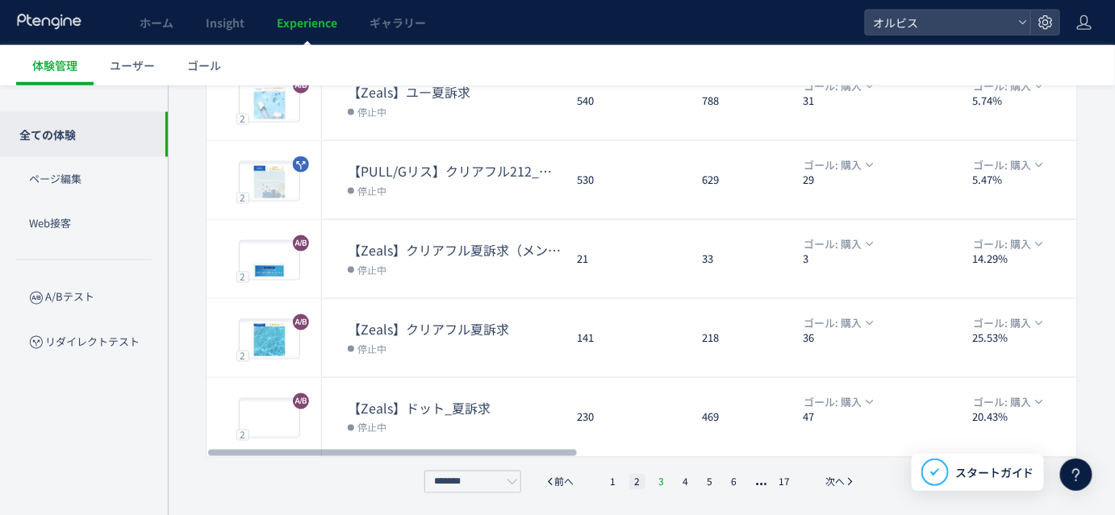
click at [678, 478] on li "3" at bounding box center [686, 482] width 16 height 16
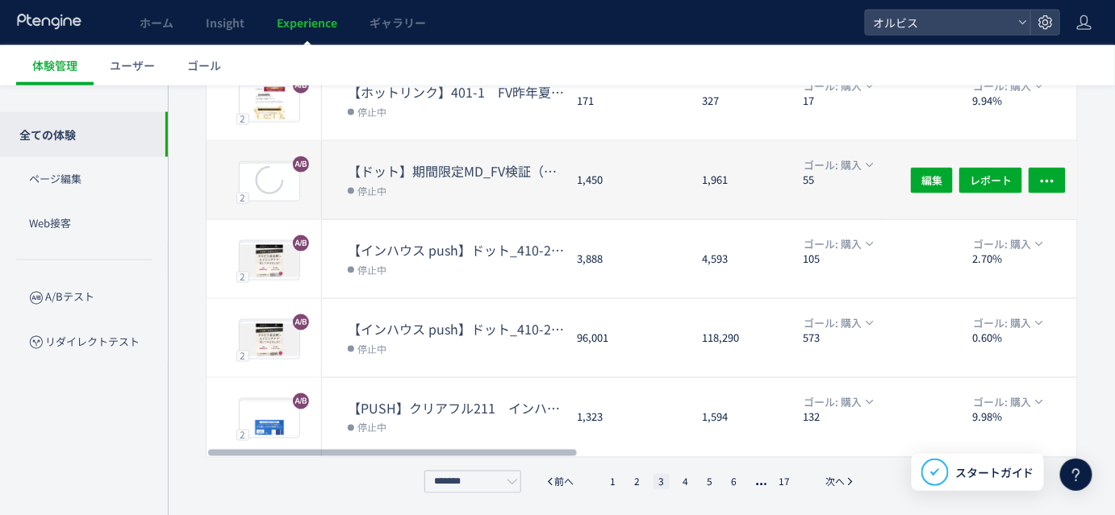
click at [457, 193] on dd "停止中" at bounding box center [456, 190] width 216 height 21
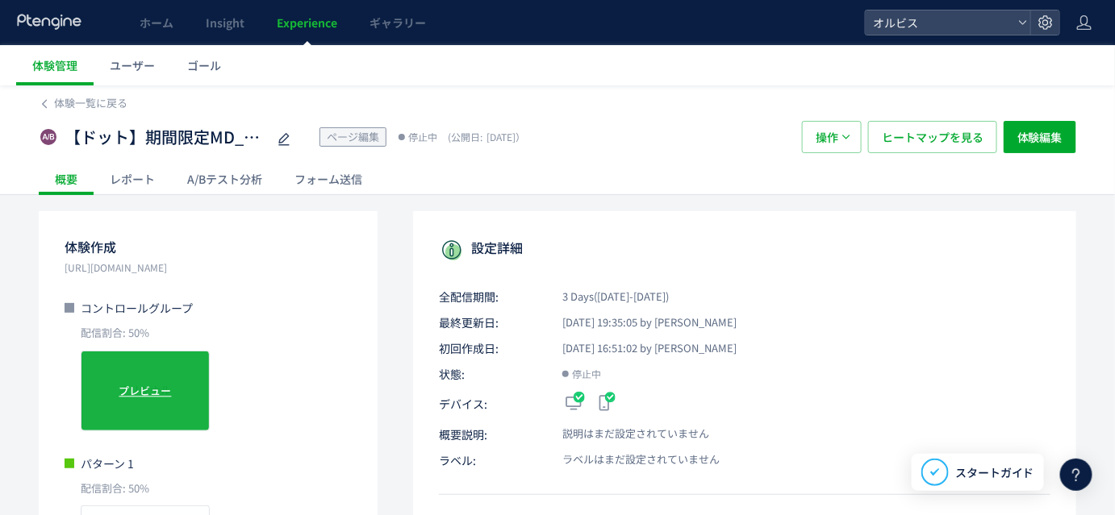
scroll to position [147, 0]
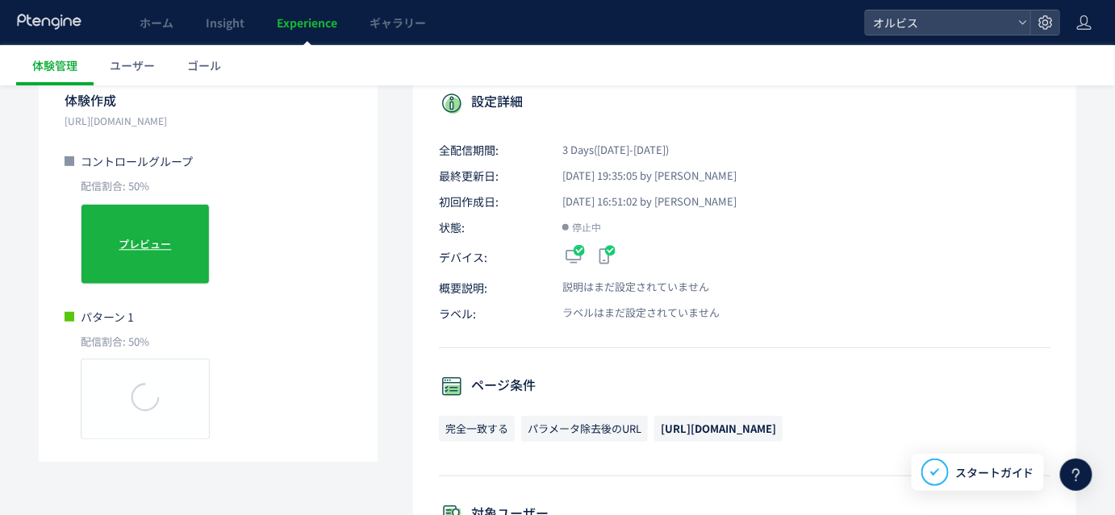
click at [146, 241] on span "プレビュー" at bounding box center [145, 243] width 52 height 15
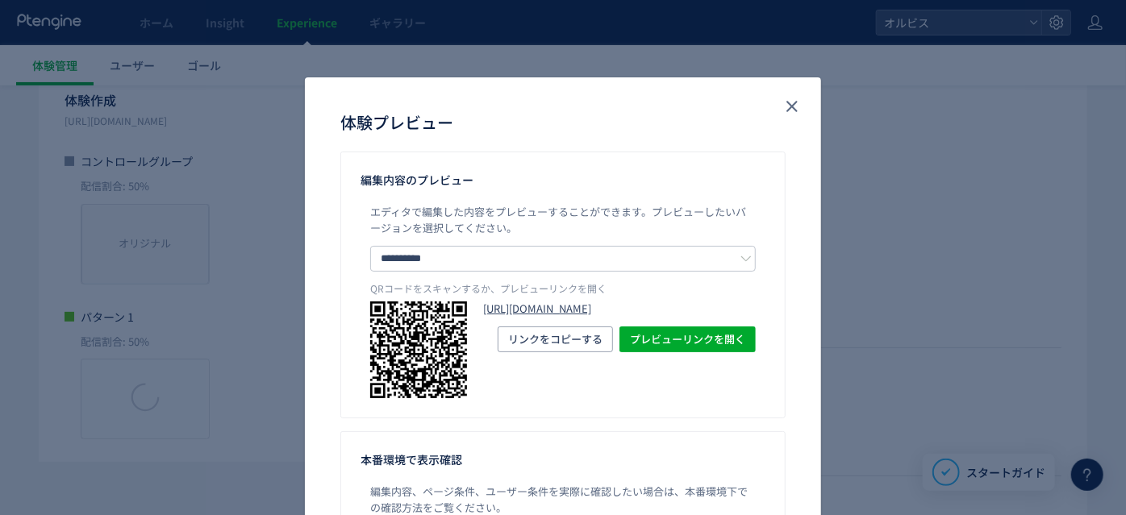
click at [531, 317] on link "https://pr.orbis.co.jp/special/30/?preview_ptx_token=v4-6f11809d-c6ee-45e9-90c1…" at bounding box center [619, 309] width 273 height 15
click at [792, 105] on icon "close" at bounding box center [791, 106] width 19 height 19
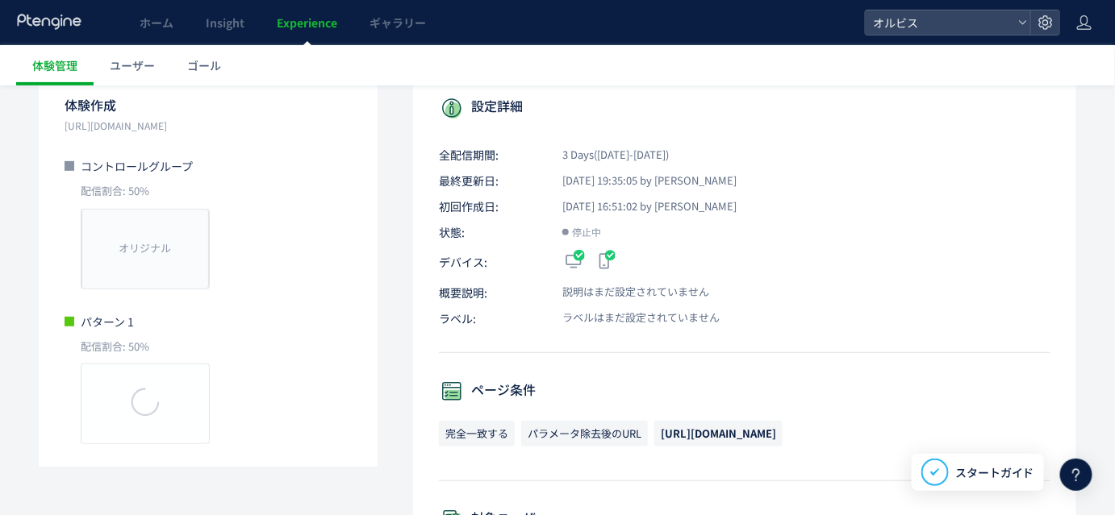
scroll to position [0, 0]
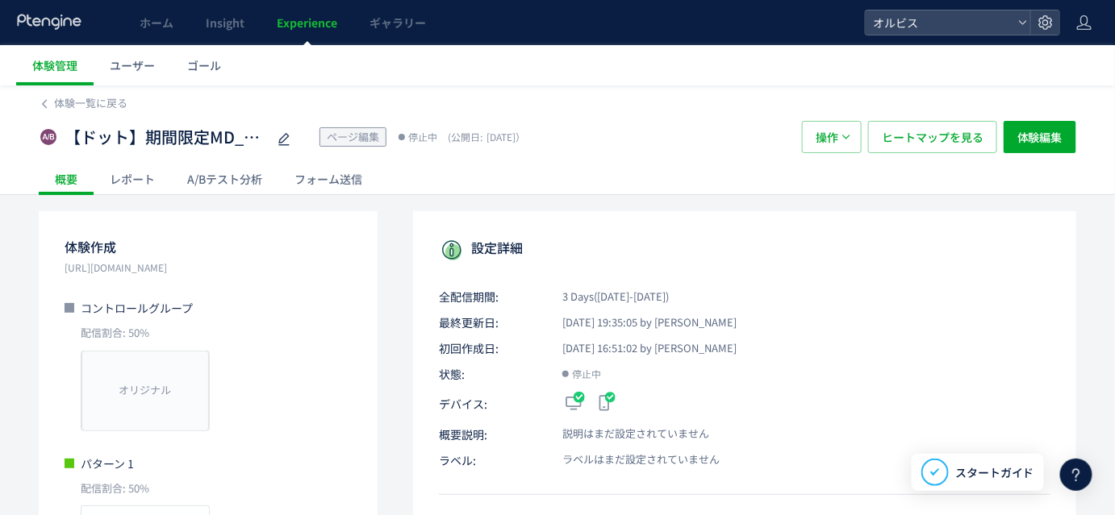
click at [224, 180] on div "A/Bテスト分析" at bounding box center [224, 179] width 107 height 32
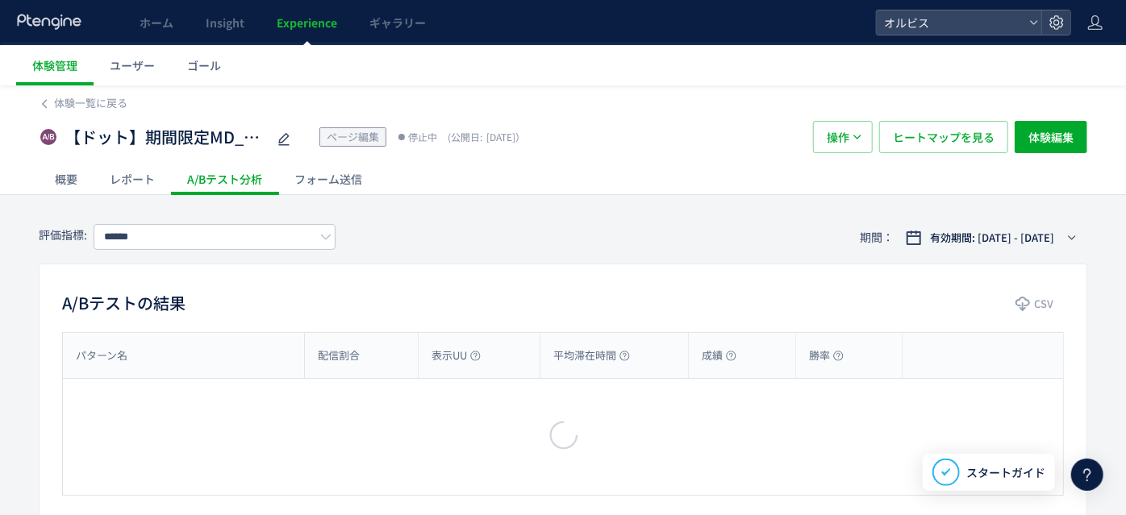
type input "**"
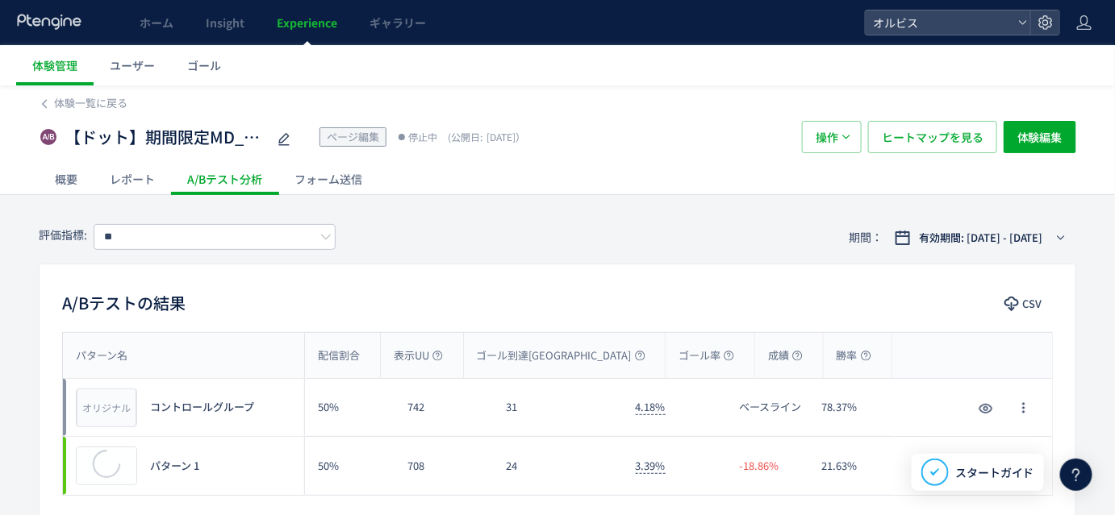
click at [69, 177] on div "概要" at bounding box center [66, 179] width 55 height 32
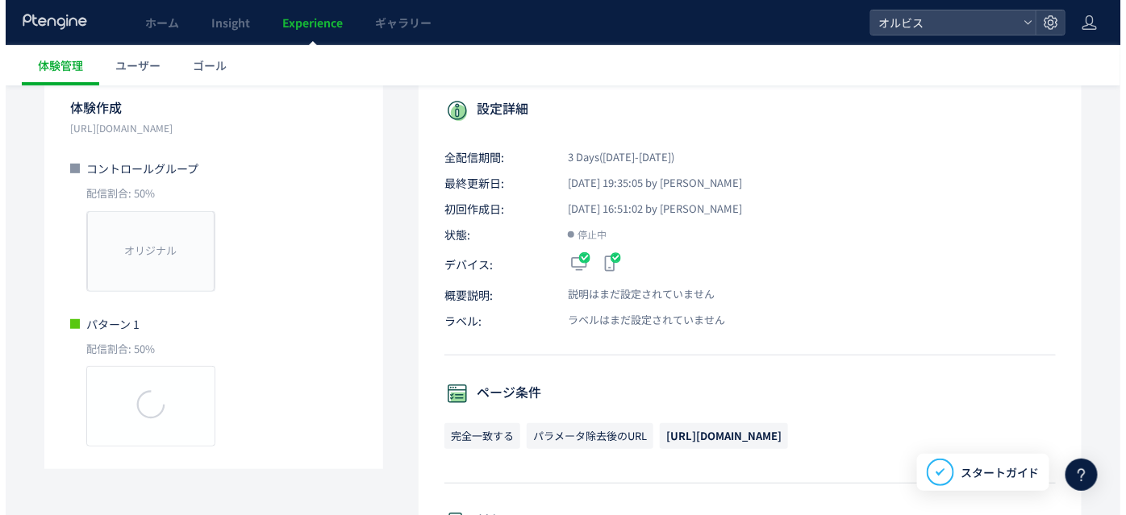
scroll to position [140, 0]
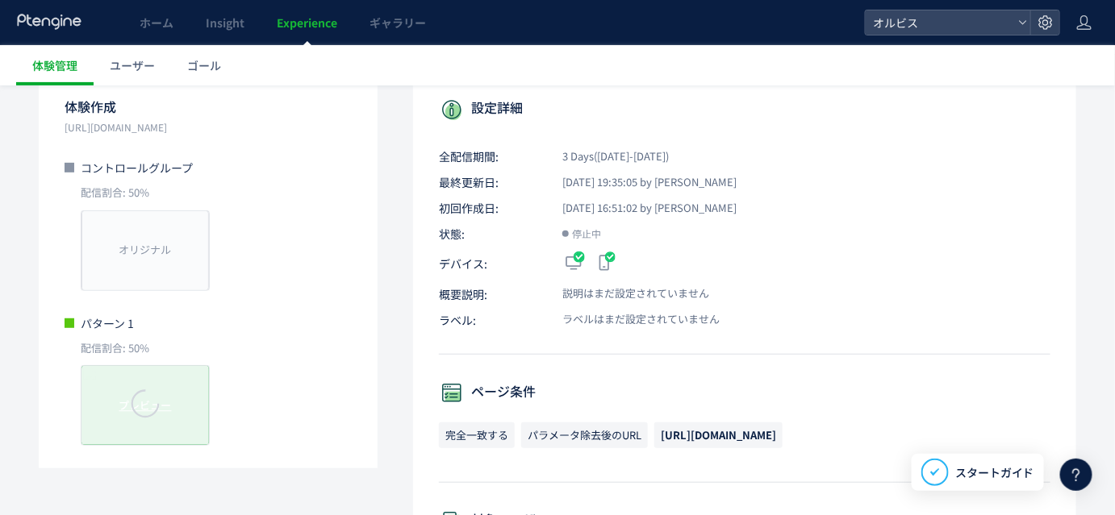
click at [121, 386] on div at bounding box center [144, 406] width 127 height 50
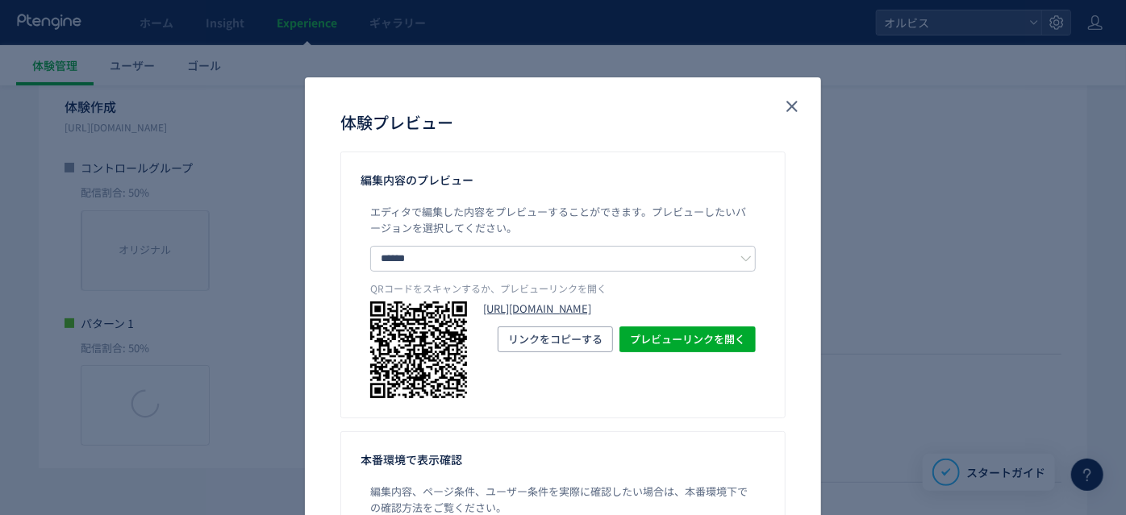
click at [533, 303] on link "https://pr.orbis.co.jp/special/30/?preview_ptx_token=v4-b364d124-e93b-4baa-9bd2…" at bounding box center [619, 309] width 273 height 15
